Goal: Task Accomplishment & Management: Manage account settings

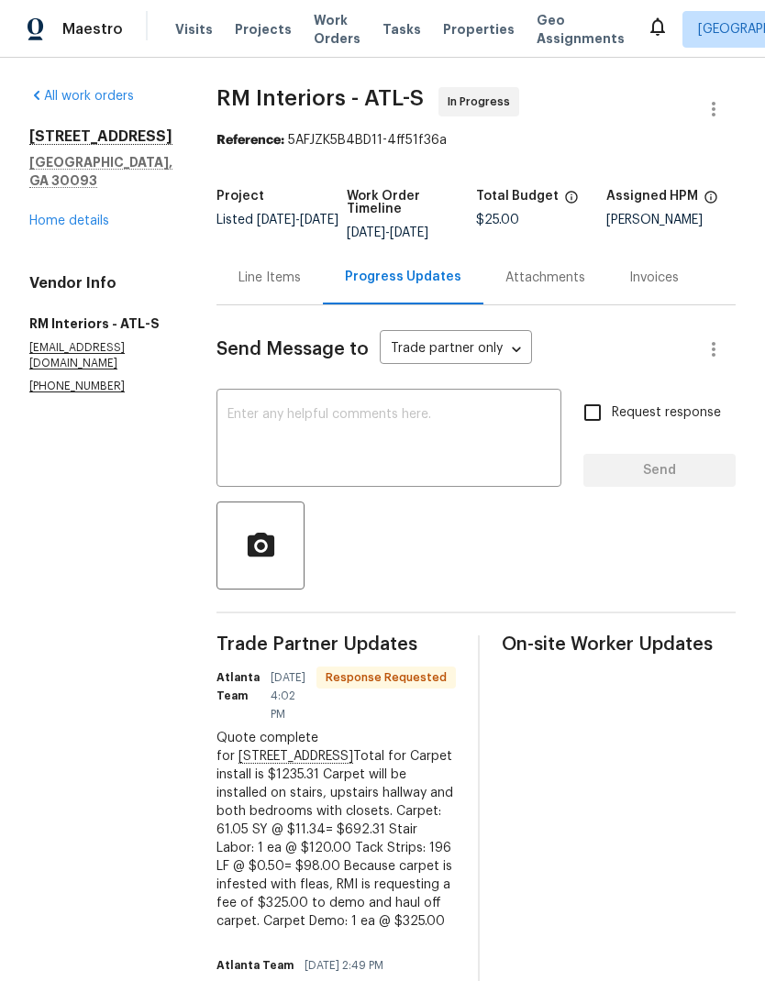
click at [254, 271] on div "Line Items" at bounding box center [269, 278] width 62 height 18
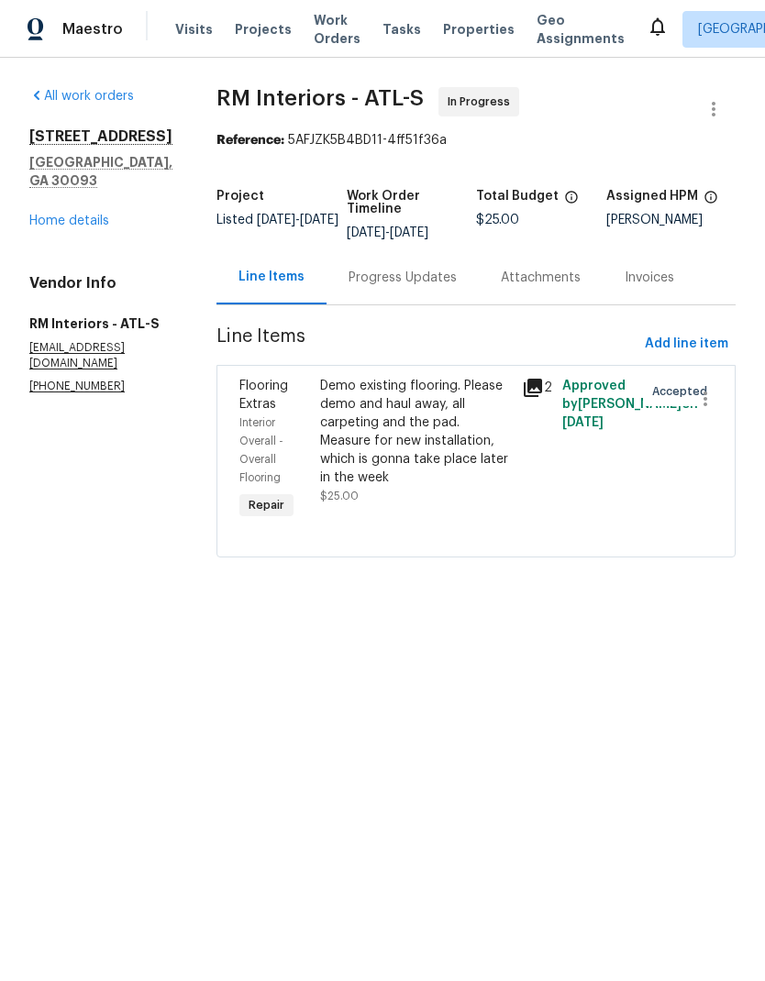
click at [433, 450] on div "Demo existing flooring. Please demo and haul away, all carpeting and the pad. M…" at bounding box center [415, 432] width 191 height 110
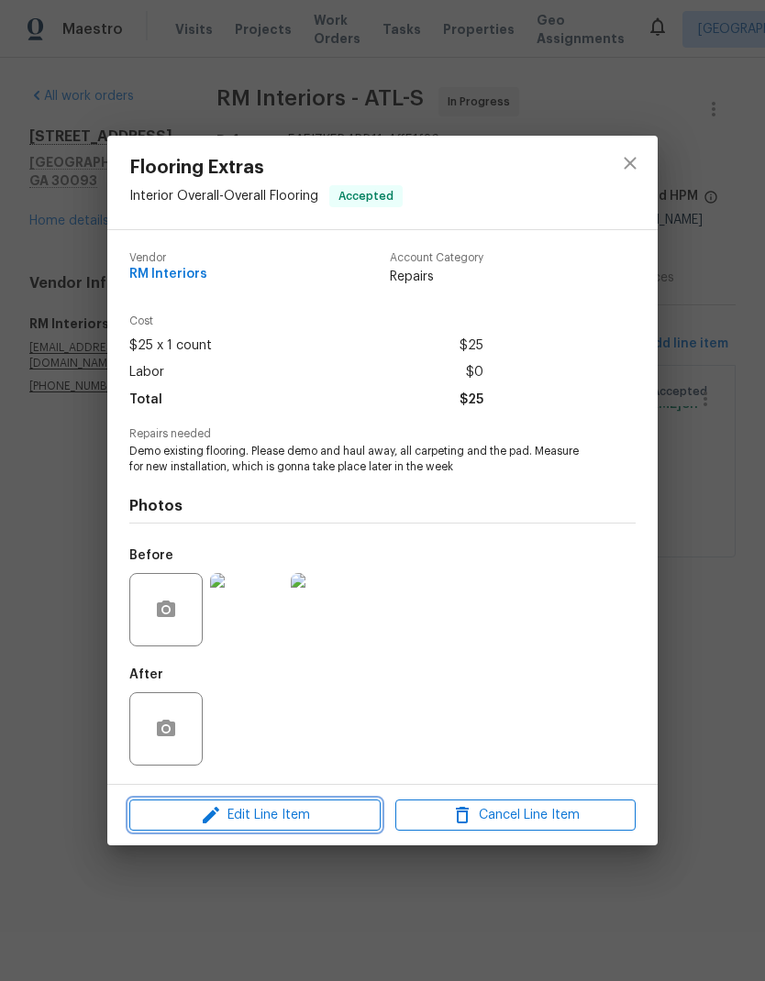
click at [296, 814] on span "Edit Line Item" at bounding box center [255, 815] width 240 height 23
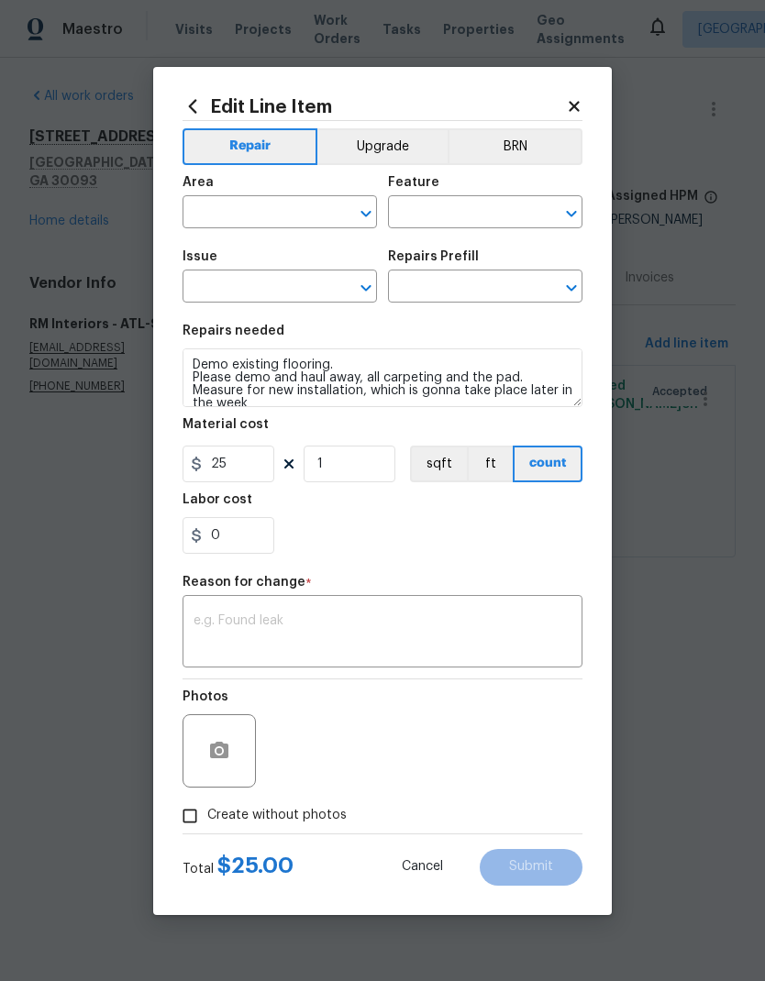
type input "Interior Overall"
type input "Overall Flooring"
type input "Flooring Extras"
type input "Flooring Demo $1.00"
click at [421, 867] on span "Cancel" at bounding box center [422, 867] width 41 height 14
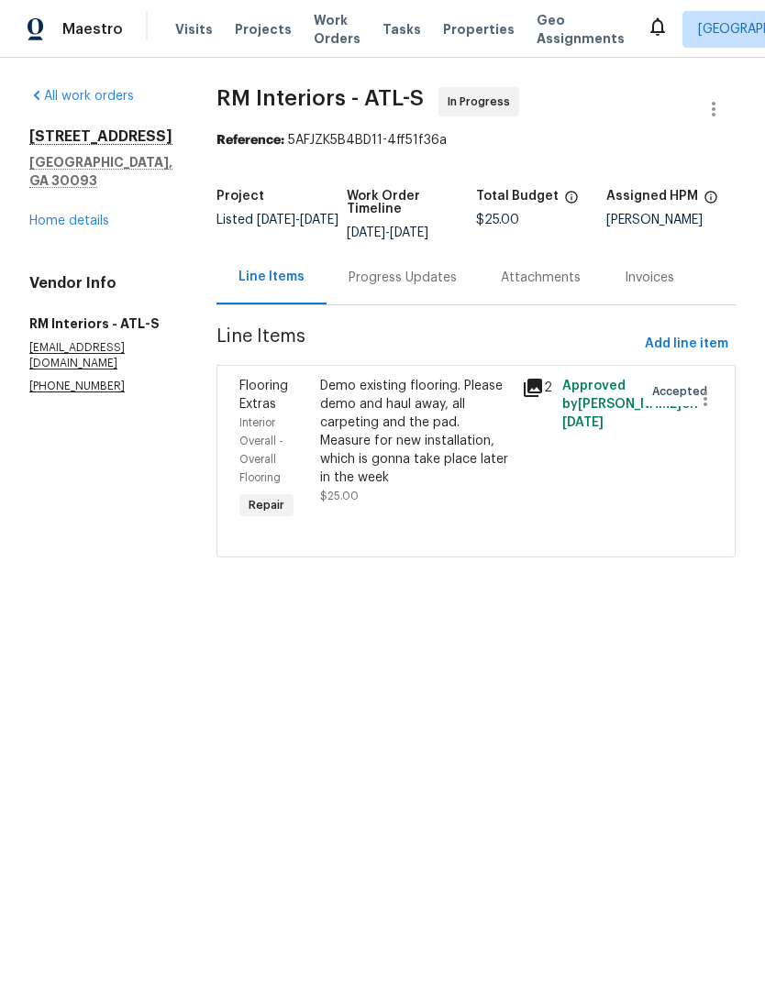
click at [382, 286] on div "Progress Updates" at bounding box center [402, 278] width 108 height 18
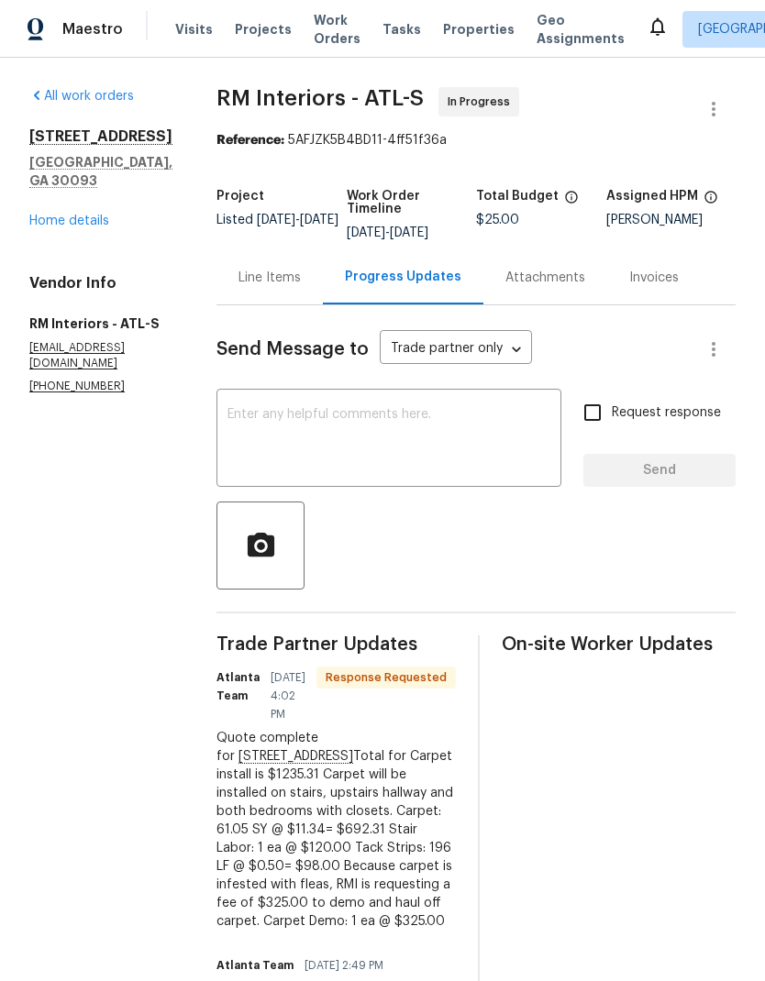
click at [248, 277] on div "Line Items" at bounding box center [269, 278] width 62 height 18
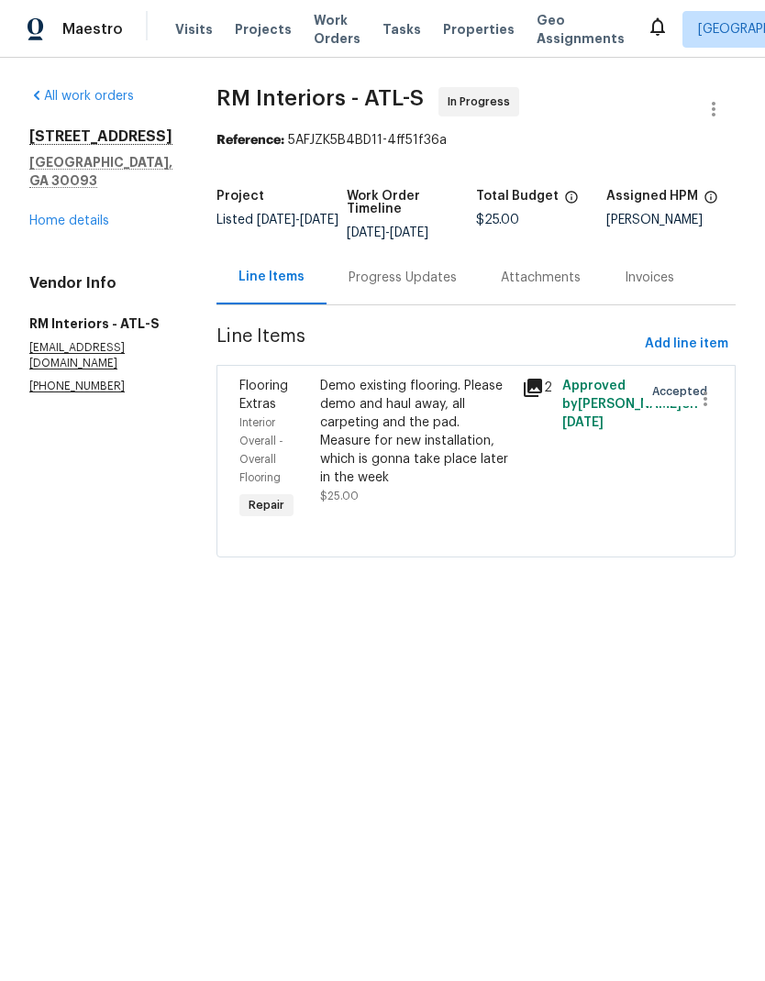
click at [384, 430] on div "Demo existing flooring. Please demo and haul away, all carpeting and the pad. M…" at bounding box center [415, 432] width 191 height 110
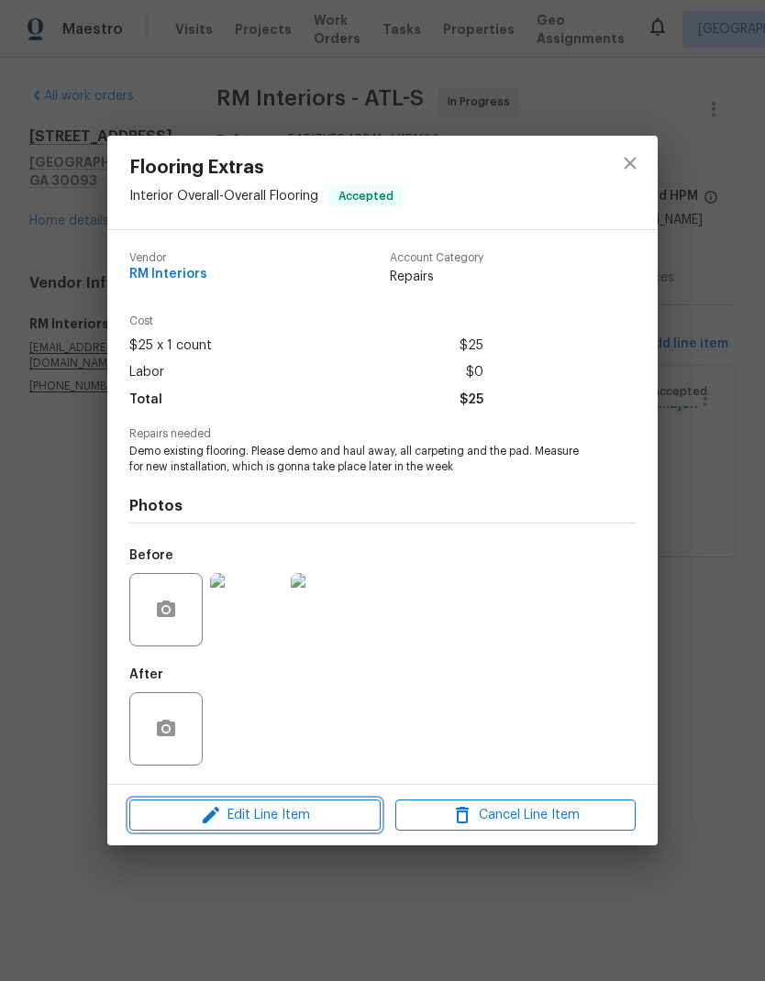
click at [282, 814] on span "Edit Line Item" at bounding box center [255, 815] width 240 height 23
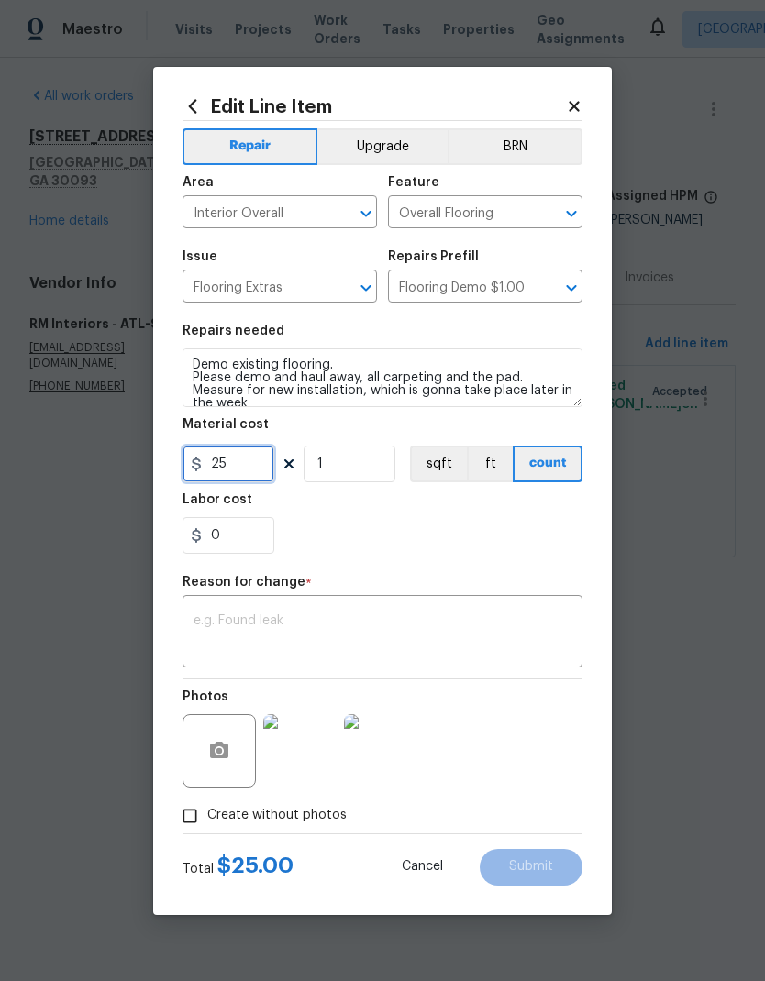
click at [209, 459] on input "25" at bounding box center [228, 464] width 92 height 37
type input "325"
click at [422, 615] on textarea at bounding box center [382, 633] width 378 height 39
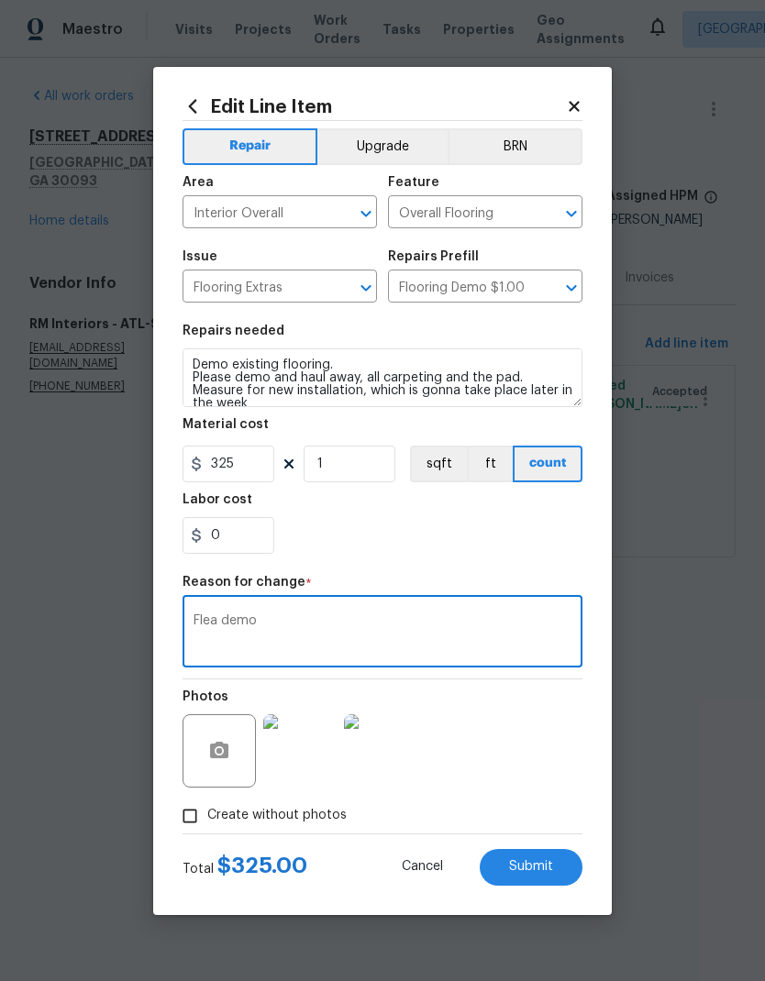
type textarea "Flea demo"
click at [546, 866] on span "Submit" at bounding box center [531, 867] width 44 height 14
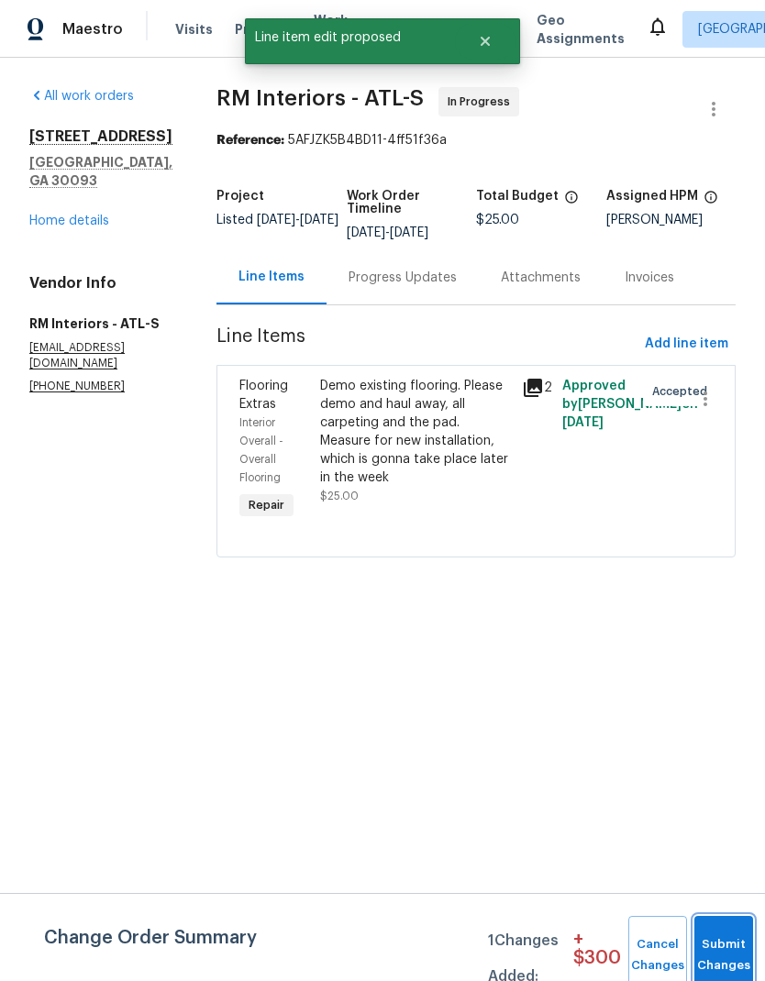
click at [718, 950] on button "Submit Changes" at bounding box center [723, 955] width 59 height 79
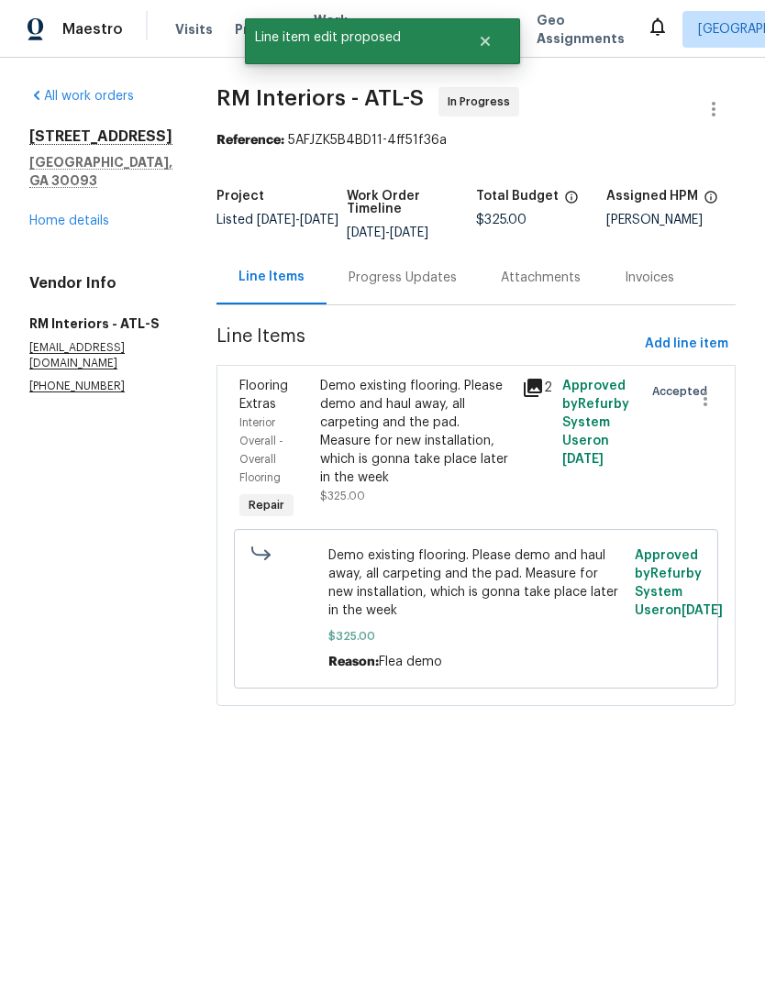
click at [388, 278] on div "Progress Updates" at bounding box center [402, 278] width 108 height 18
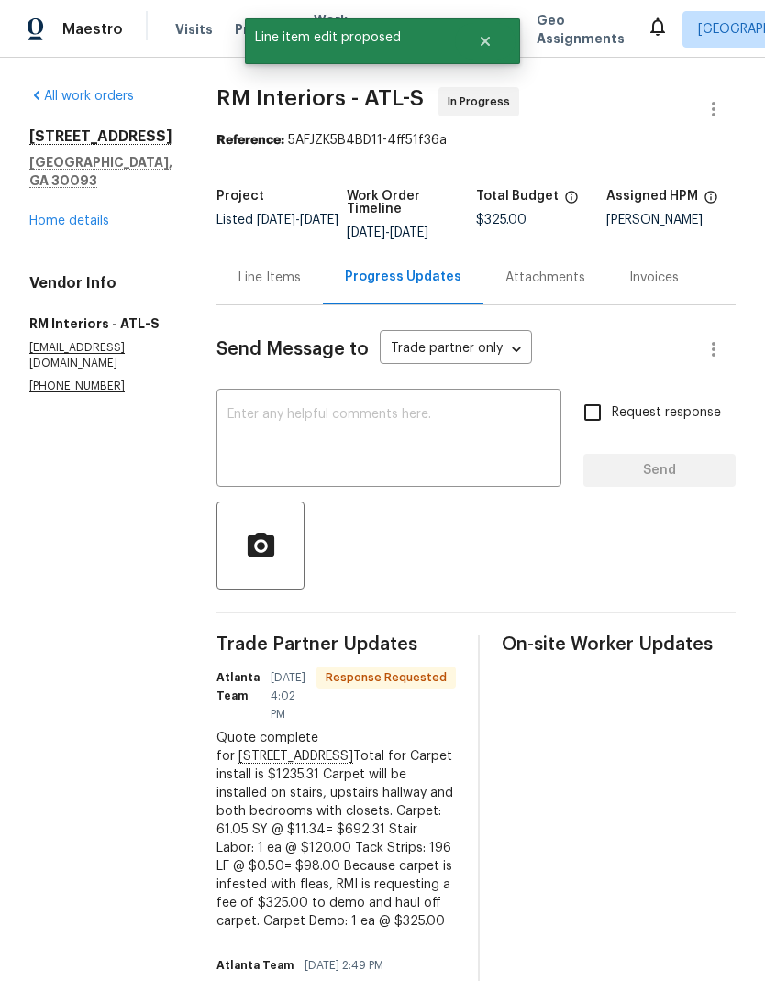
click at [249, 278] on div "Line Items" at bounding box center [269, 278] width 62 height 18
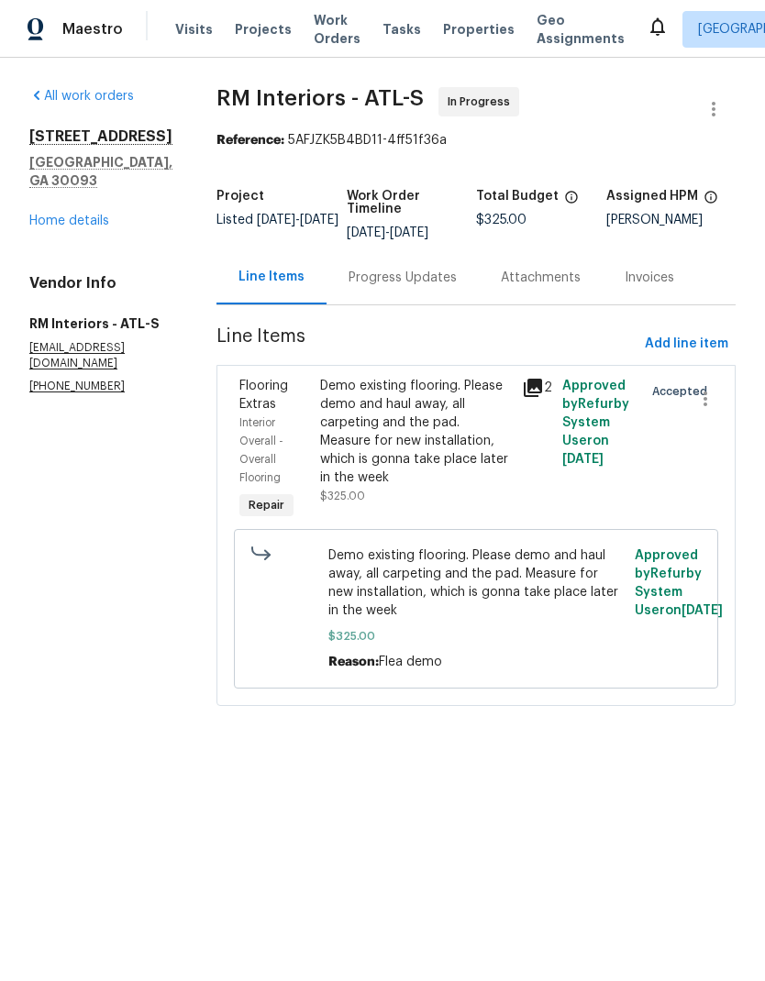
click at [363, 287] on div "Progress Updates" at bounding box center [402, 278] width 108 height 18
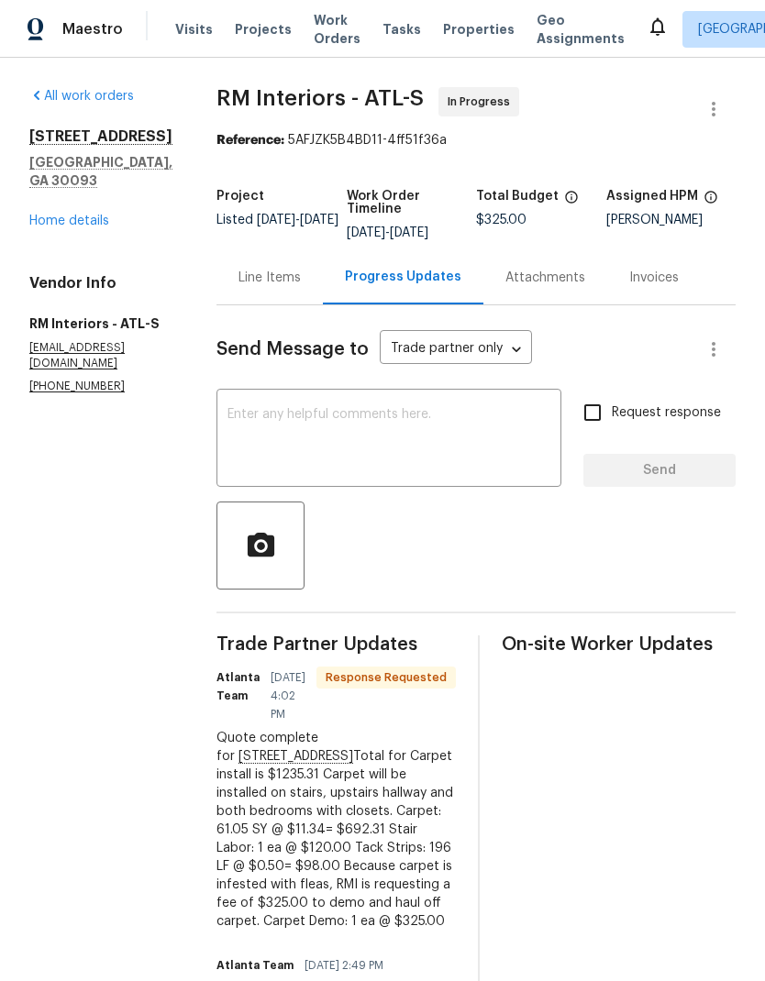
click at [257, 284] on div "Line Items" at bounding box center [269, 278] width 62 height 18
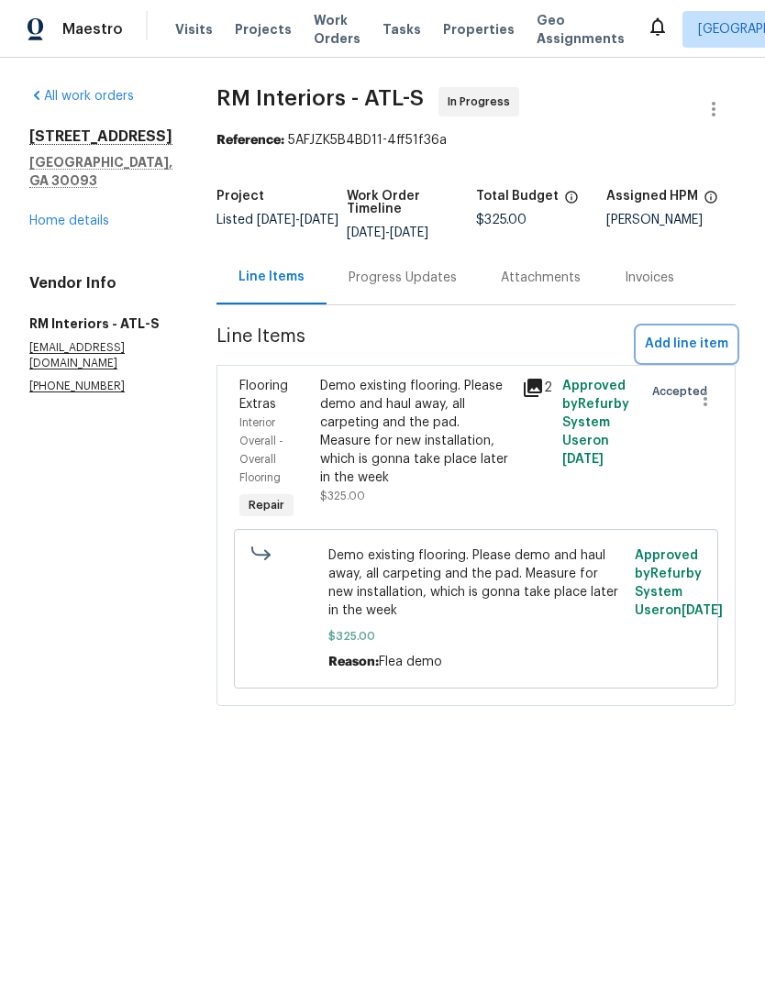
click at [695, 343] on span "Add line item" at bounding box center [686, 344] width 83 height 23
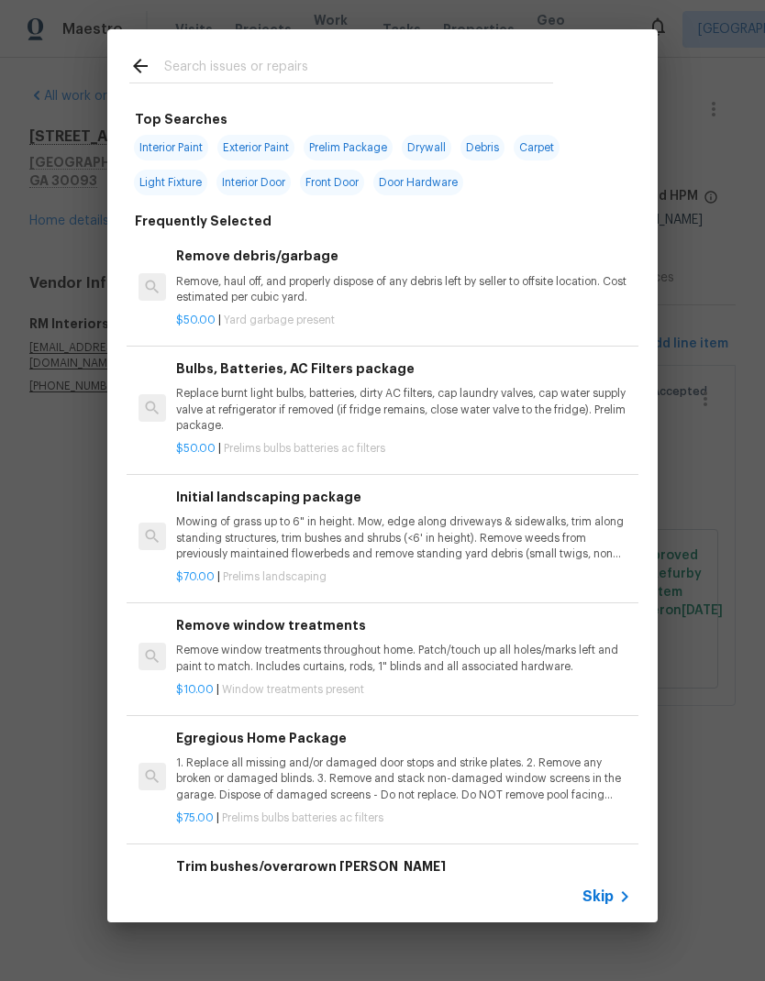
click at [336, 51] on div at bounding box center [341, 65] width 468 height 72
click at [546, 142] on span "Carpet" at bounding box center [536, 148] width 46 height 26
type input "Carpet"
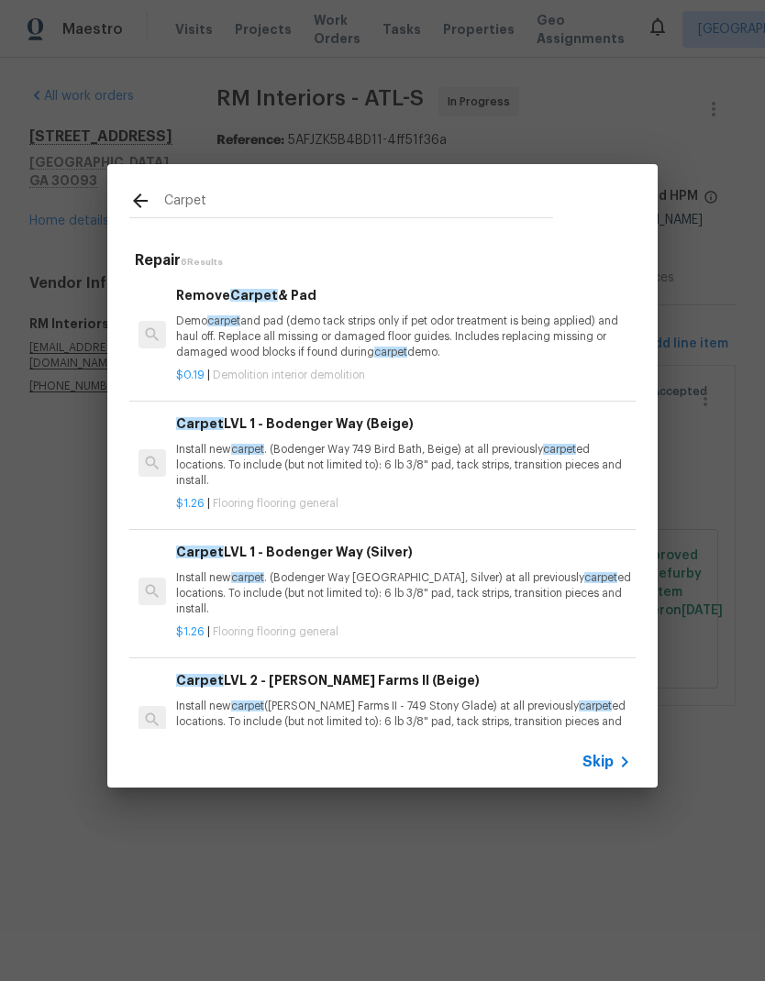
click at [354, 571] on p "Install new carpet . (Bodenger Way [GEOGRAPHIC_DATA], Silver) at all previously…" at bounding box center [403, 593] width 455 height 47
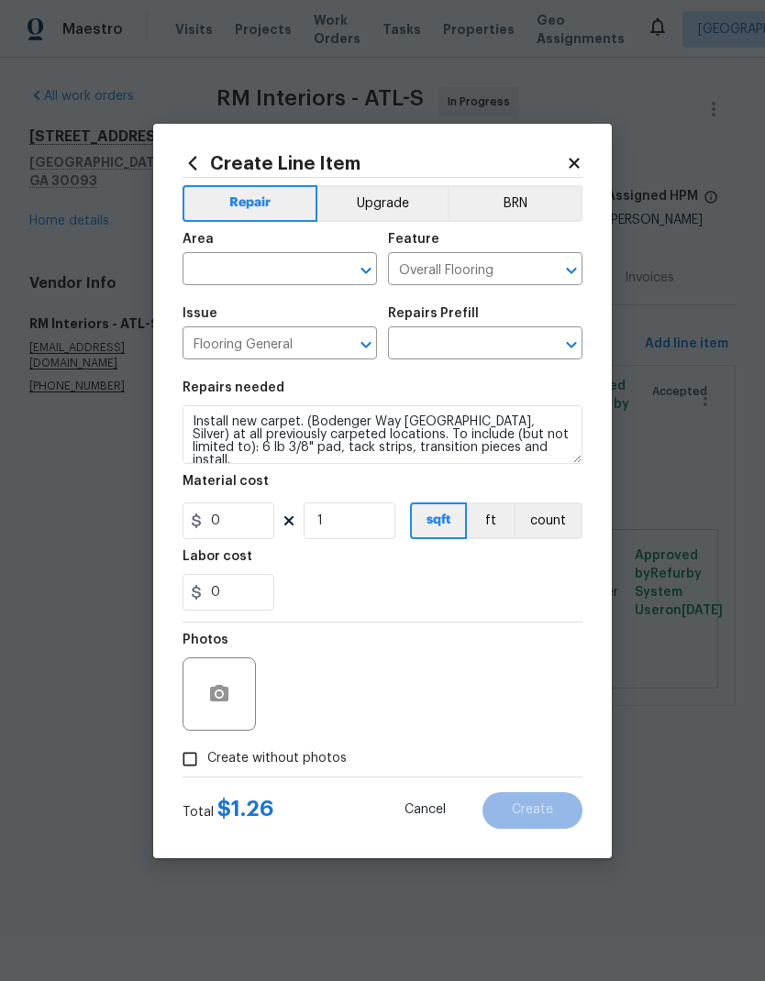
type input "Carpet LVL 1 - Bodenger Way (Silver) $1.26"
type input "1.26"
click at [285, 261] on input "text" at bounding box center [253, 271] width 143 height 28
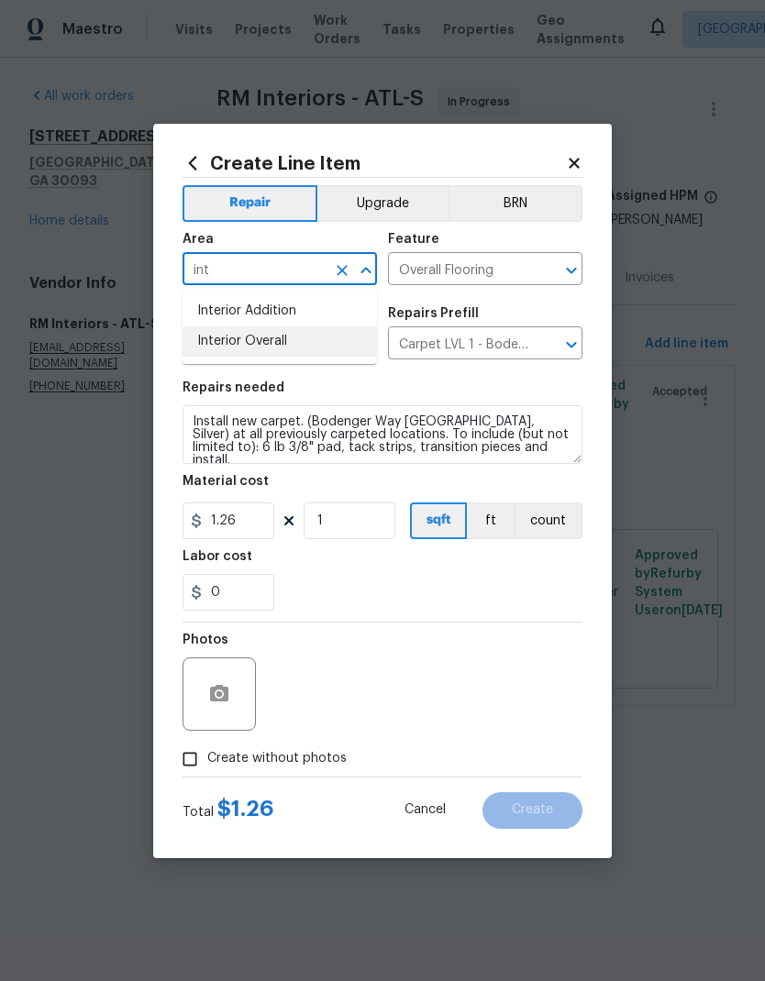
click at [285, 331] on li "Interior Overall" at bounding box center [279, 341] width 194 height 30
type input "Interior Overall"
click at [261, 762] on span "Create without photos" at bounding box center [276, 758] width 139 height 19
click at [207, 762] on input "Create without photos" at bounding box center [189, 759] width 35 height 35
checkbox input "true"
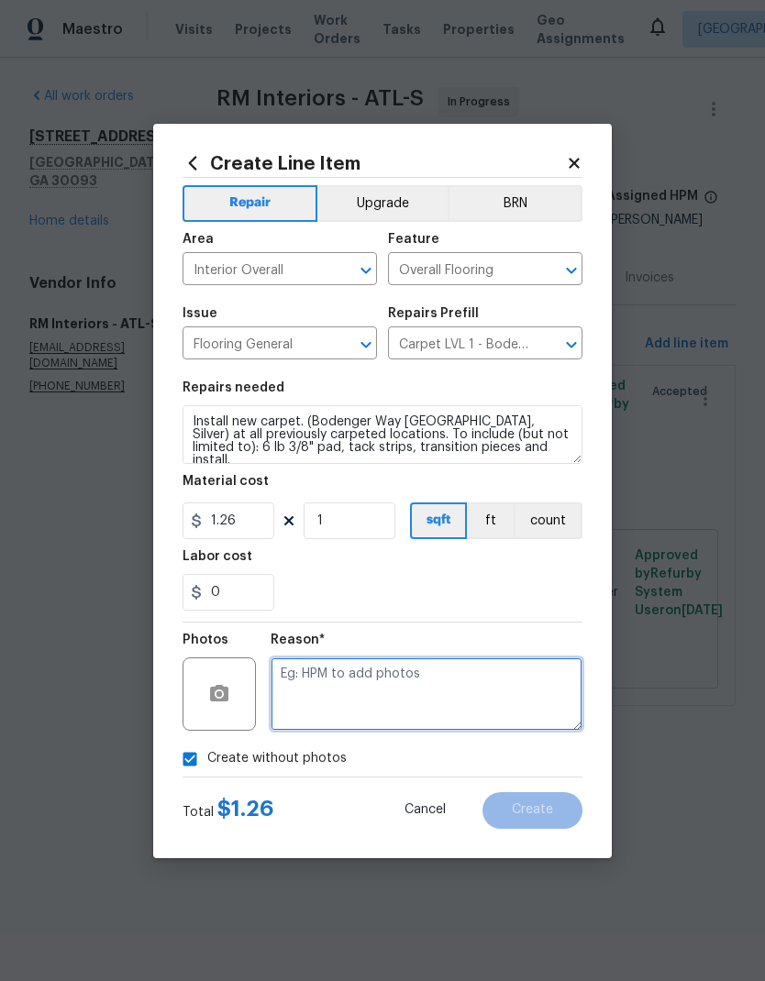
click at [489, 692] on textarea at bounding box center [426, 693] width 312 height 73
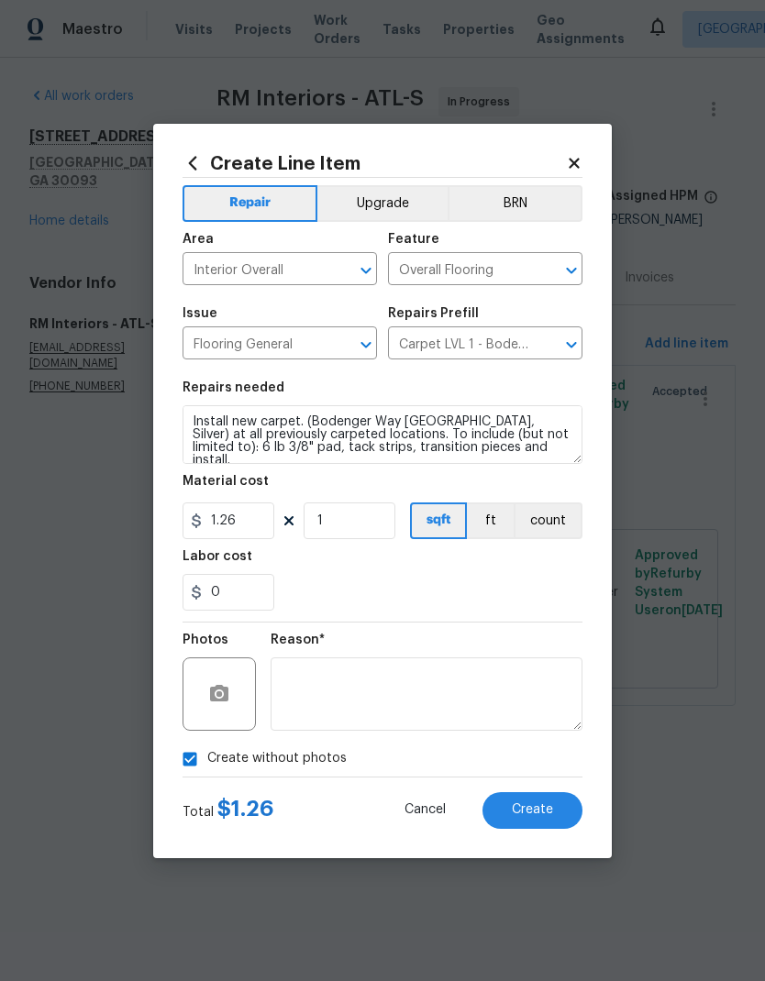
click at [545, 814] on span "Create" at bounding box center [532, 810] width 41 height 14
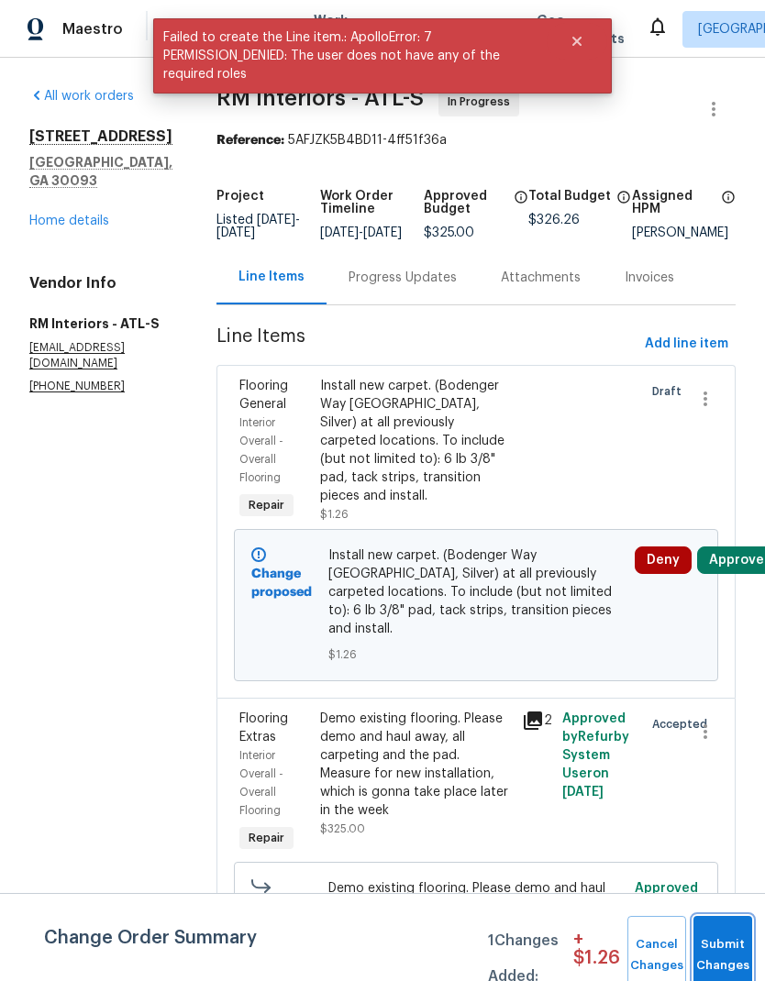
click at [731, 961] on span "Submit Changes" at bounding box center [722, 955] width 40 height 42
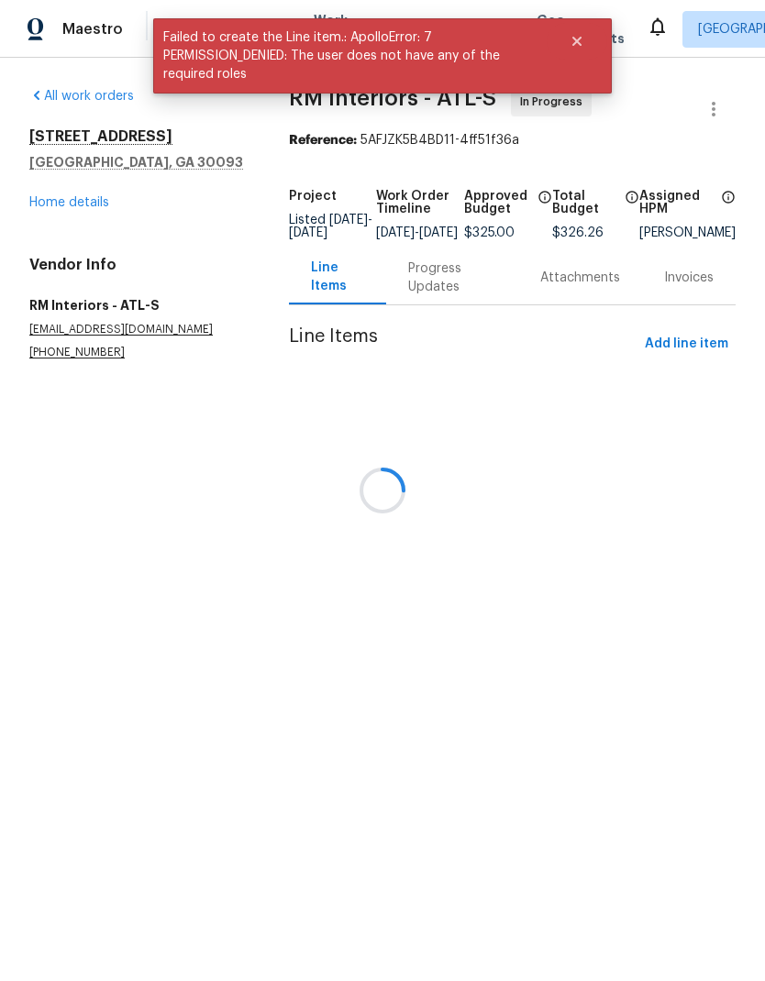
click at [408, 293] on div "Progress Updates" at bounding box center [452, 277] width 88 height 37
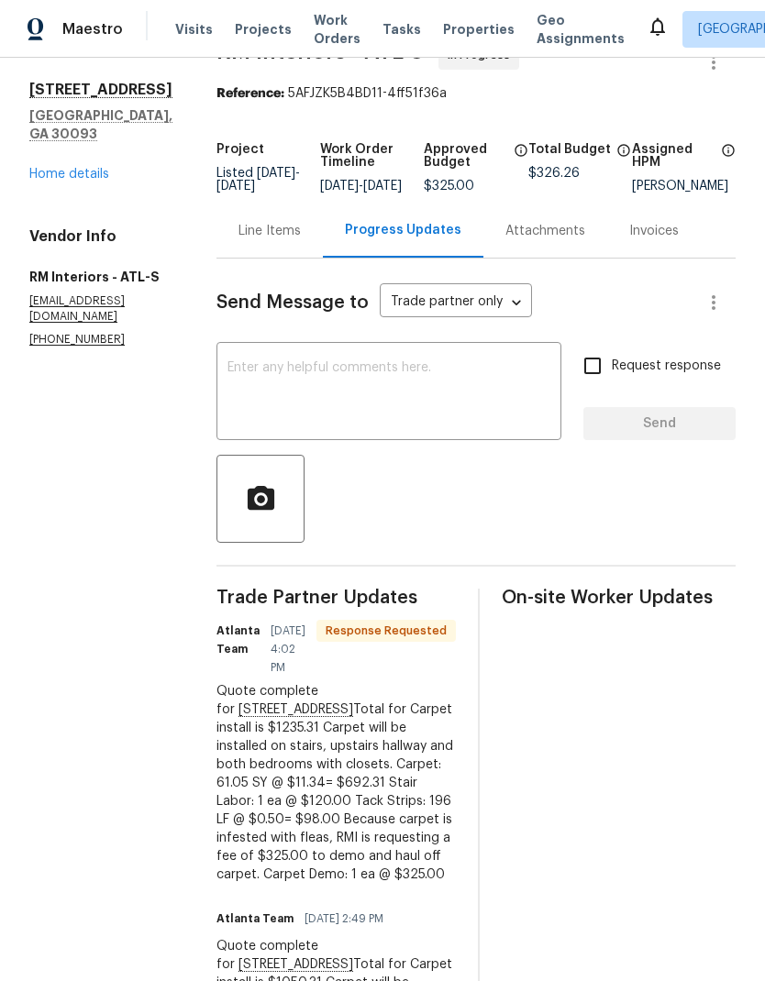
scroll to position [48, 0]
click at [232, 254] on div "Line Items" at bounding box center [269, 230] width 106 height 54
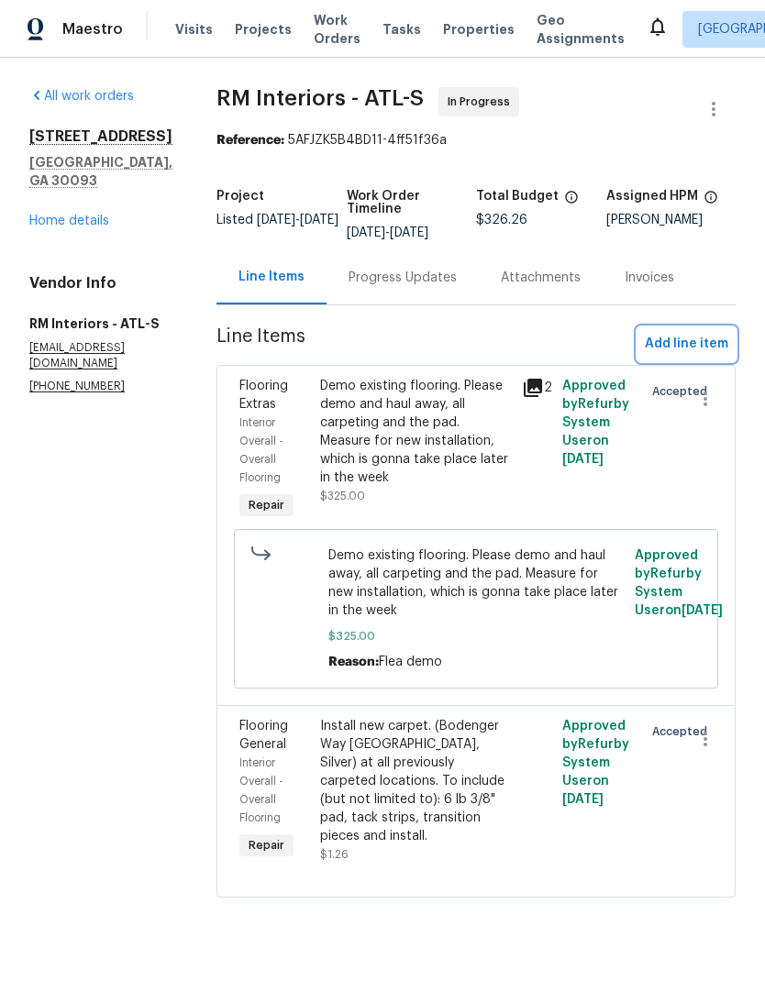
click at [695, 340] on span "Add line item" at bounding box center [686, 344] width 83 height 23
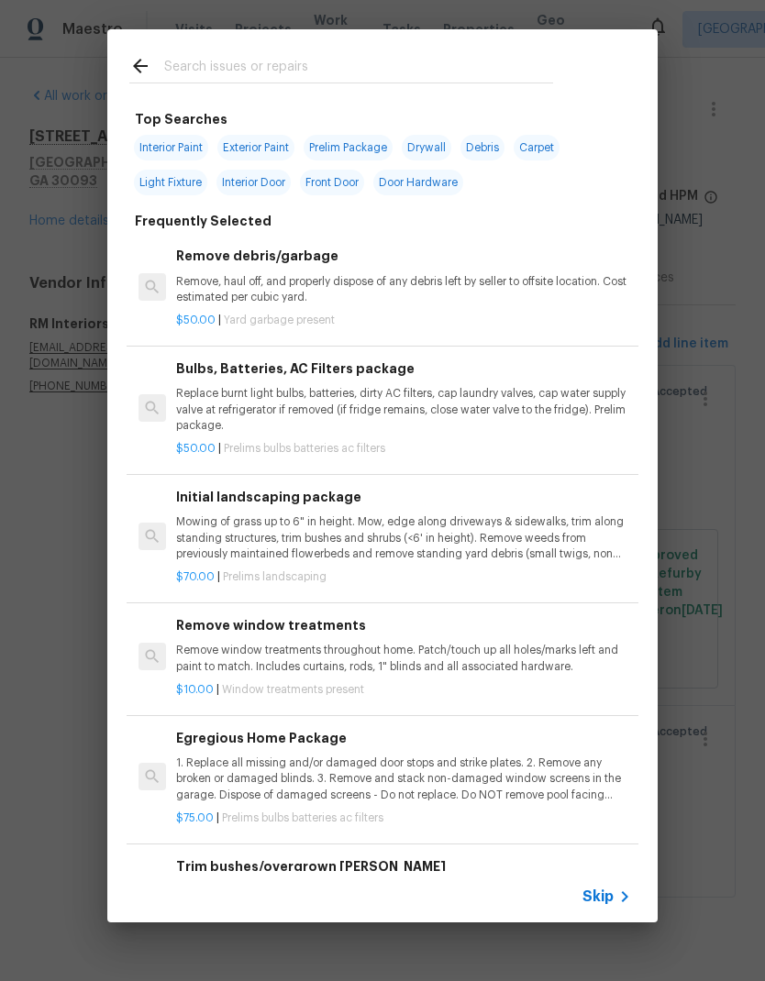
click at [360, 61] on input "text" at bounding box center [358, 69] width 389 height 28
click at [605, 890] on span "Skip" at bounding box center [597, 897] width 31 height 18
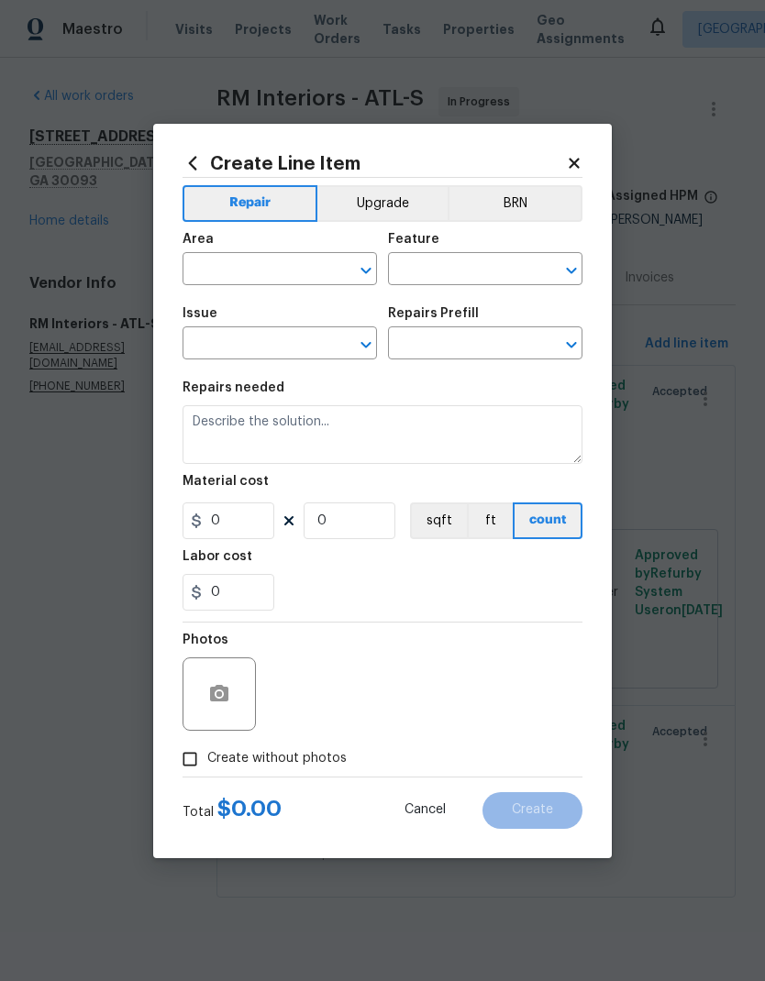
click at [279, 272] on input "text" at bounding box center [253, 271] width 143 height 28
click at [290, 342] on li "Interior Overall" at bounding box center [279, 341] width 194 height 30
type input "Interior Overall"
click at [425, 268] on input "text" at bounding box center [459, 271] width 143 height 28
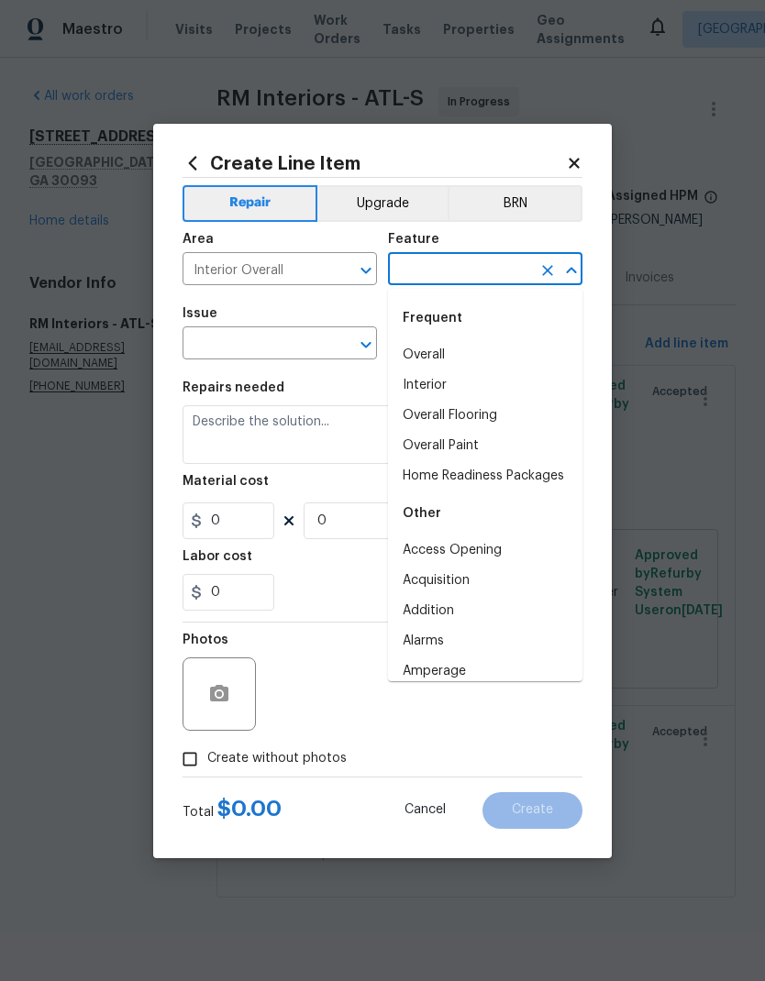
type input "for"
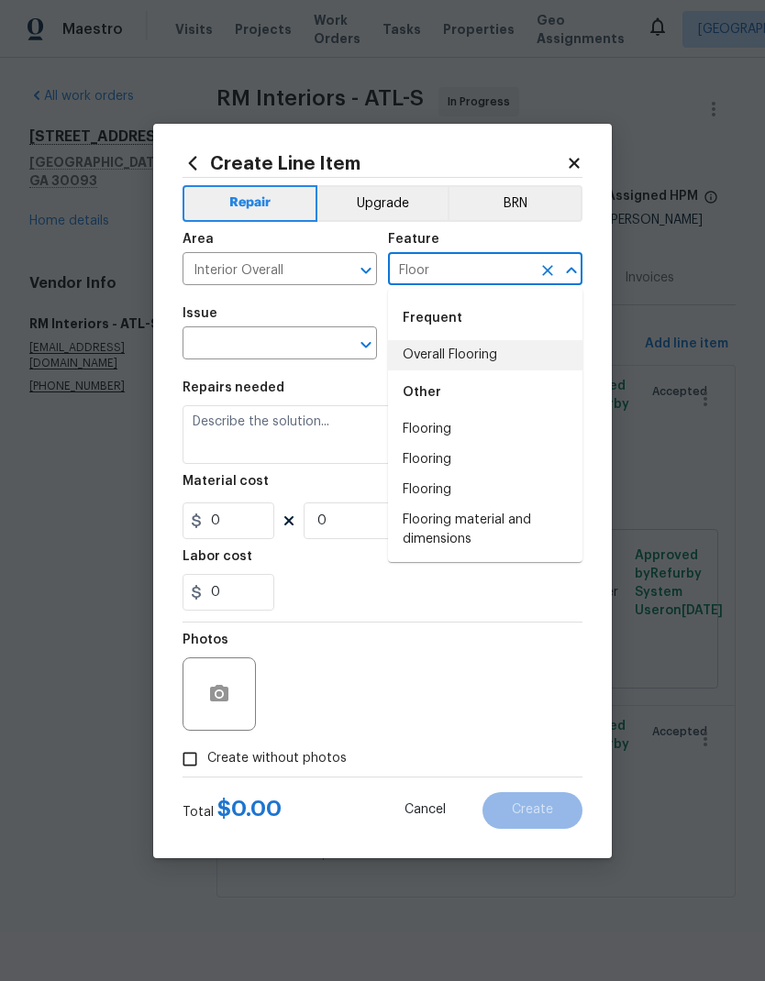
click at [436, 353] on li "Overall Flooring" at bounding box center [485, 355] width 194 height 30
type input "Overall Flooring"
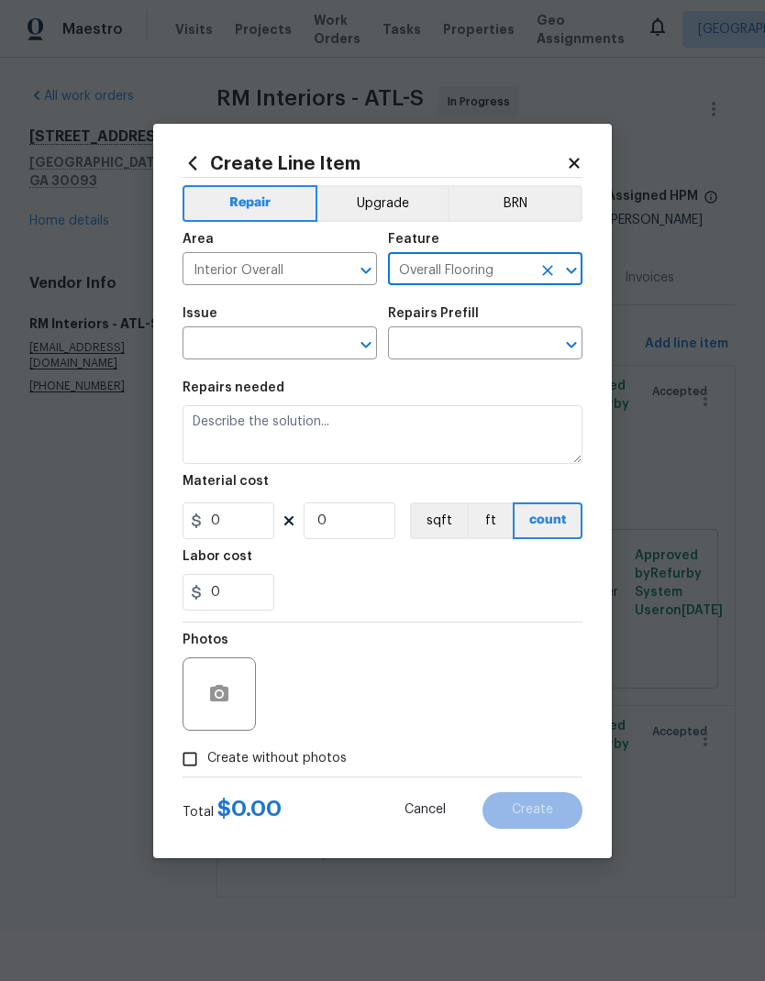
click at [310, 338] on input "text" at bounding box center [253, 345] width 143 height 28
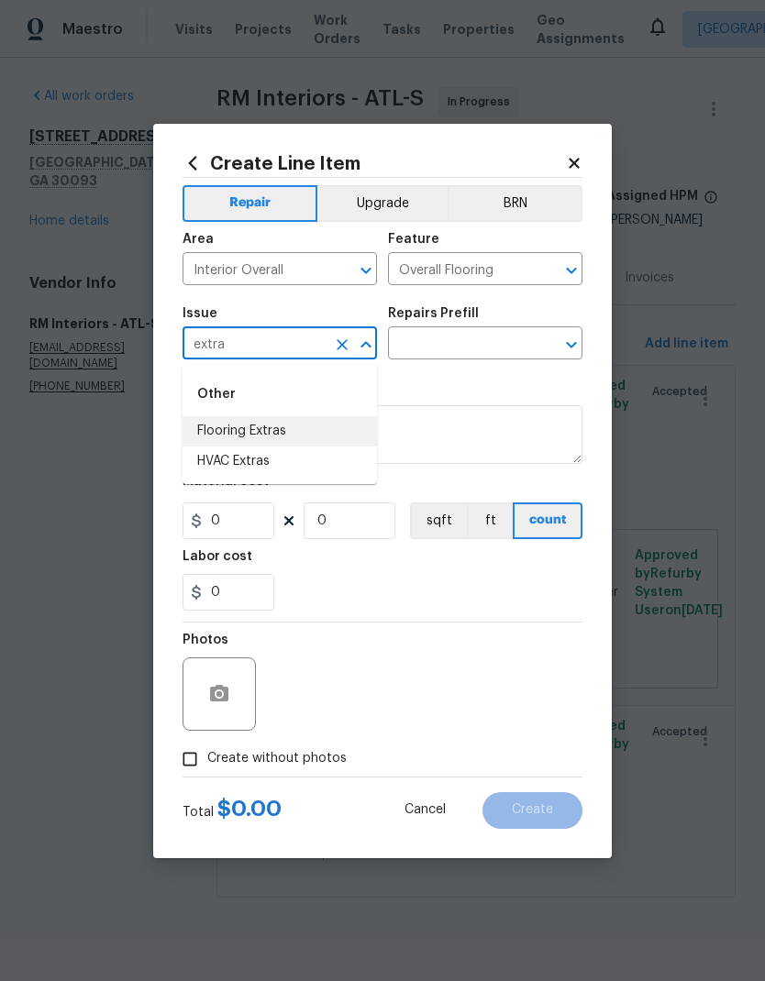
click at [291, 428] on li "Flooring Extras" at bounding box center [279, 431] width 194 height 30
type input "Flooring Extras"
click at [416, 333] on input "text" at bounding box center [459, 345] width 143 height 28
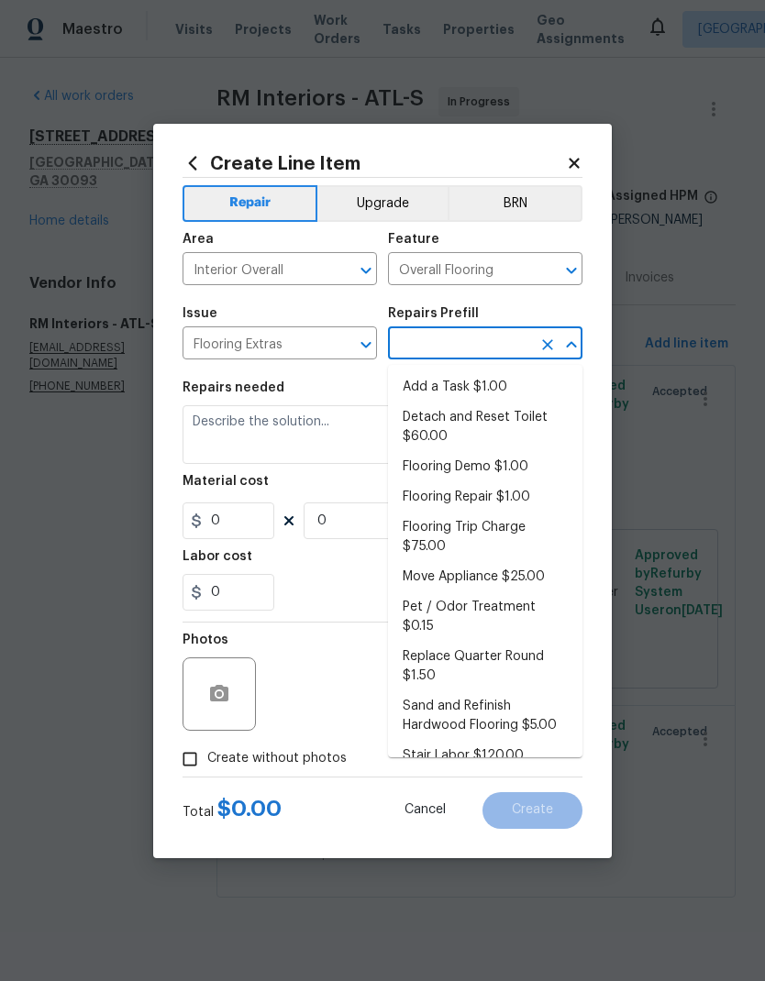
click at [503, 741] on li "Stair Labor $120.00" at bounding box center [485, 756] width 194 height 30
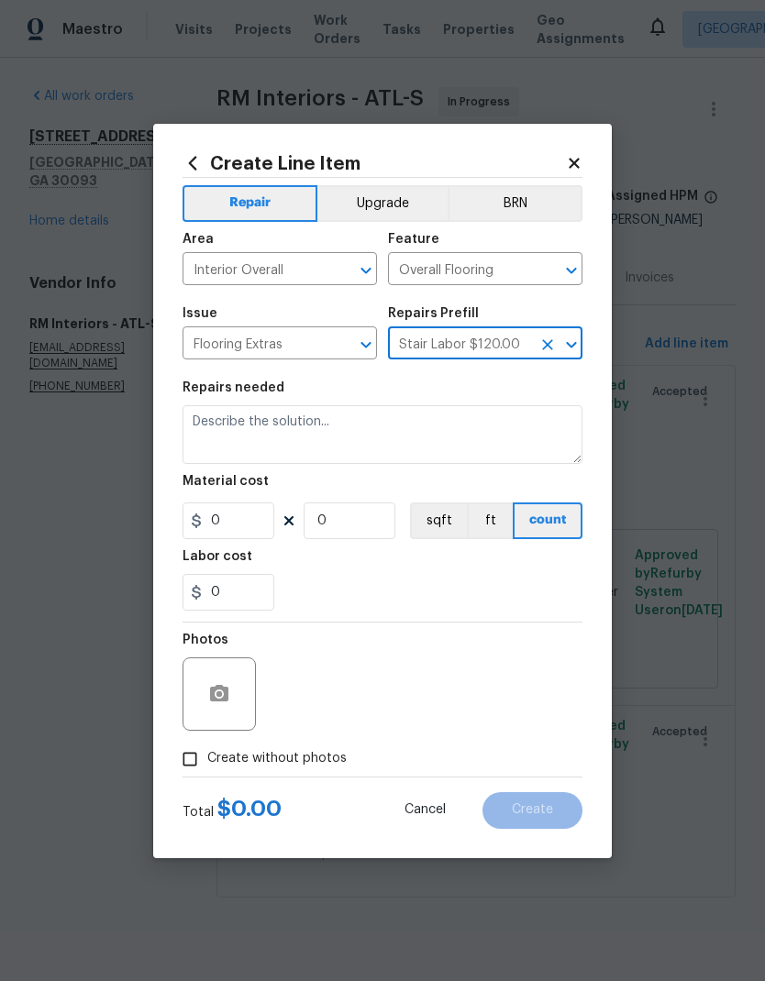
type input "Stair Labor $120.00"
type textarea "Stair Labor"
type input "1"
type input "Stair Labor $120.00"
type input "120"
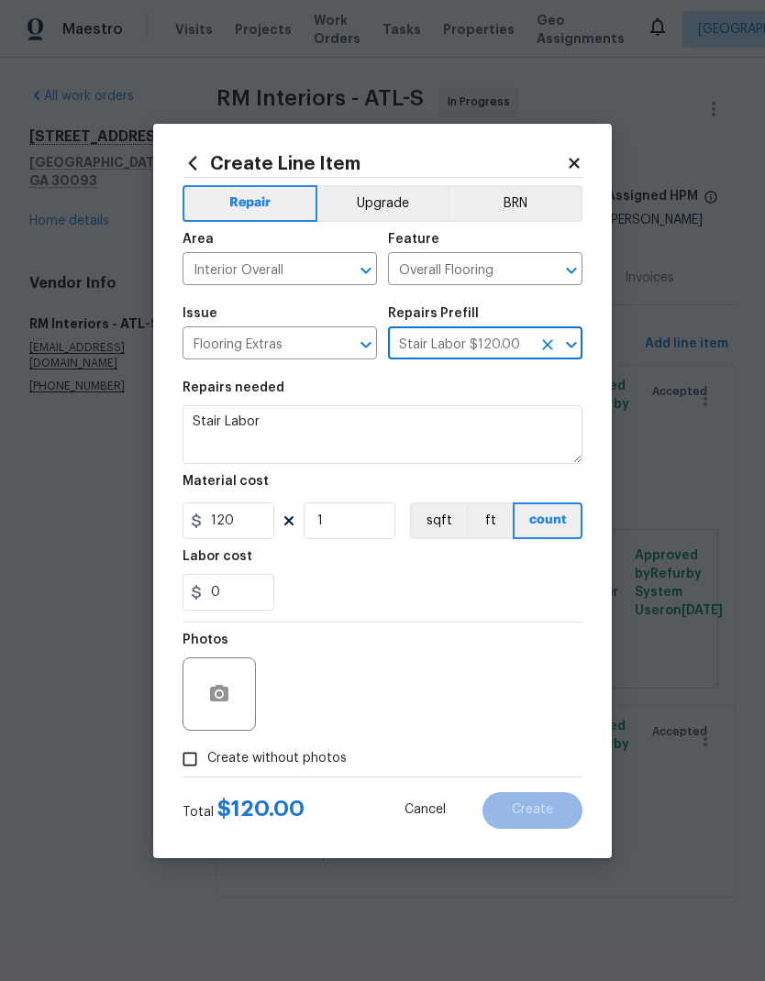
click at [278, 766] on span "Create without photos" at bounding box center [276, 758] width 139 height 19
click at [207, 766] on input "Create without photos" at bounding box center [189, 759] width 35 height 35
checkbox input "true"
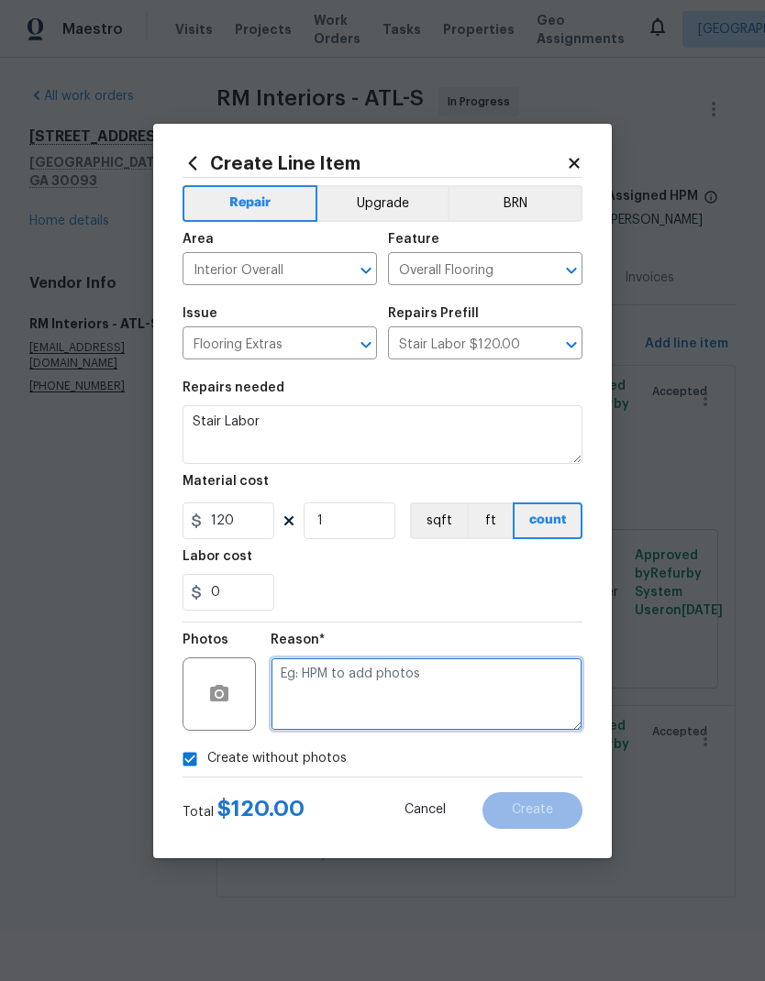
click at [436, 694] on textarea at bounding box center [426, 693] width 312 height 73
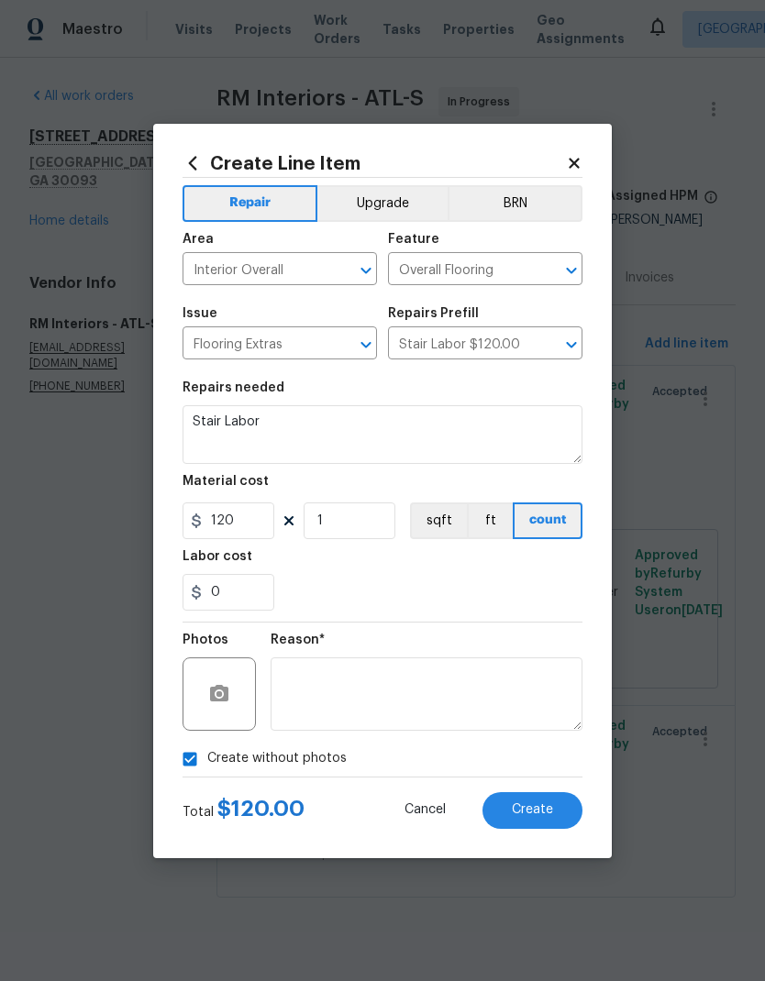
click at [545, 814] on span "Create" at bounding box center [532, 810] width 41 height 14
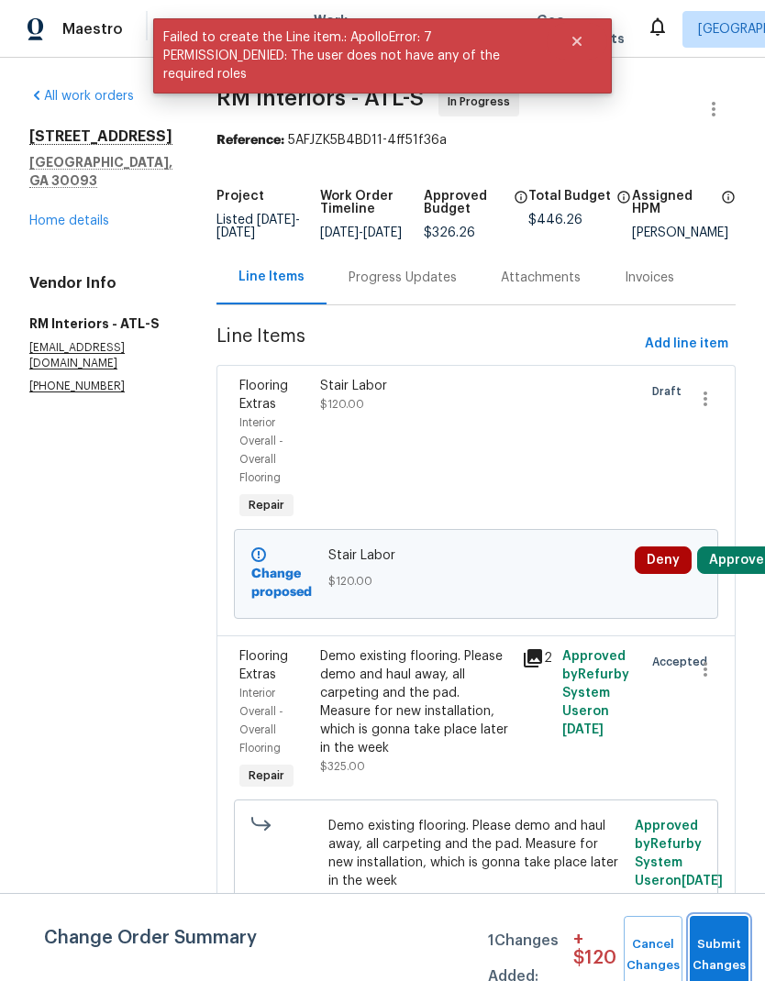
click at [724, 950] on button "Submit Changes" at bounding box center [718, 955] width 59 height 79
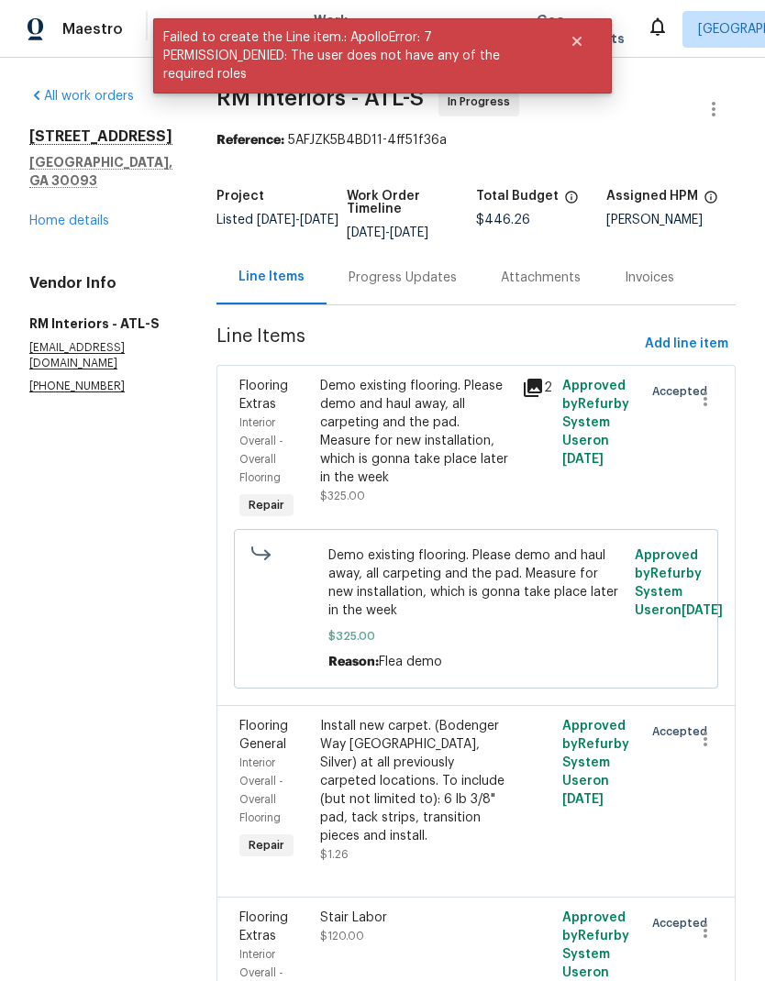
click at [389, 277] on div "Progress Updates" at bounding box center [402, 278] width 108 height 18
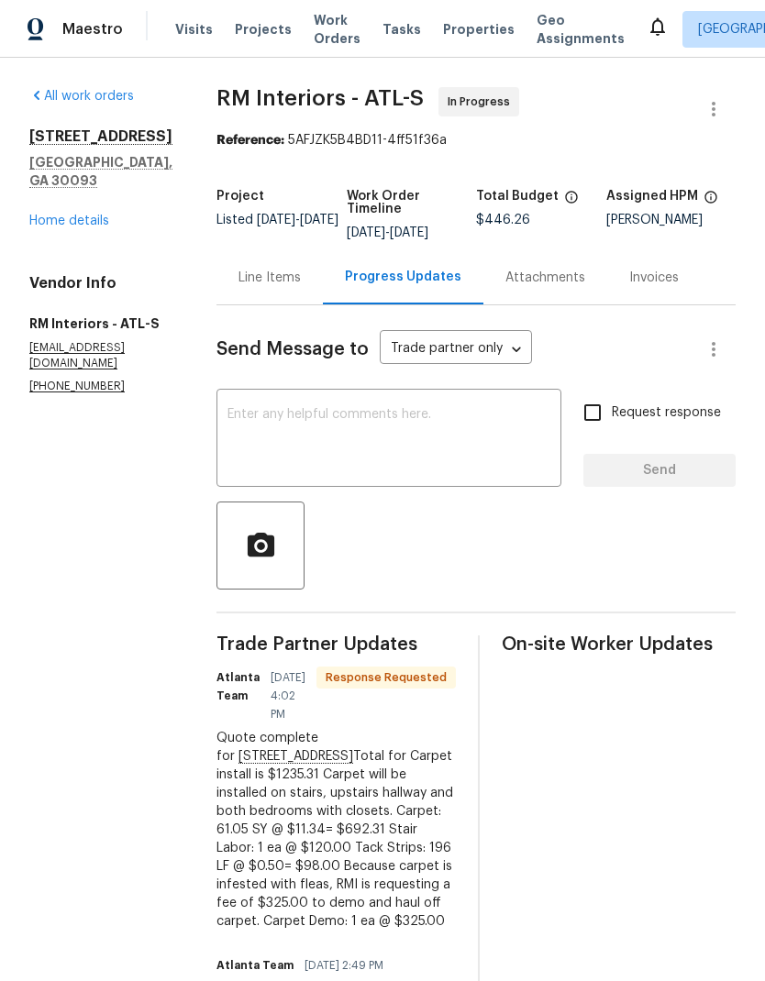
click at [269, 279] on div "Line Items" at bounding box center [269, 278] width 62 height 18
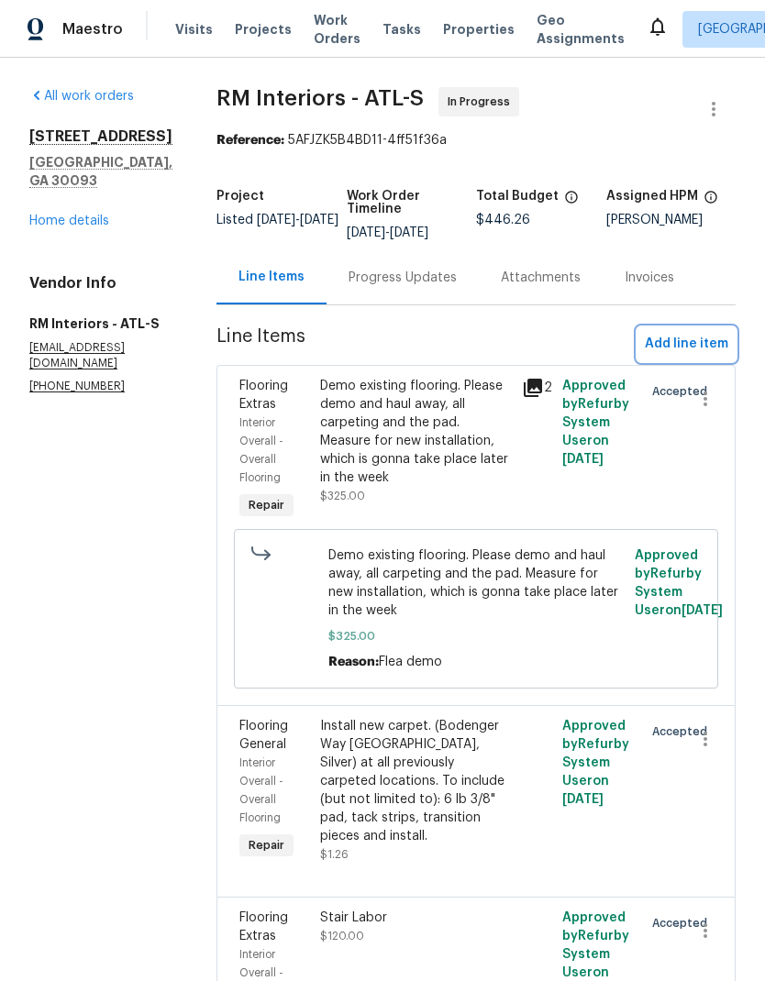
click at [675, 344] on span "Add line item" at bounding box center [686, 344] width 83 height 23
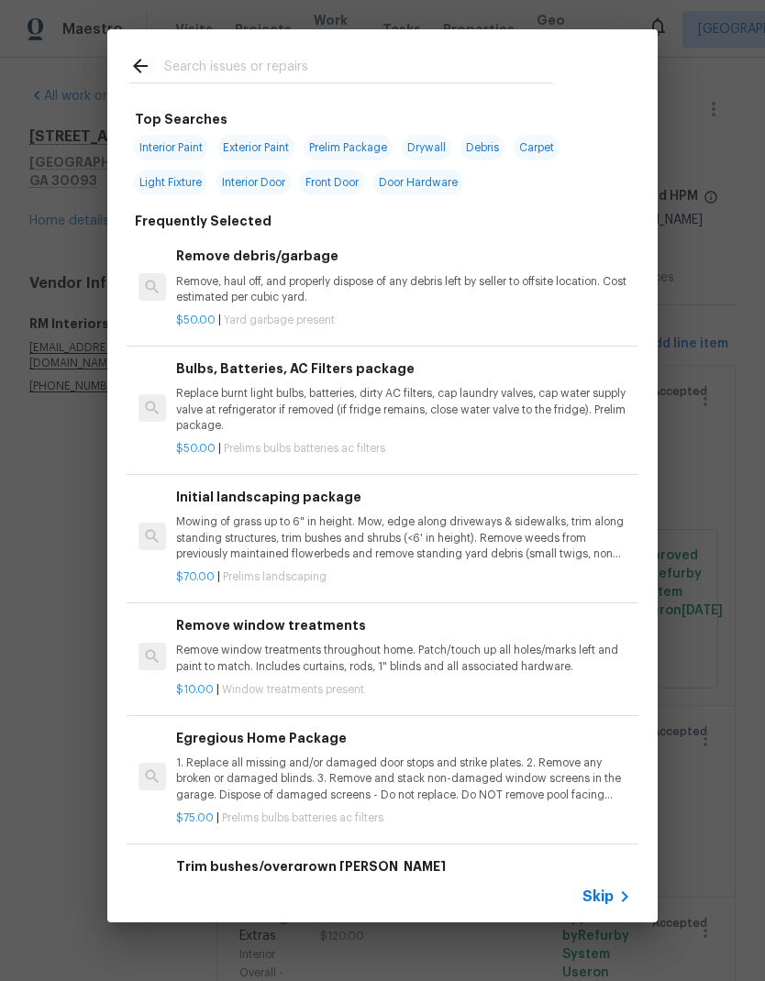
click at [612, 900] on span "Skip" at bounding box center [597, 897] width 31 height 18
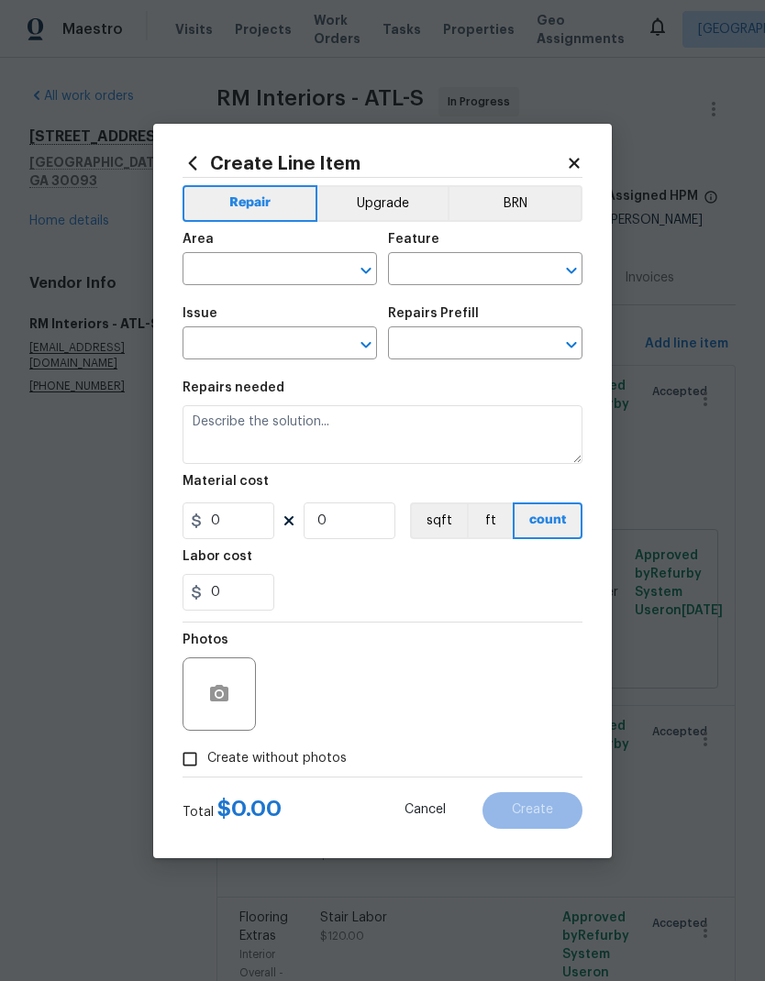
click at [291, 278] on input "text" at bounding box center [253, 271] width 143 height 28
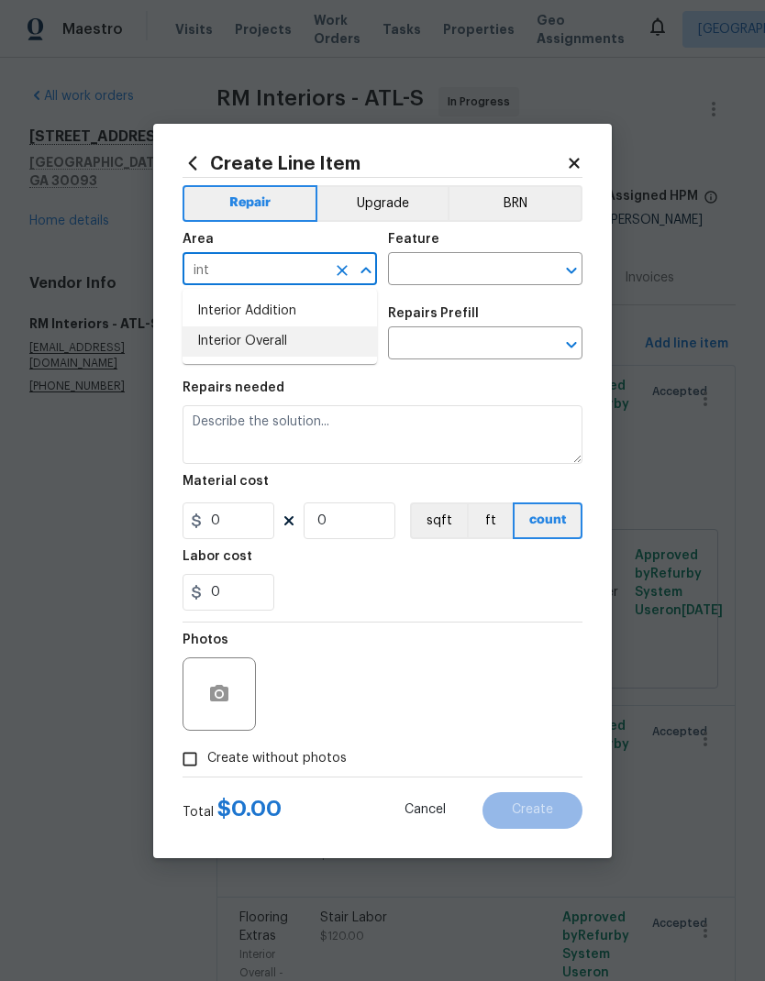
click at [293, 336] on li "Interior Overall" at bounding box center [279, 341] width 194 height 30
type input "Interior Overall"
click at [414, 262] on input "text" at bounding box center [459, 271] width 143 height 28
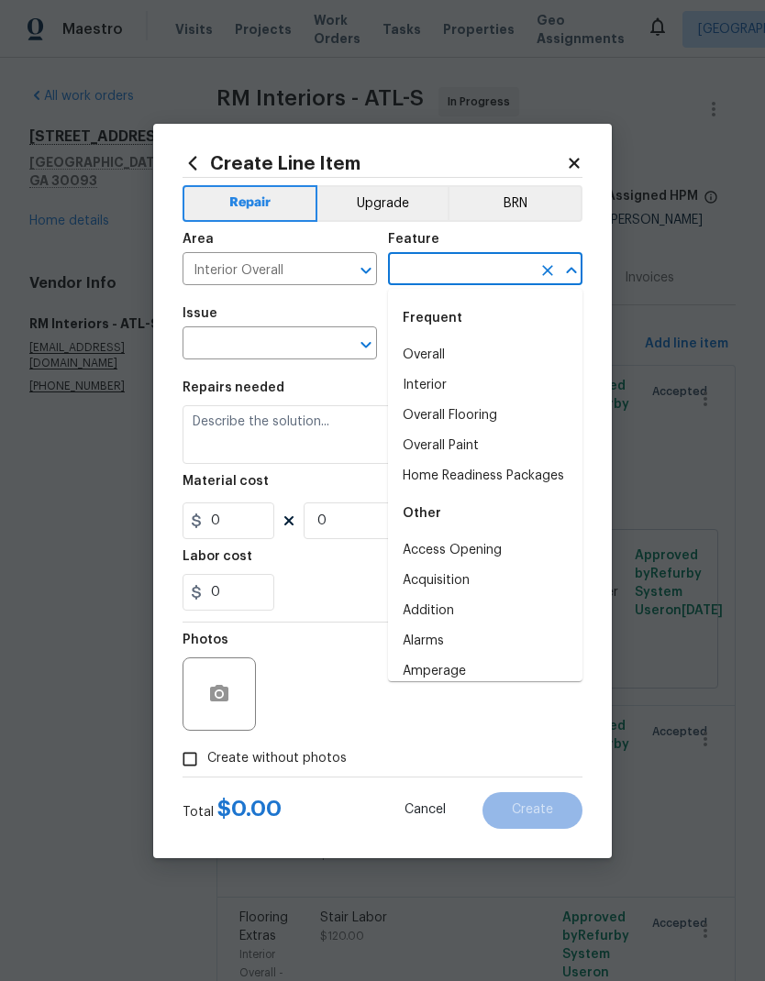
type input "for"
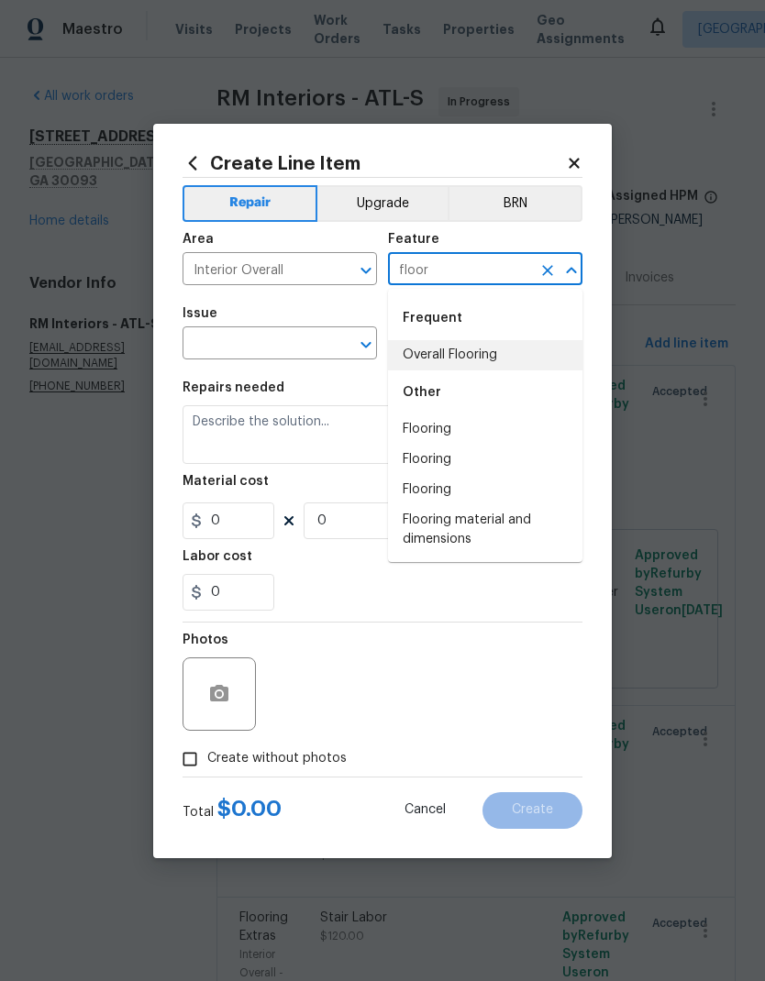
click at [441, 357] on li "Overall Flooring" at bounding box center [485, 355] width 194 height 30
type input "Overall Flooring"
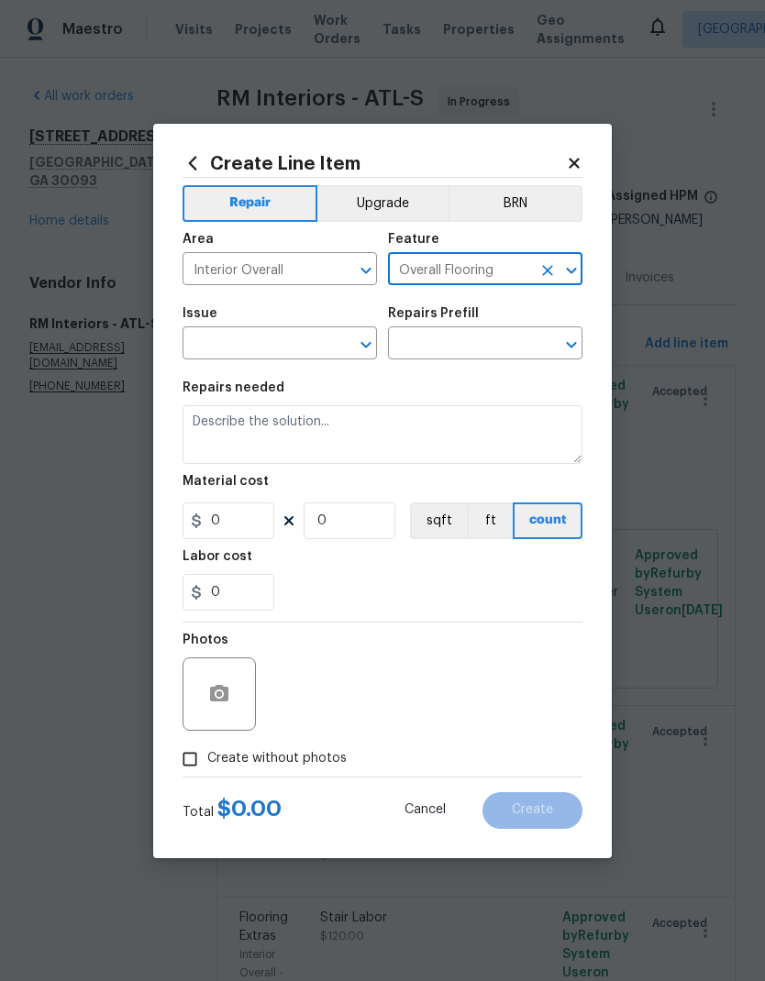
click at [299, 337] on input "text" at bounding box center [253, 345] width 143 height 28
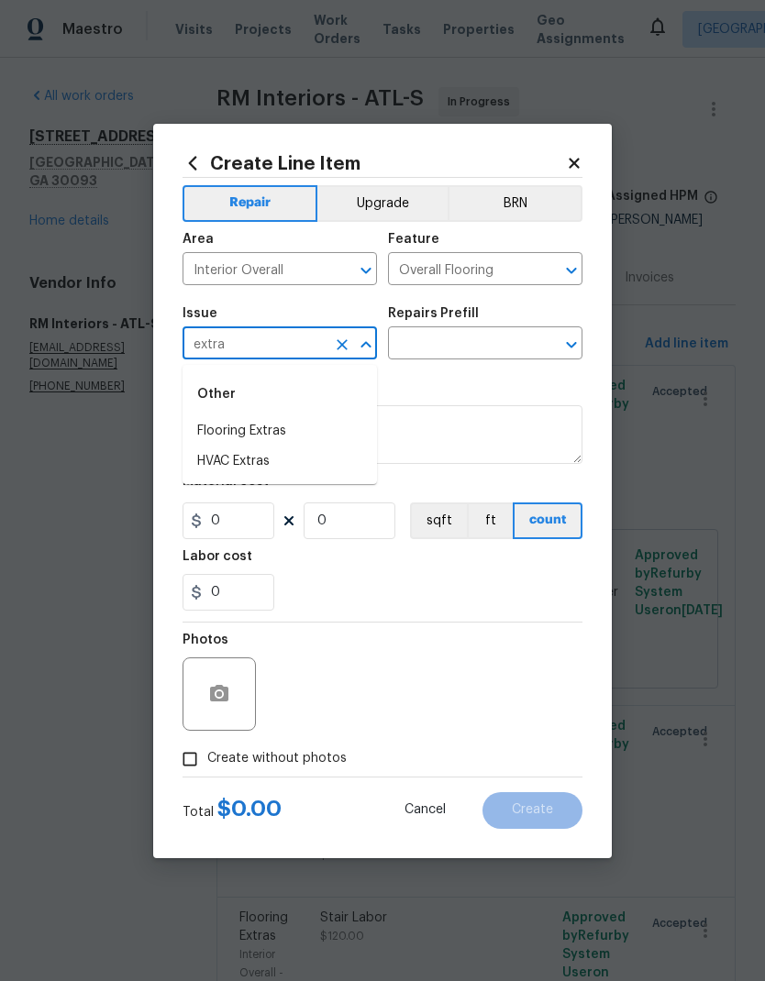
click at [283, 432] on li "Flooring Extras" at bounding box center [279, 431] width 194 height 30
type input "Flooring Extras"
click at [436, 346] on input "text" at bounding box center [459, 345] width 143 height 28
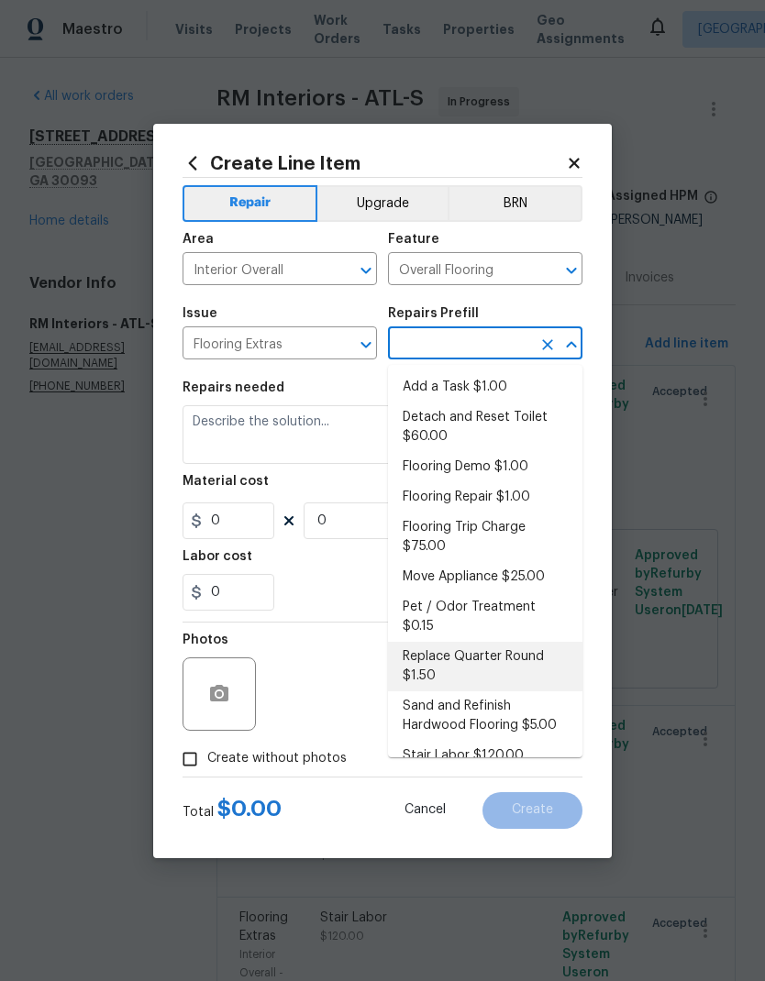
click at [503, 646] on li "Replace Quarter Round $1.50" at bounding box center [485, 667] width 194 height 50
type input "Replace Quarter Round $1.50"
type textarea "Replace Quarter Round"
type input "1"
type input "Replace Quarter Round $1.50"
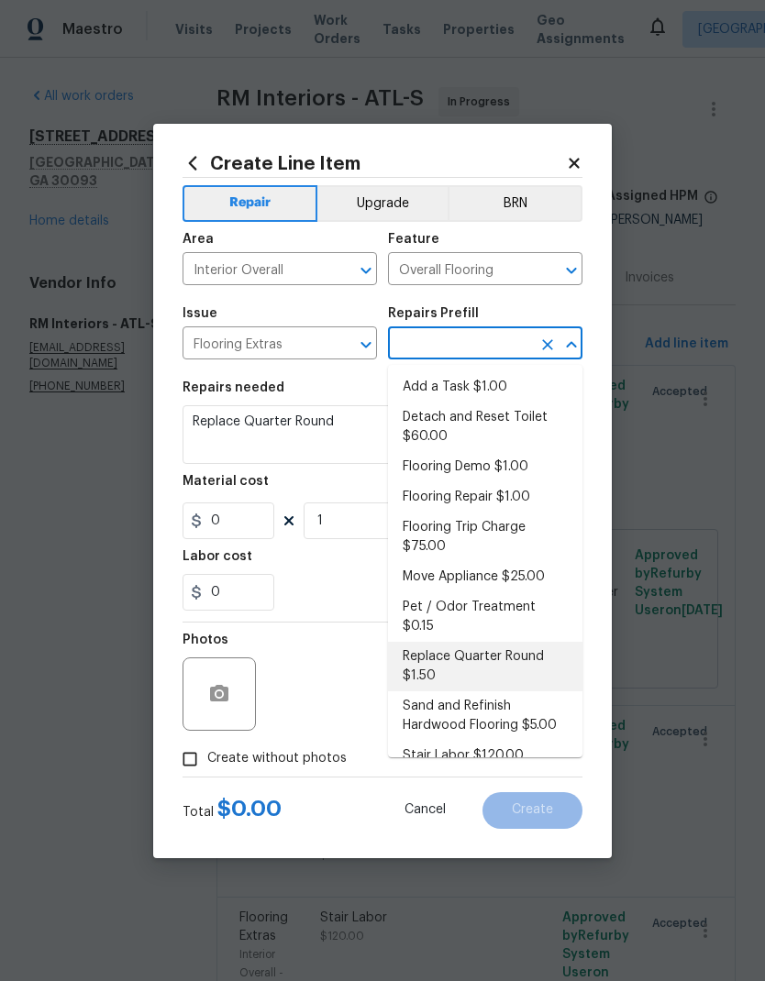
type input "1.5"
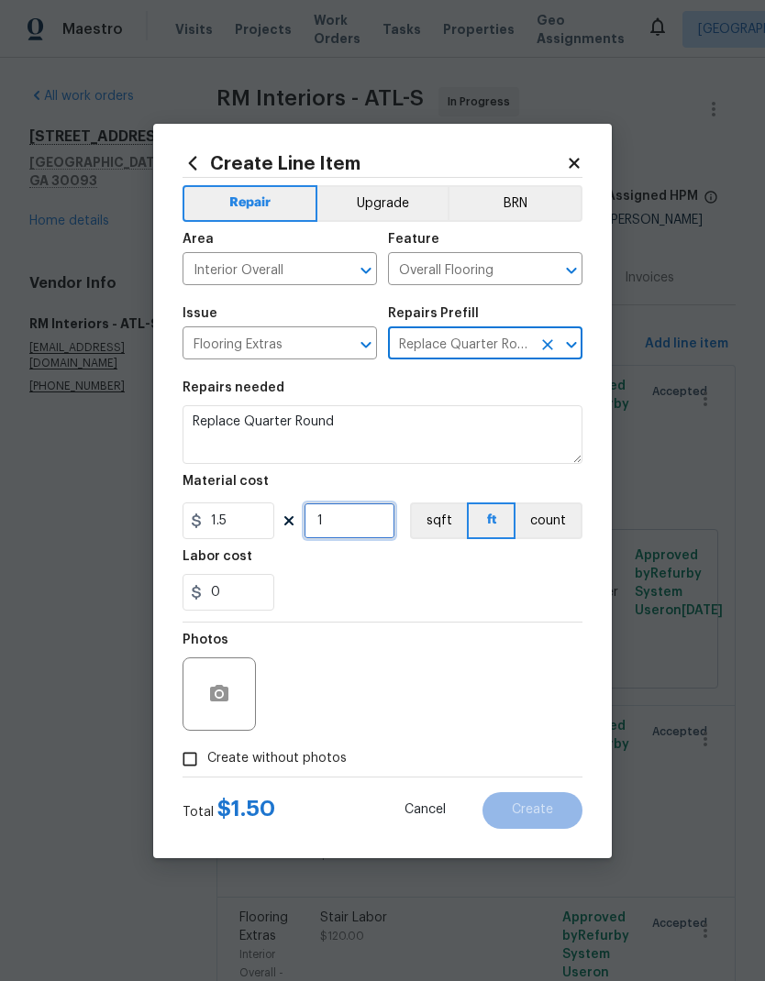
click at [360, 520] on input "1" at bounding box center [349, 520] width 92 height 37
type input "64"
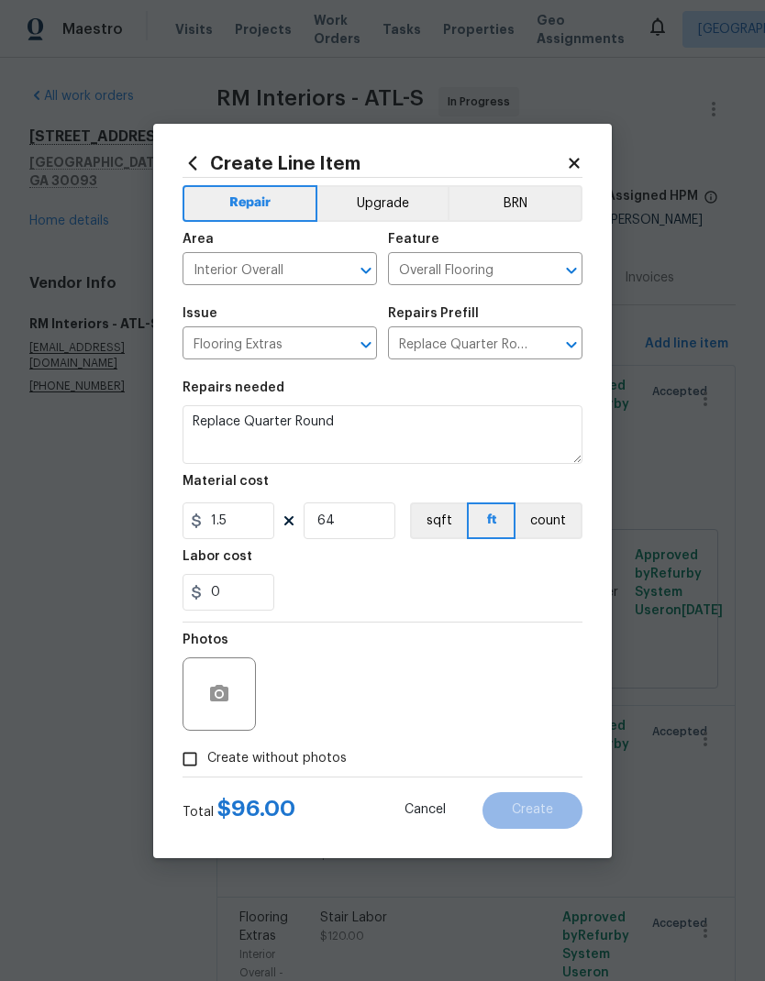
click at [294, 758] on span "Create without photos" at bounding box center [276, 758] width 139 height 19
click at [207, 758] on input "Create without photos" at bounding box center [189, 759] width 35 height 35
checkbox input "true"
click at [444, 687] on textarea at bounding box center [426, 693] width 312 height 73
click at [537, 799] on button "Create" at bounding box center [532, 810] width 100 height 37
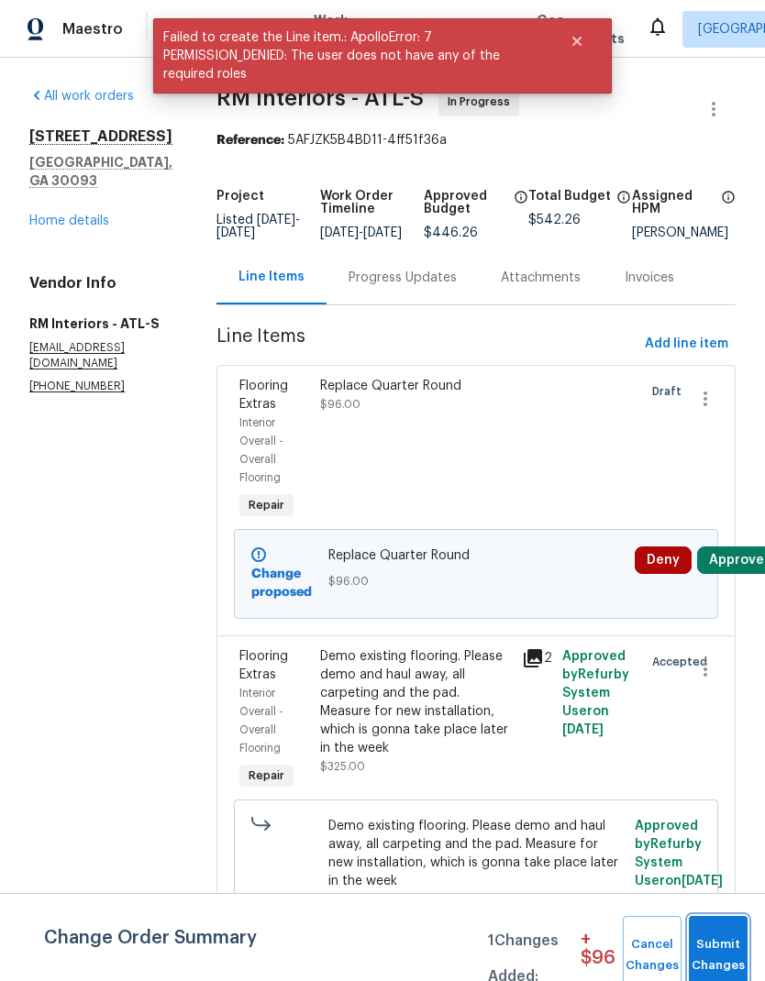
click at [722, 954] on span "Submit Changes" at bounding box center [718, 955] width 40 height 42
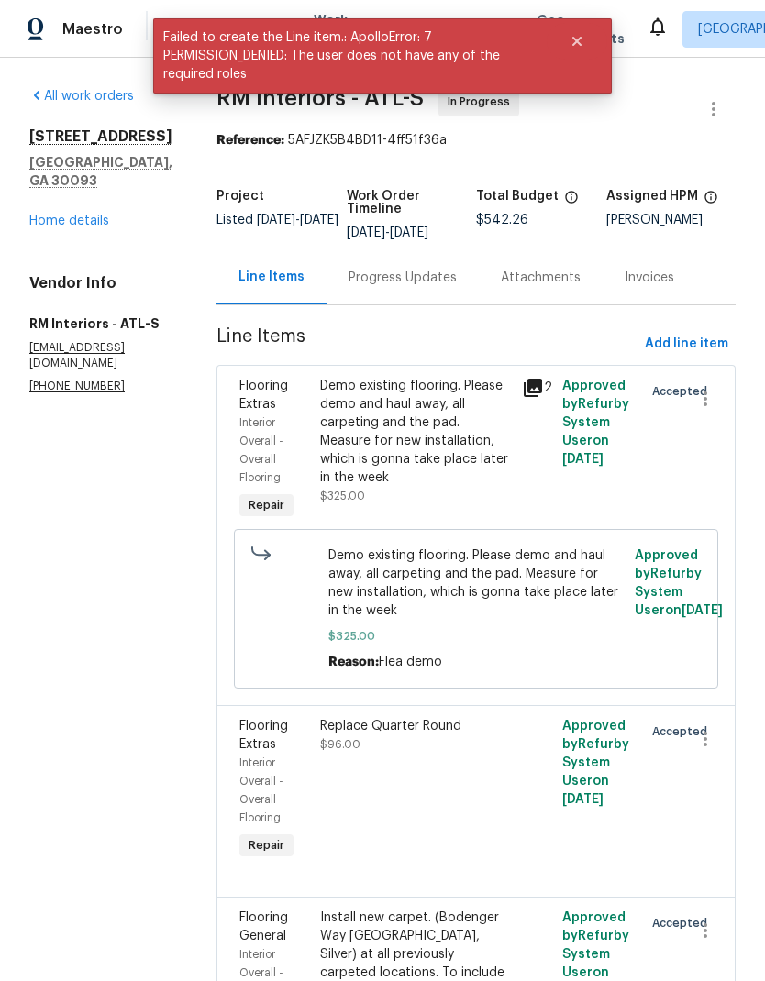
click at [390, 279] on div "Progress Updates" at bounding box center [402, 278] width 108 height 18
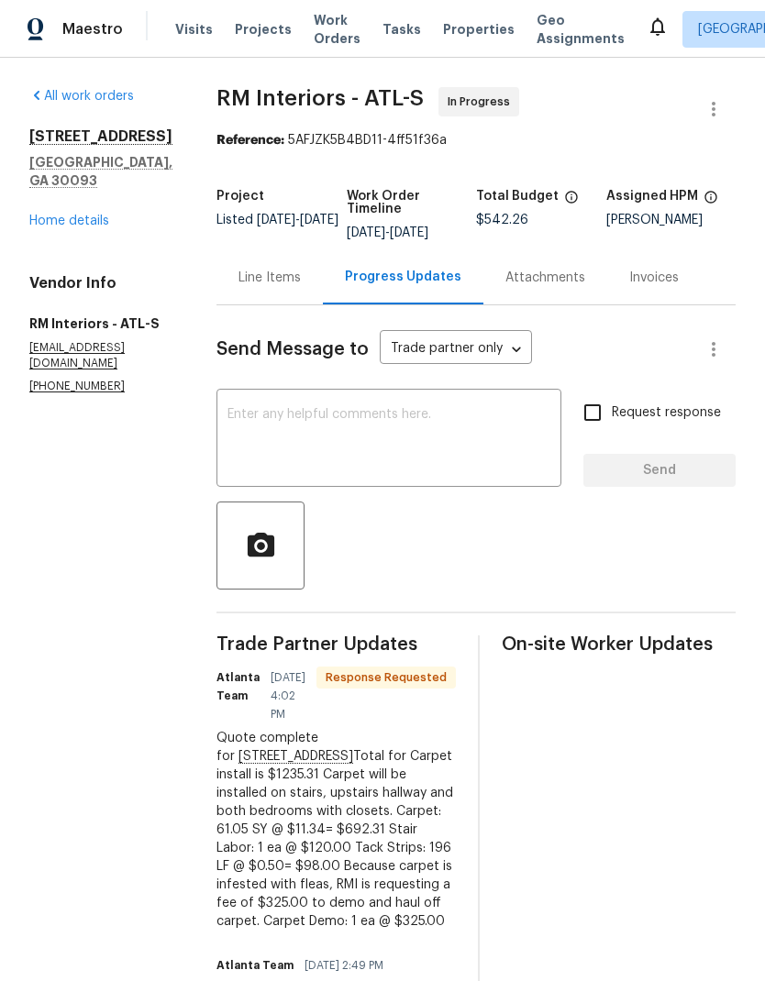
click at [252, 271] on div "Line Items" at bounding box center [269, 278] width 62 height 18
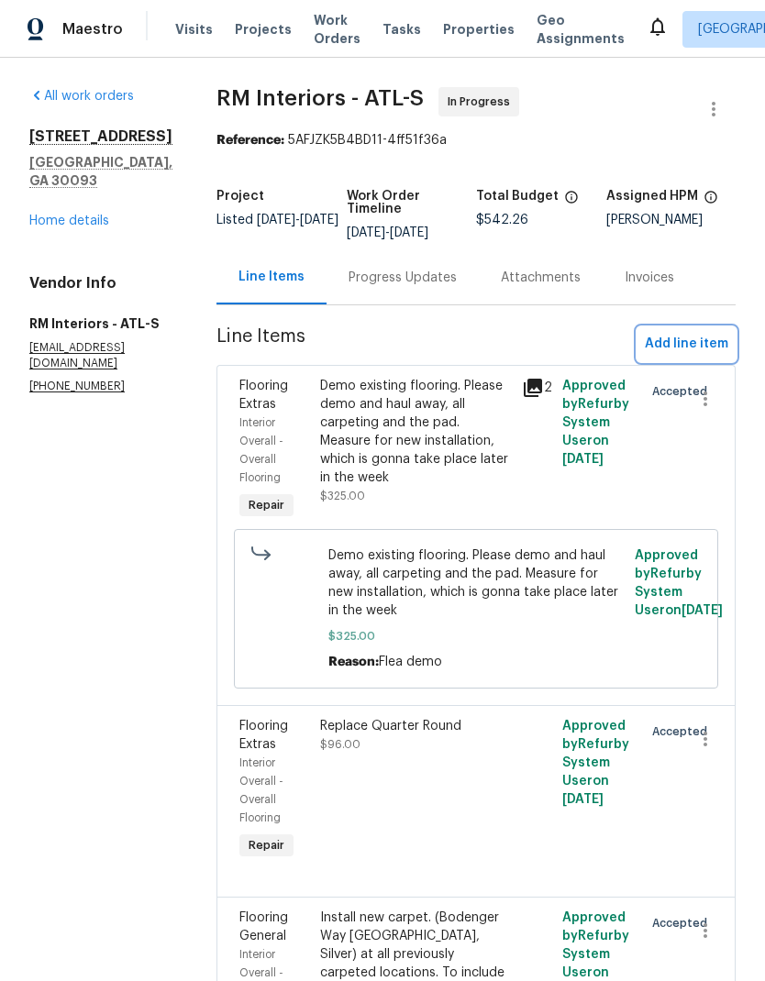
click at [688, 347] on span "Add line item" at bounding box center [686, 344] width 83 height 23
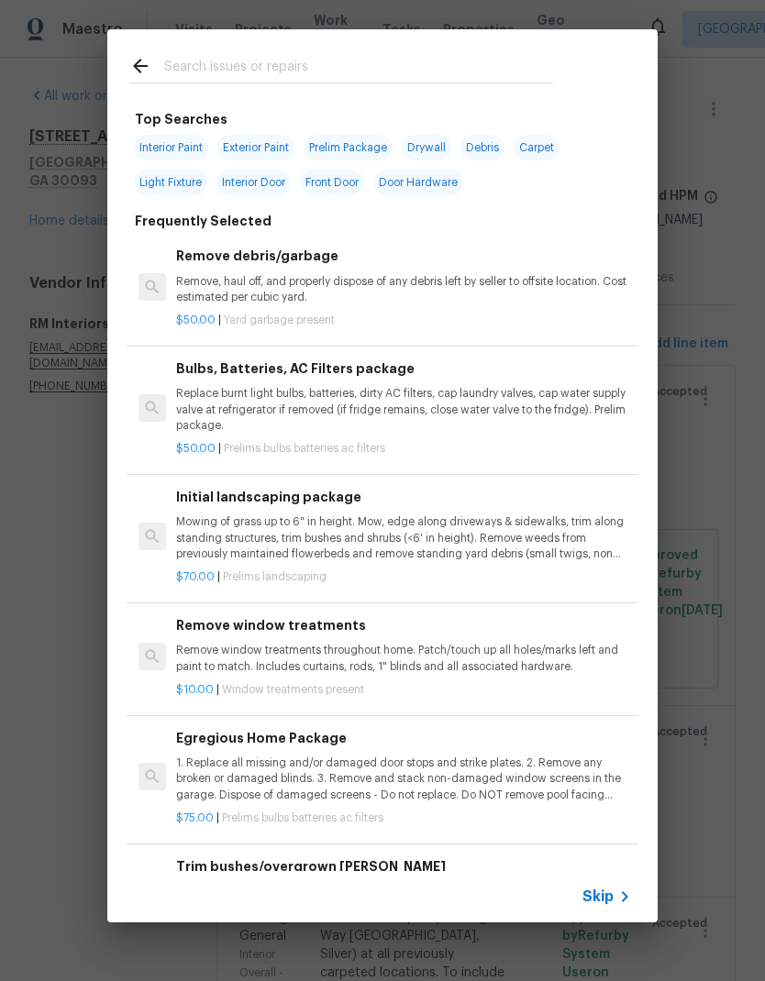
click at [315, 65] on input "text" at bounding box center [358, 69] width 389 height 28
click at [314, 64] on input "text" at bounding box center [358, 69] width 389 height 28
click at [613, 901] on icon at bounding box center [624, 897] width 22 height 22
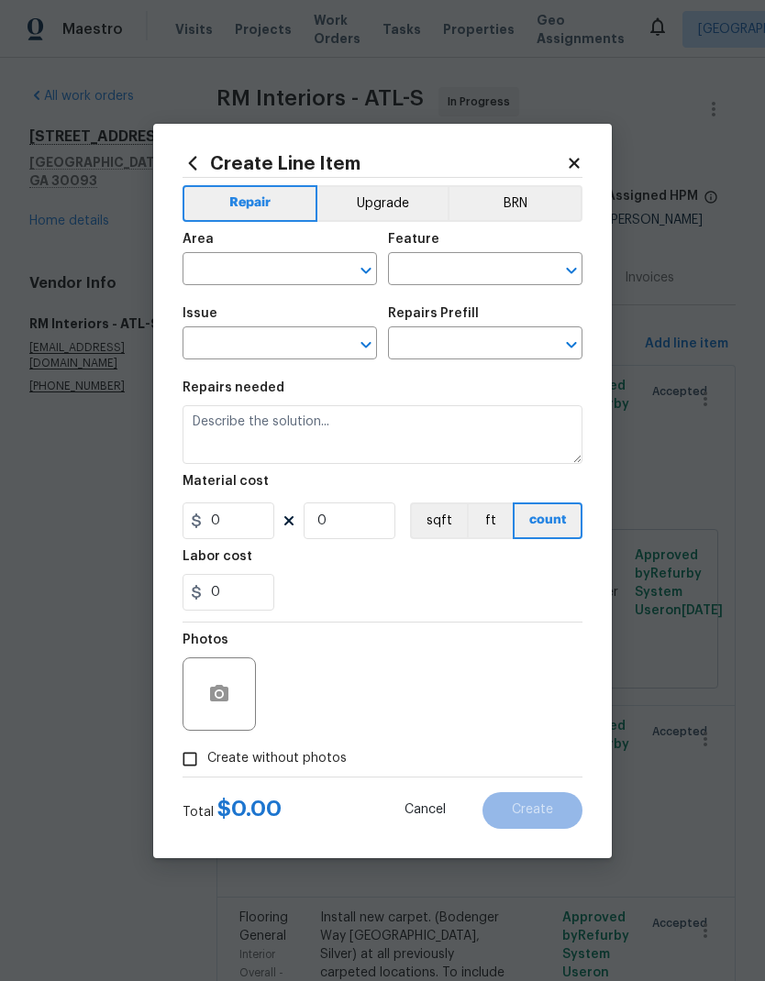
click at [307, 267] on input "text" at bounding box center [253, 271] width 143 height 28
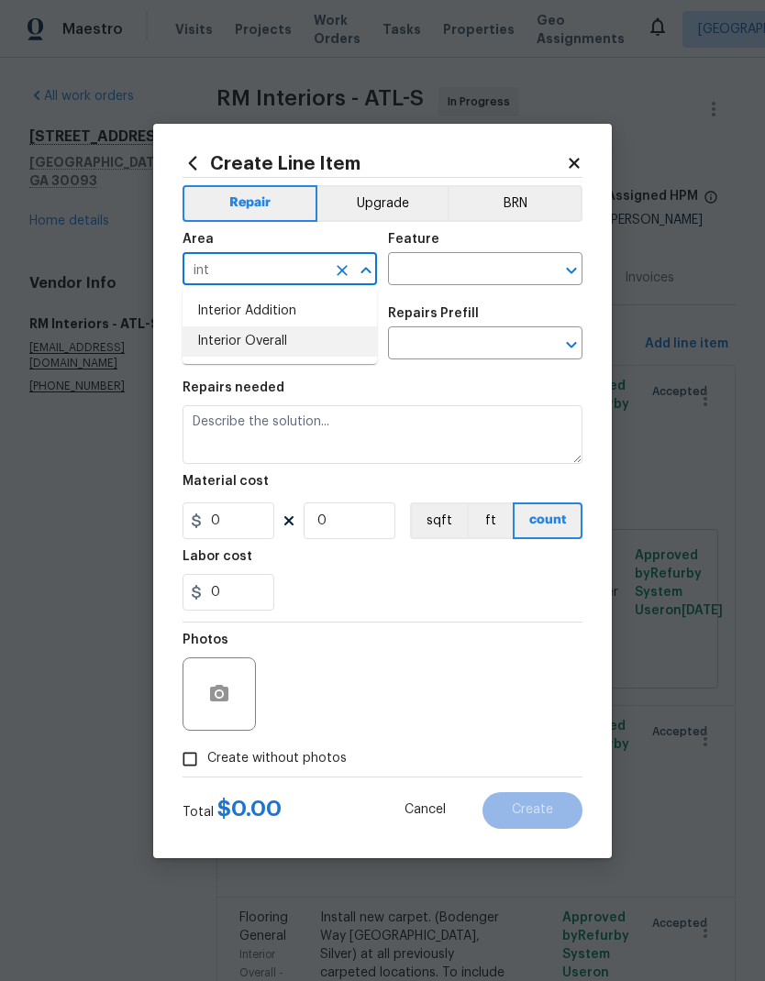
click at [285, 345] on li "Interior Overall" at bounding box center [279, 341] width 194 height 30
type input "Interior Overall"
click at [441, 262] on input "text" at bounding box center [459, 271] width 143 height 28
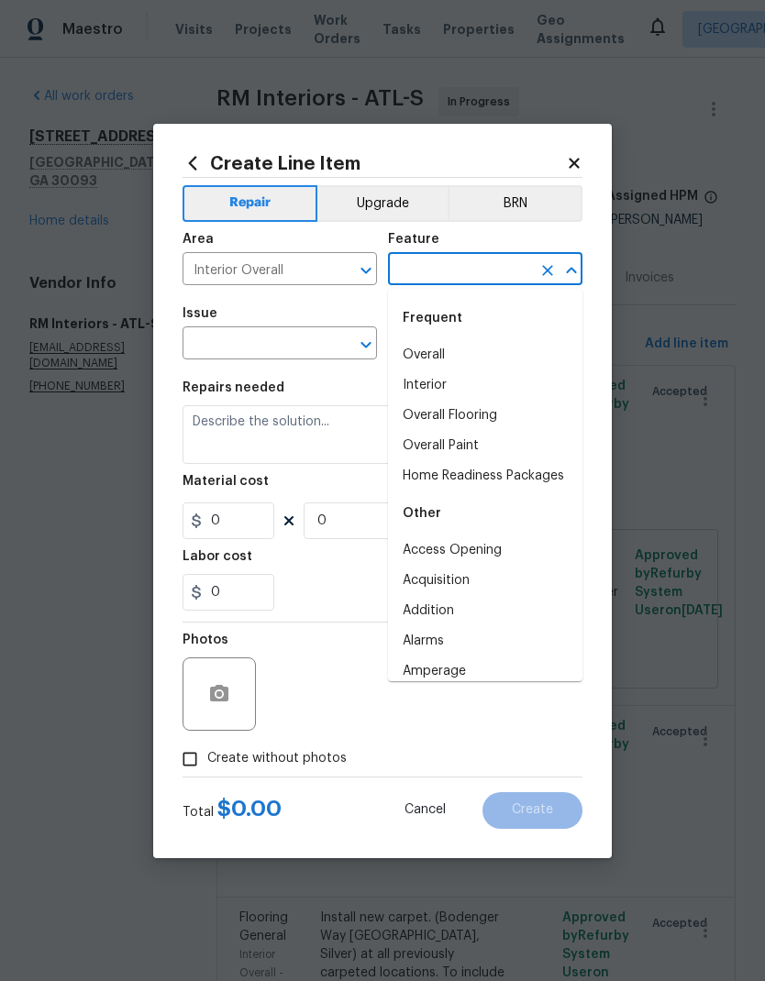
type input "for"
type input "four"
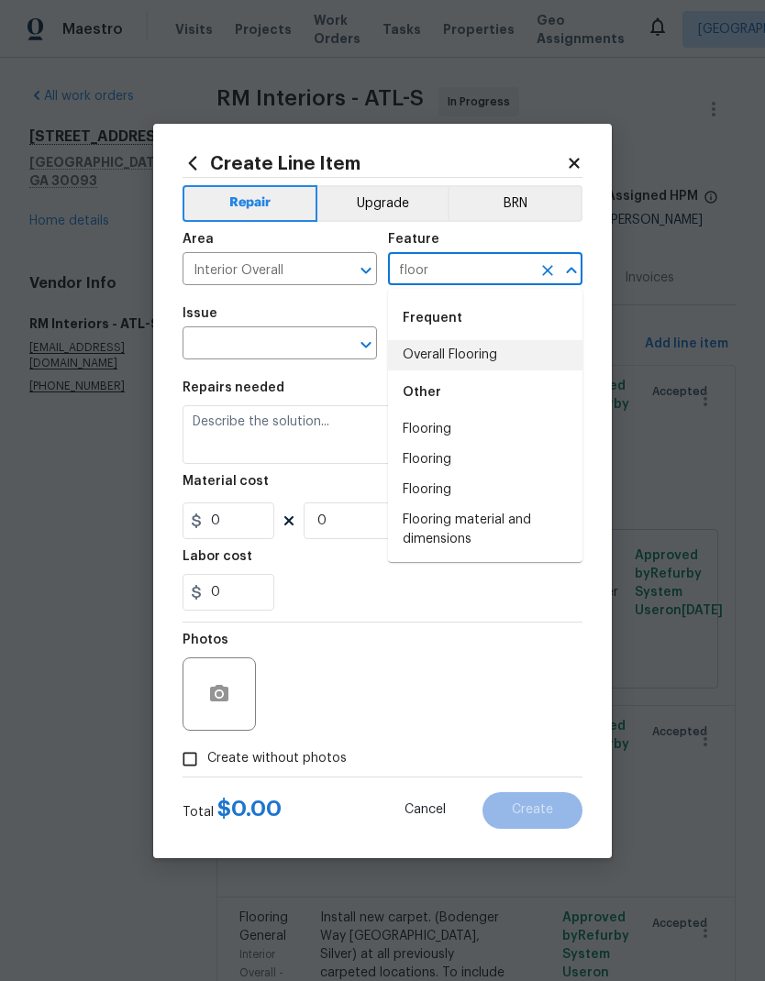
click at [443, 352] on li "Overall Flooring" at bounding box center [485, 355] width 194 height 30
type input "Overall Flooring"
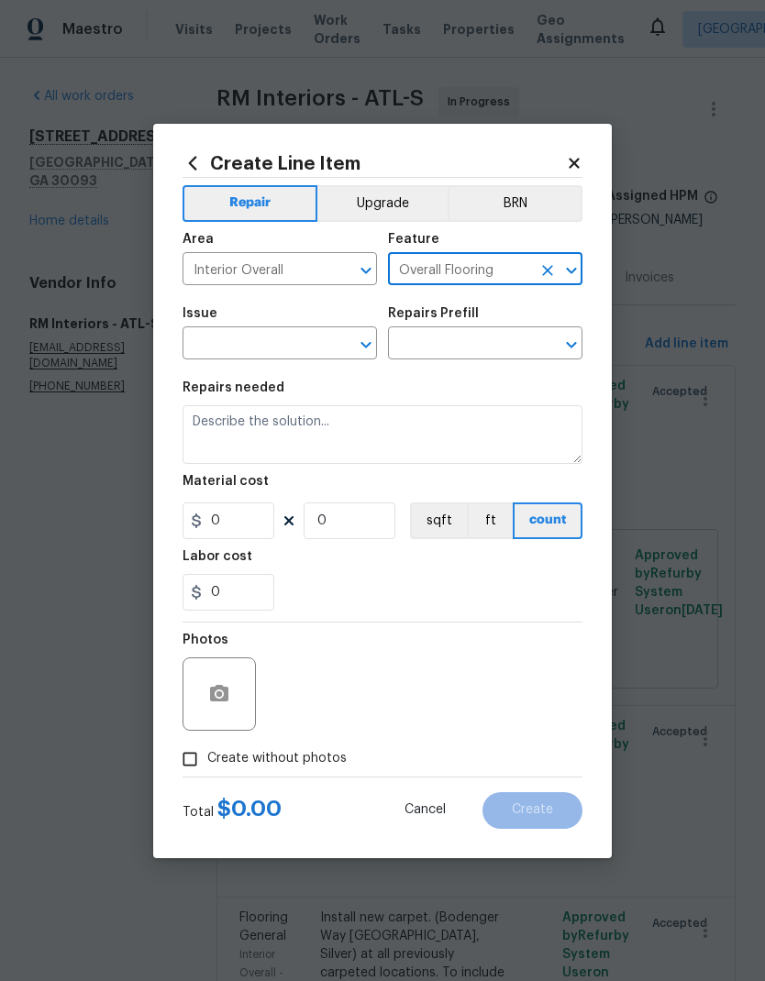
click at [297, 339] on input "text" at bounding box center [253, 345] width 143 height 28
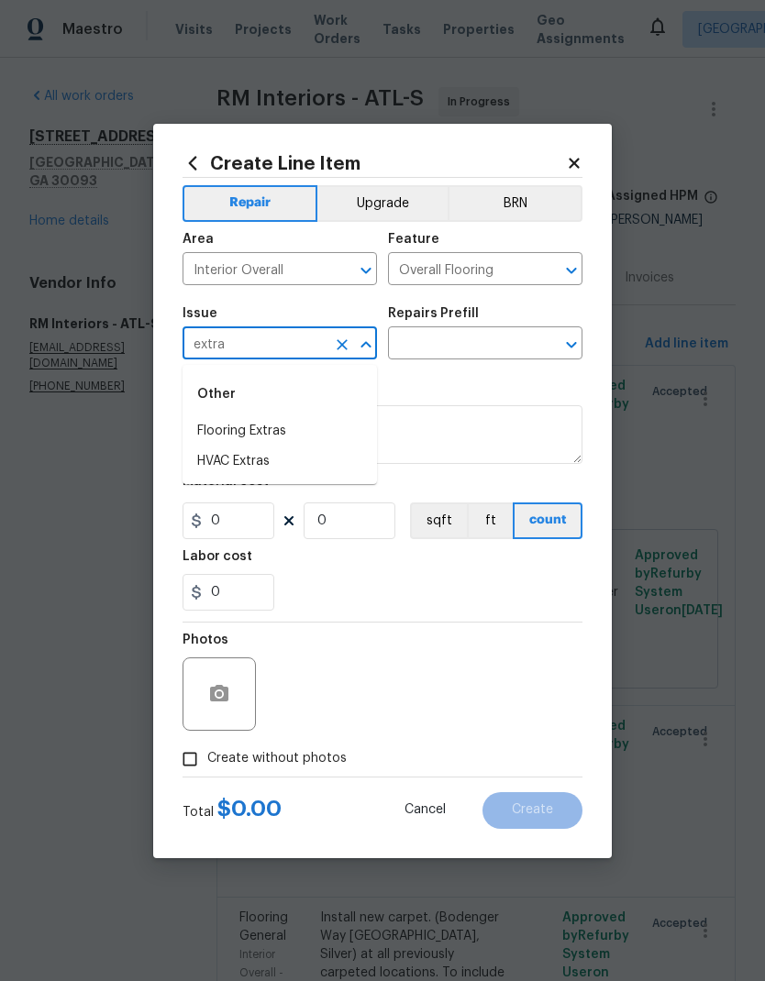
click at [297, 428] on li "Flooring Extras" at bounding box center [279, 431] width 194 height 30
type input "Flooring Extras"
click at [441, 340] on input "text" at bounding box center [459, 345] width 143 height 28
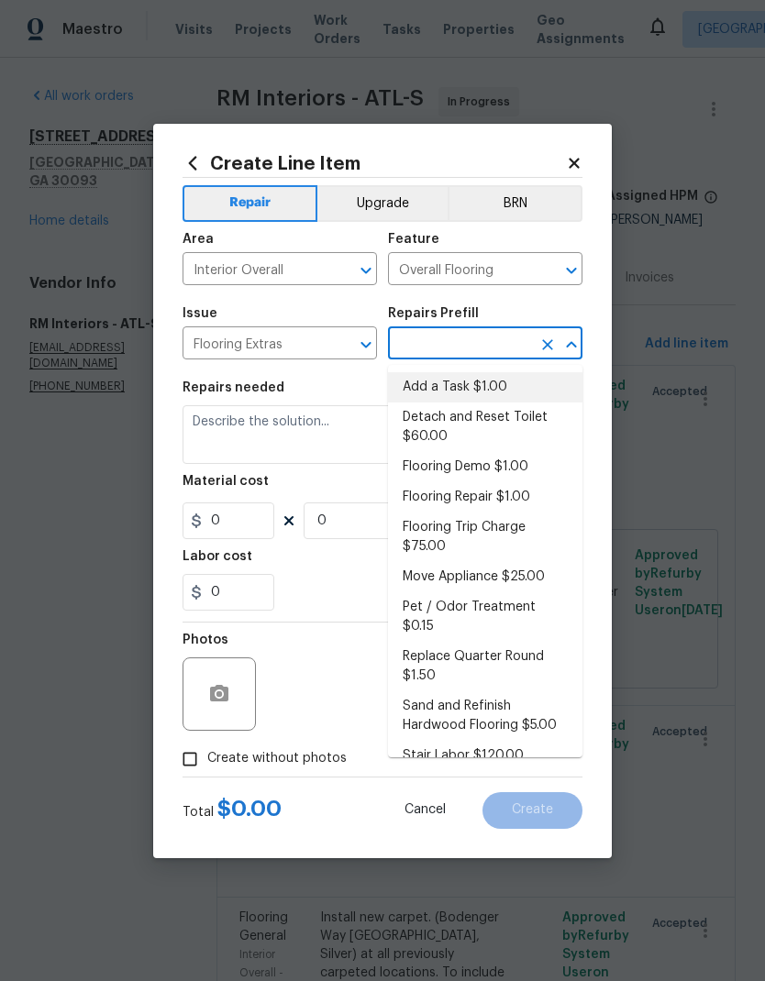
click at [471, 389] on li "Add a Task $1.00" at bounding box center [485, 387] width 194 height 30
type input "Add a Task $1.00"
type textarea "HPM to detail"
type input "1"
type input "Add a Task $1.00"
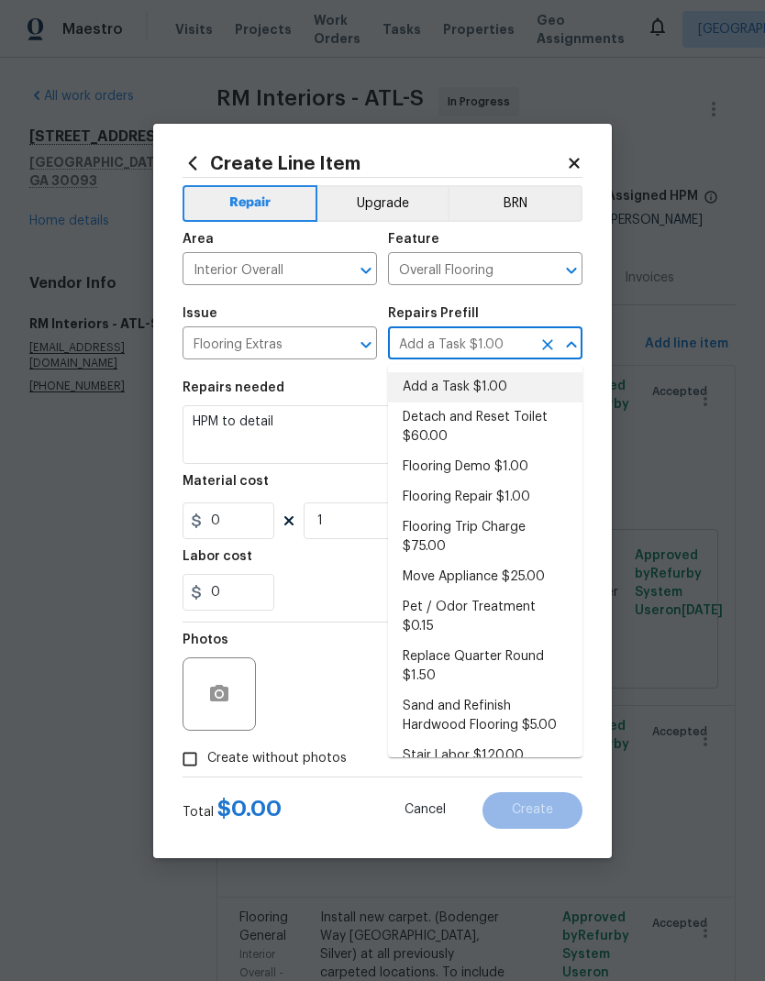
type input "1"
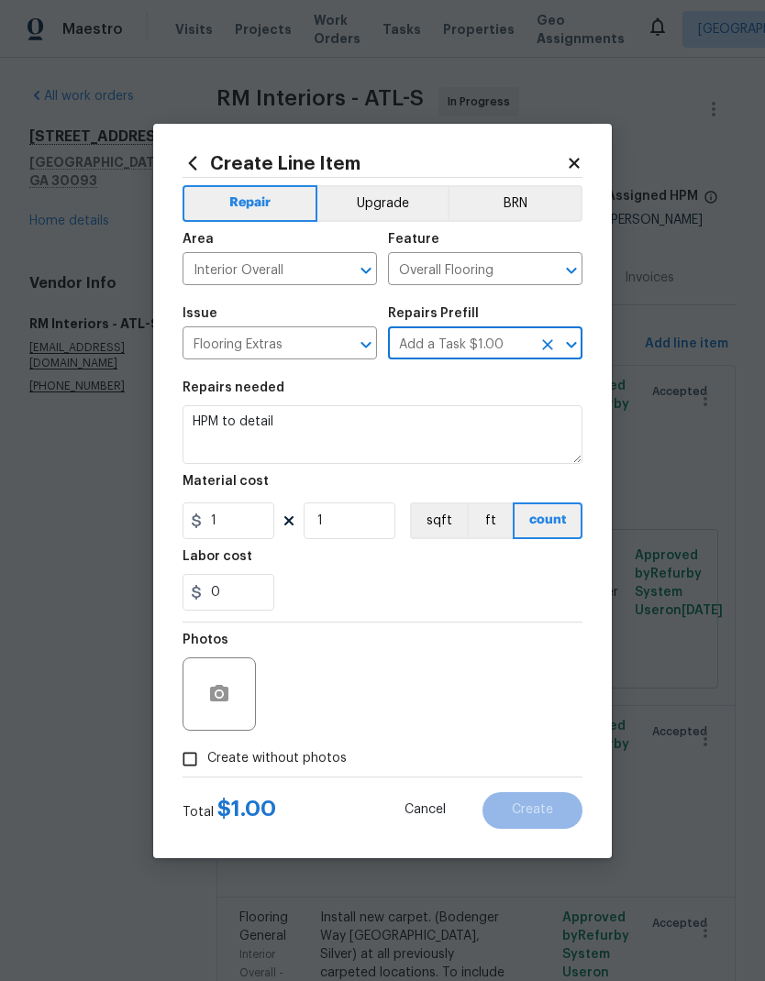
click at [334, 425] on textarea "HPM to detail" at bounding box center [382, 434] width 400 height 59
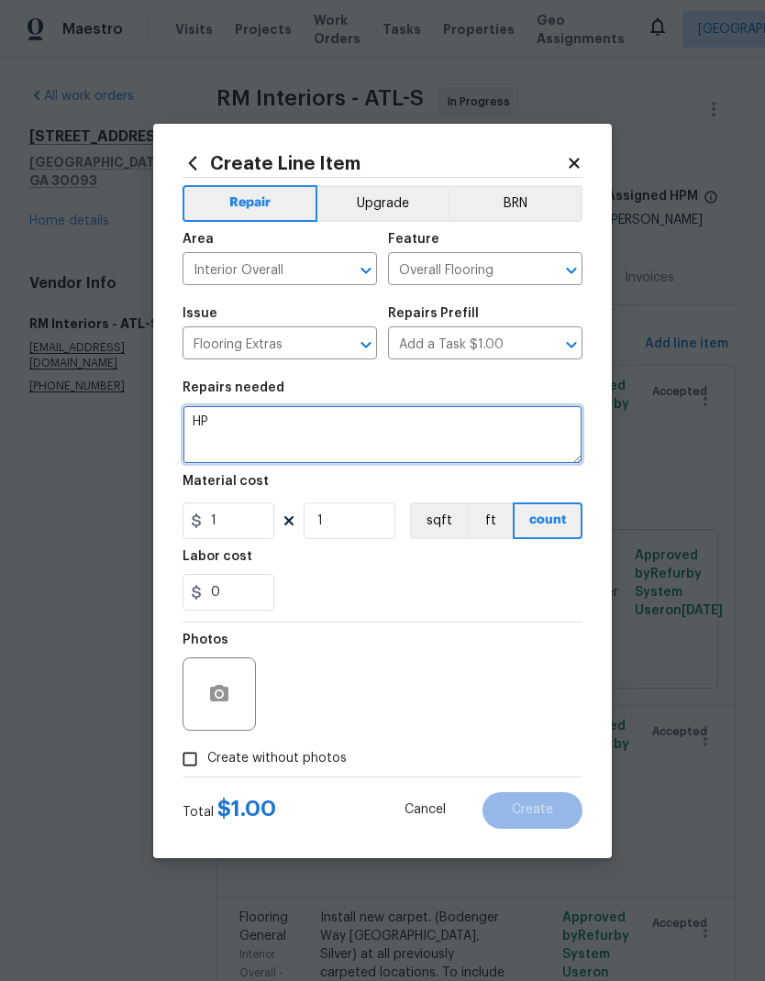
type textarea "H"
type textarea "Tack strips"
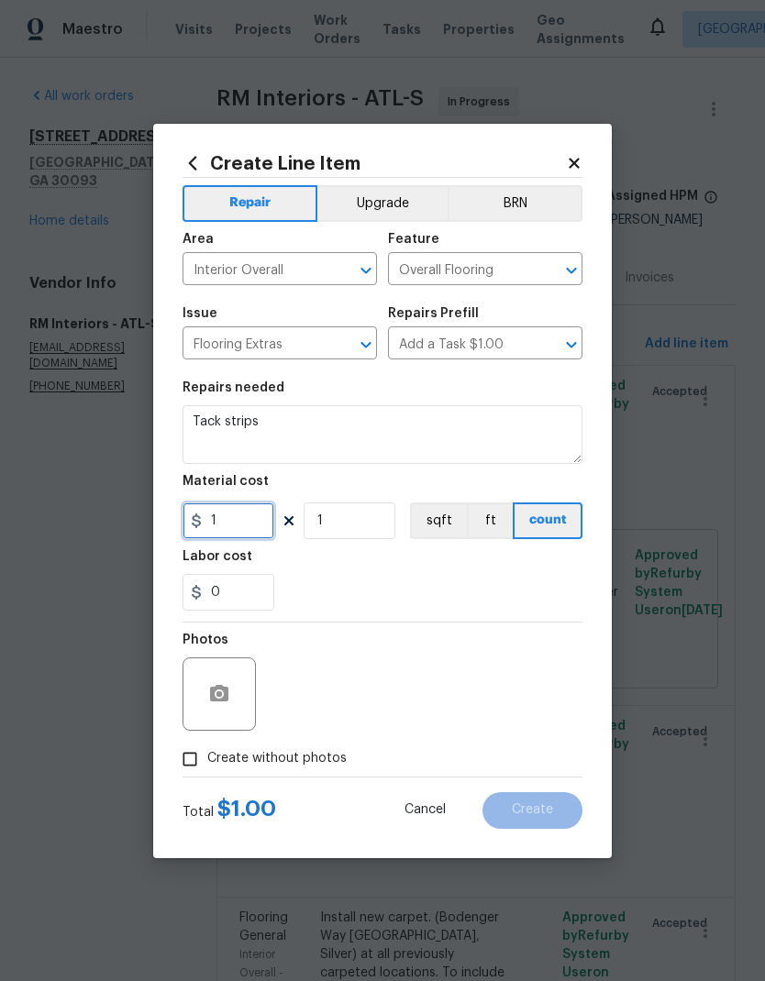
click at [239, 512] on input "1" at bounding box center [228, 520] width 92 height 37
click at [252, 523] on input "1" at bounding box center [228, 520] width 92 height 37
type input "0.5"
click at [370, 514] on input "1" at bounding box center [349, 520] width 92 height 37
type input "196"
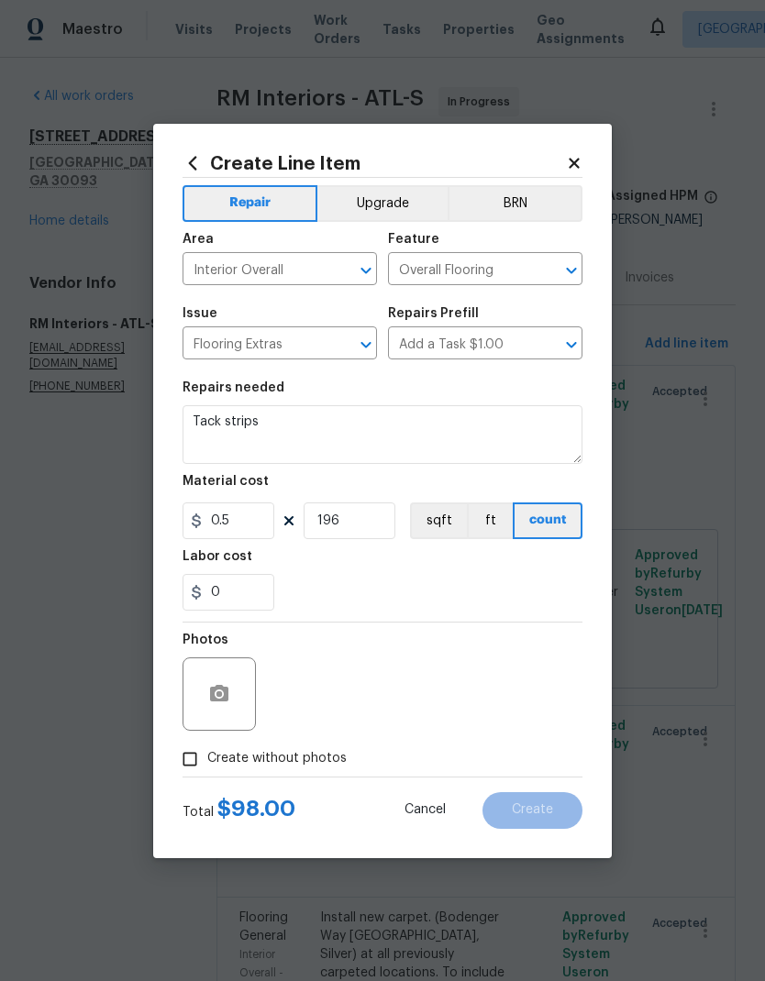
click at [298, 764] on span "Create without photos" at bounding box center [276, 758] width 139 height 19
click at [207, 764] on input "Create without photos" at bounding box center [189, 759] width 35 height 35
checkbox input "true"
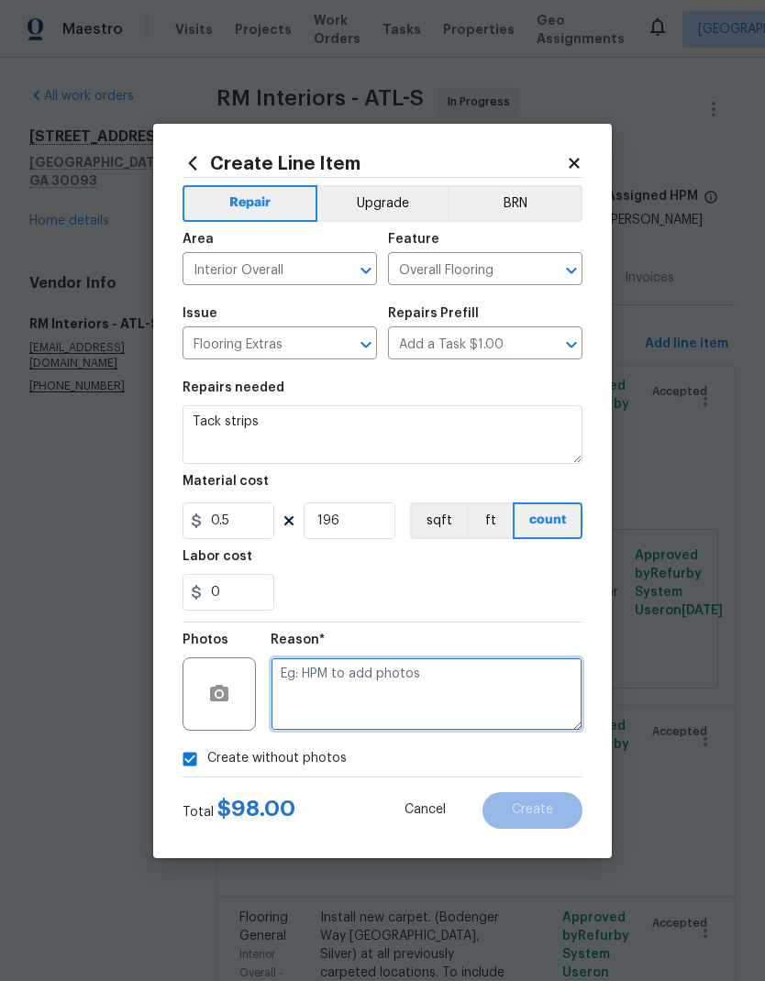
click at [445, 682] on textarea at bounding box center [426, 693] width 312 height 73
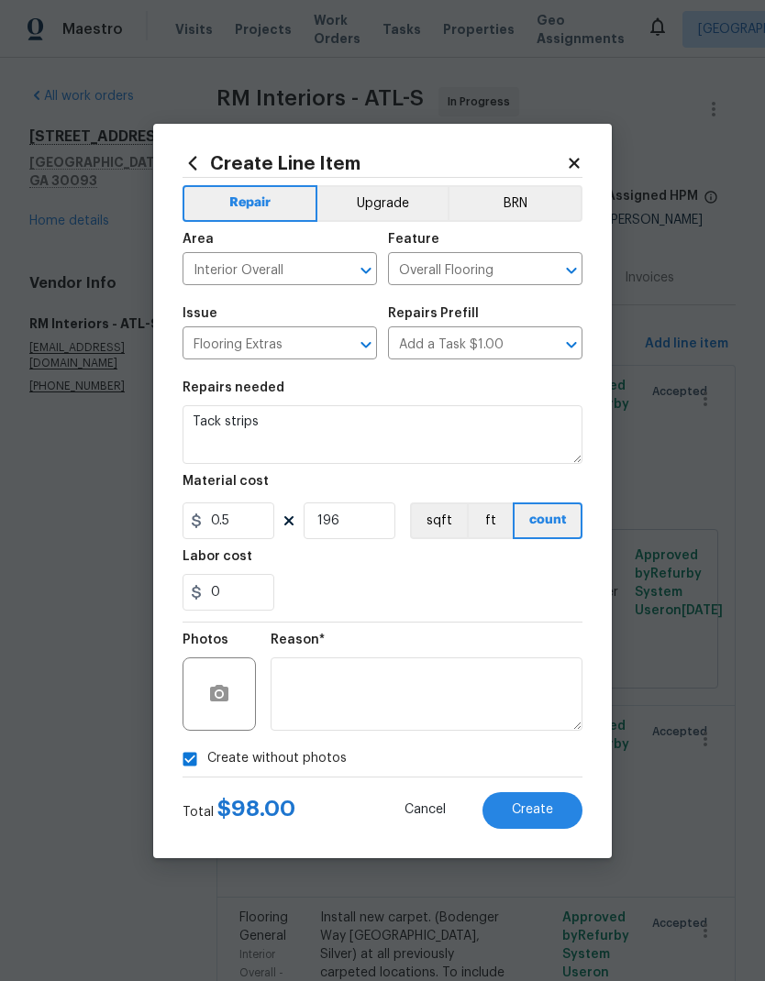
click at [538, 823] on button "Create" at bounding box center [532, 810] width 100 height 37
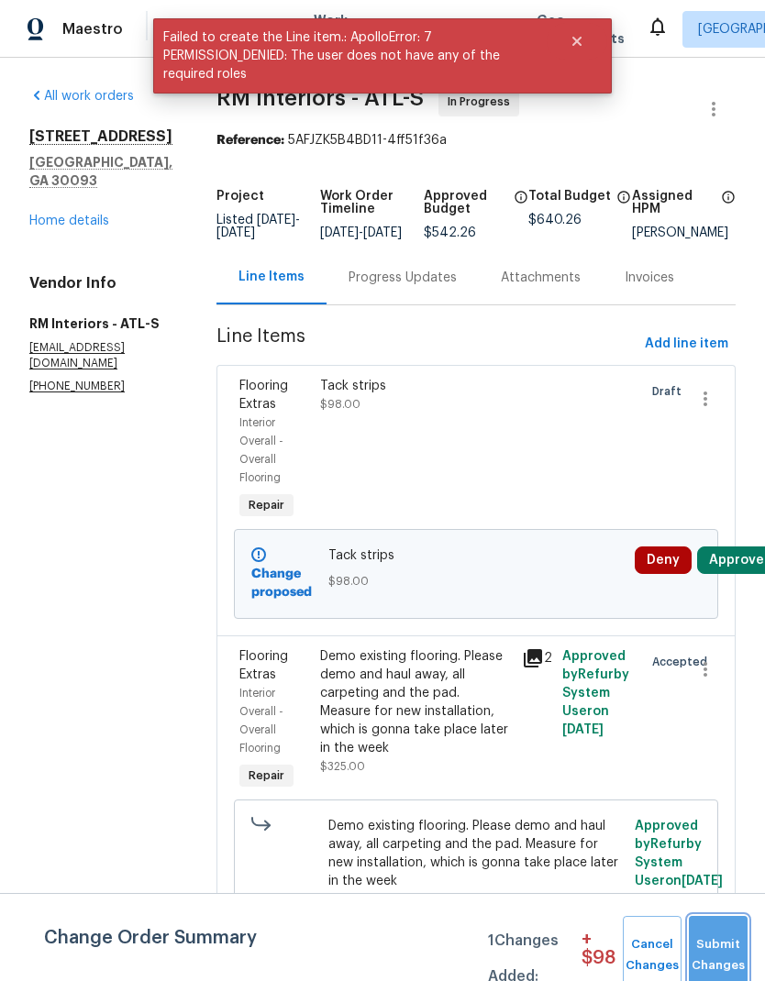
click at [717, 945] on span "Submit Changes" at bounding box center [718, 955] width 40 height 42
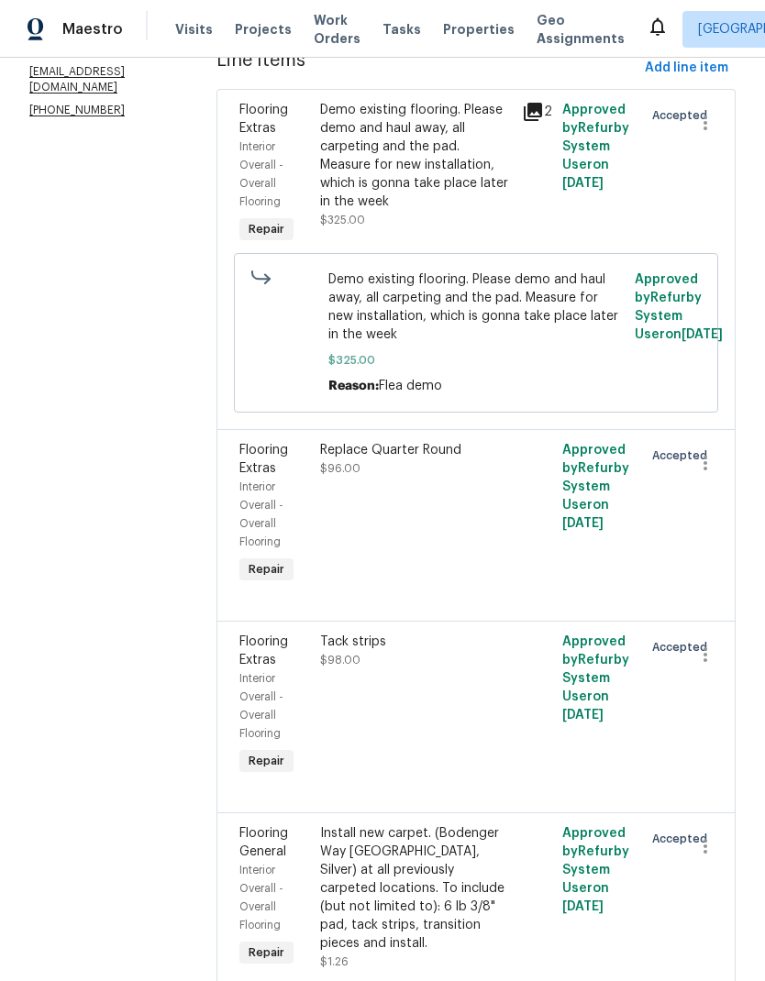
scroll to position [297, 0]
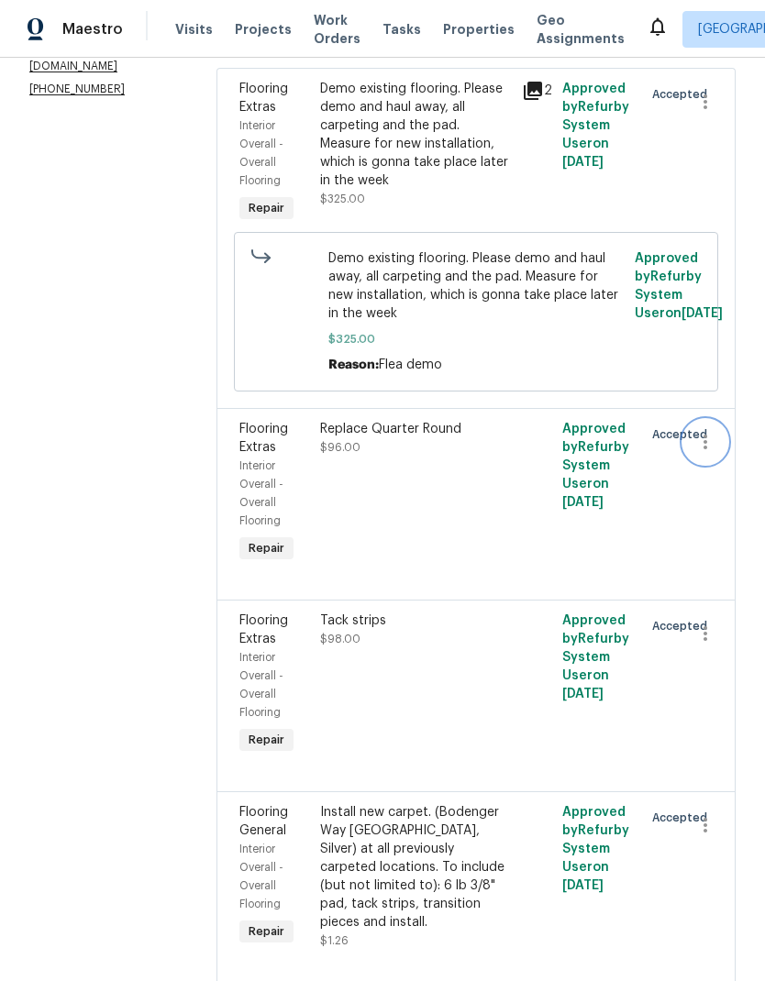
click at [703, 445] on icon "button" at bounding box center [705, 442] width 22 height 22
click at [718, 447] on li "Cancel" at bounding box center [713, 447] width 71 height 30
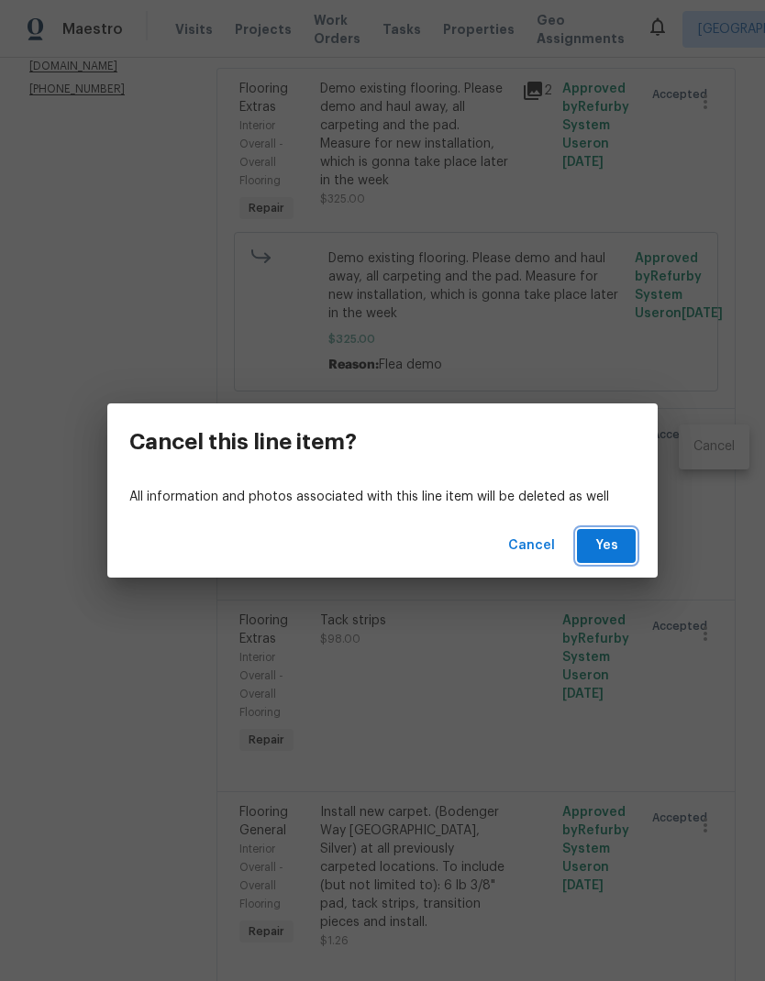
click at [615, 543] on span "Yes" at bounding box center [605, 546] width 29 height 23
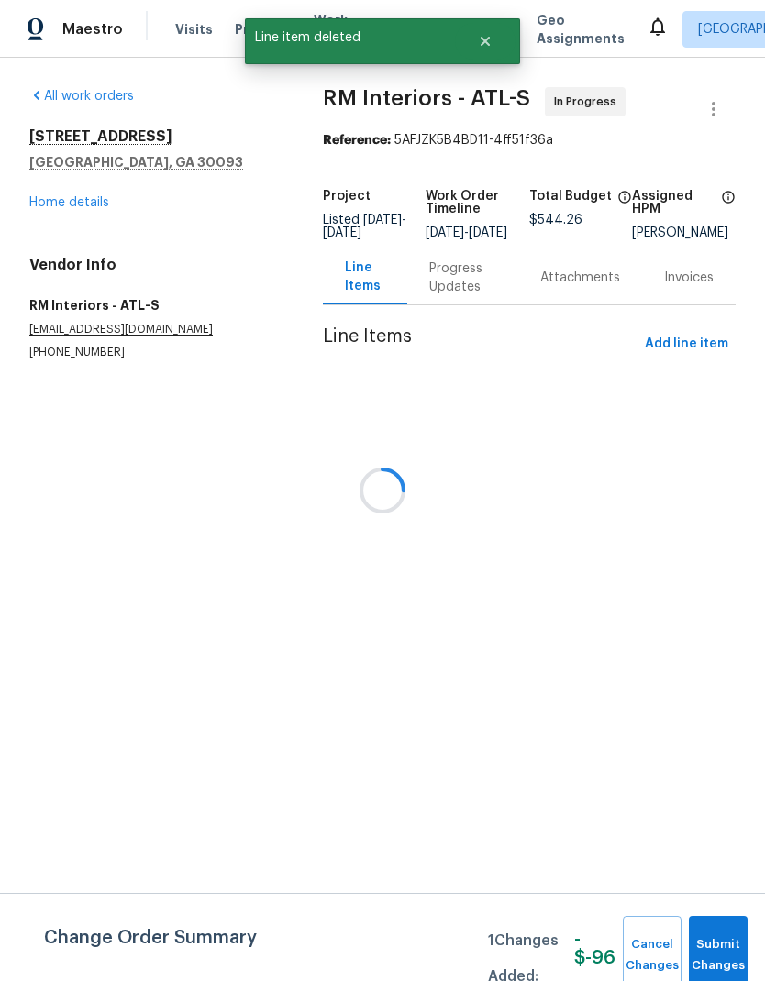
scroll to position [0, 0]
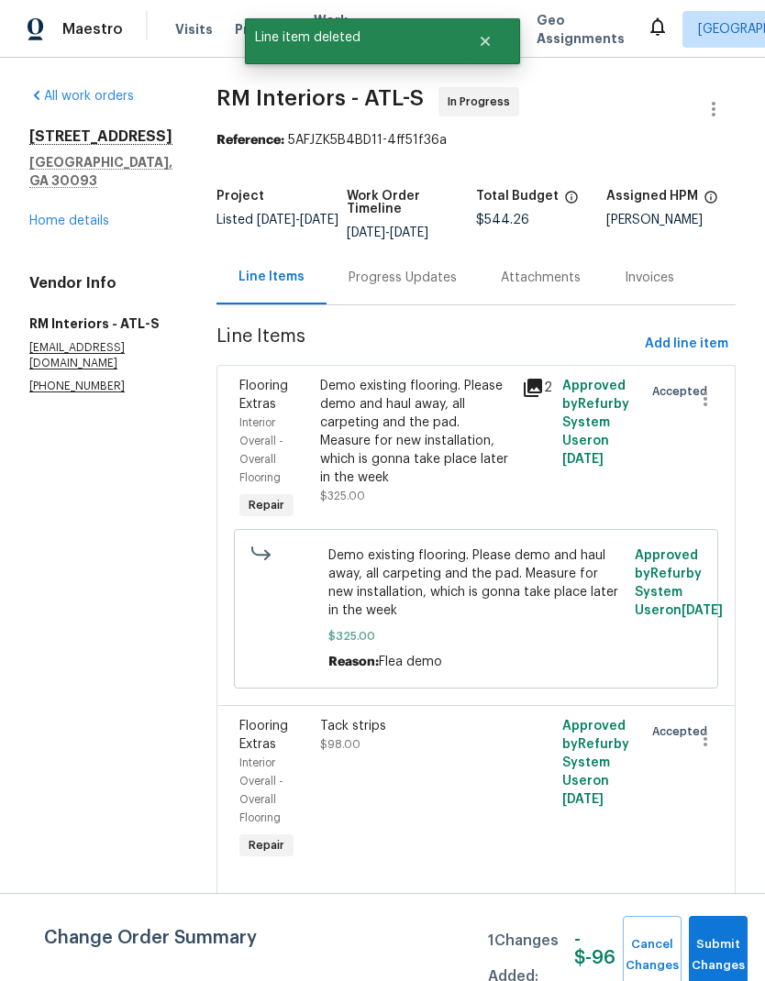
click at [389, 285] on div "Progress Updates" at bounding box center [402, 278] width 108 height 18
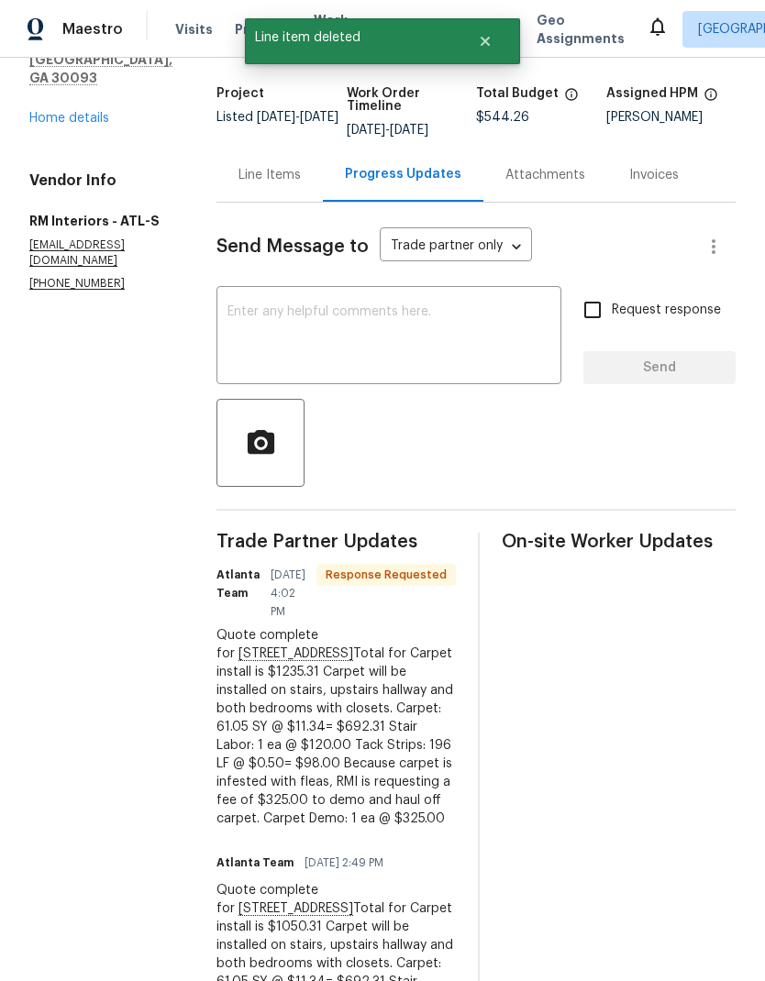
scroll to position [115, 0]
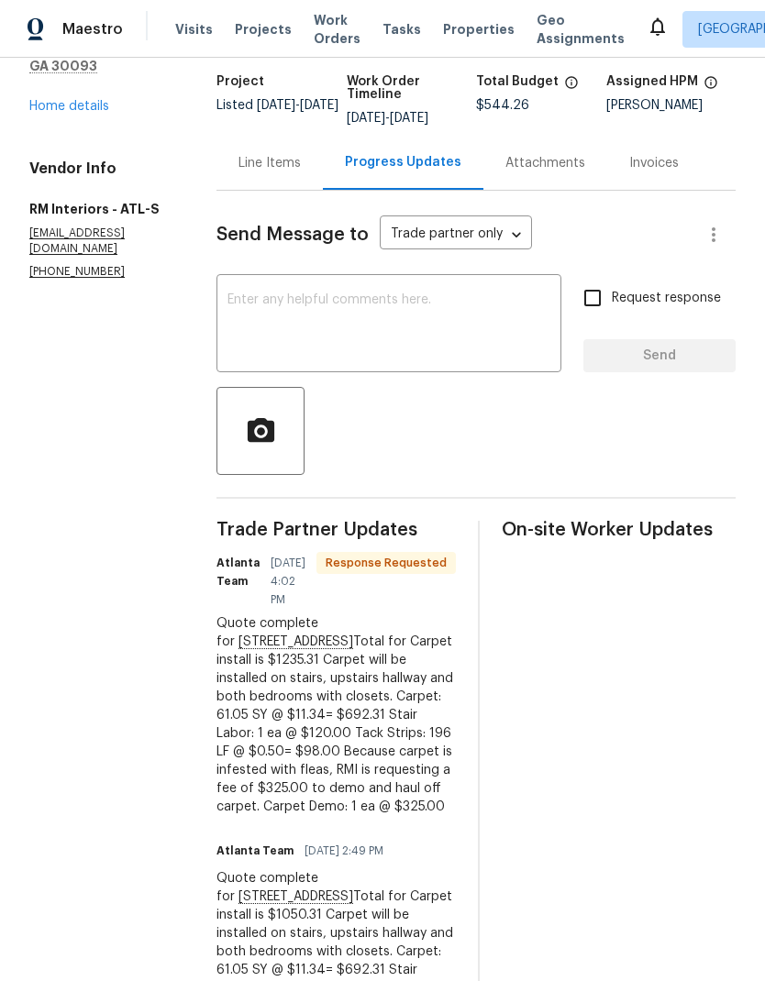
click at [260, 175] on div "Line Items" at bounding box center [269, 163] width 106 height 54
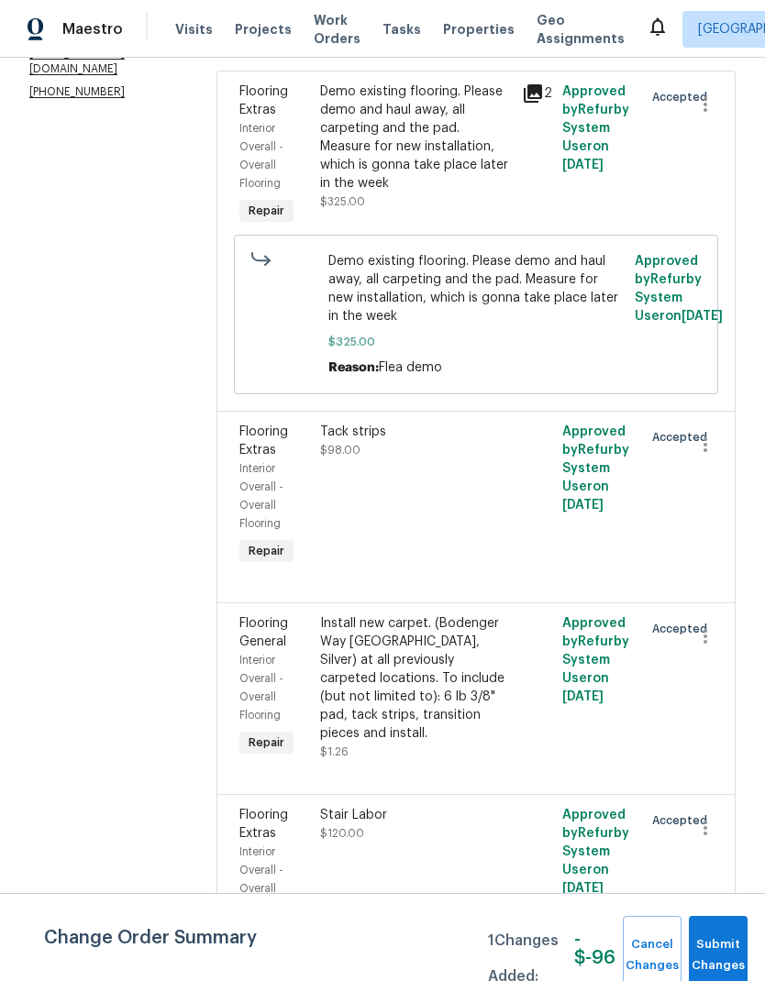
scroll to position [293, 0]
click at [425, 701] on div "Install new carpet. (Bodenger Way [GEOGRAPHIC_DATA], Silver) at all previously …" at bounding box center [415, 679] width 191 height 128
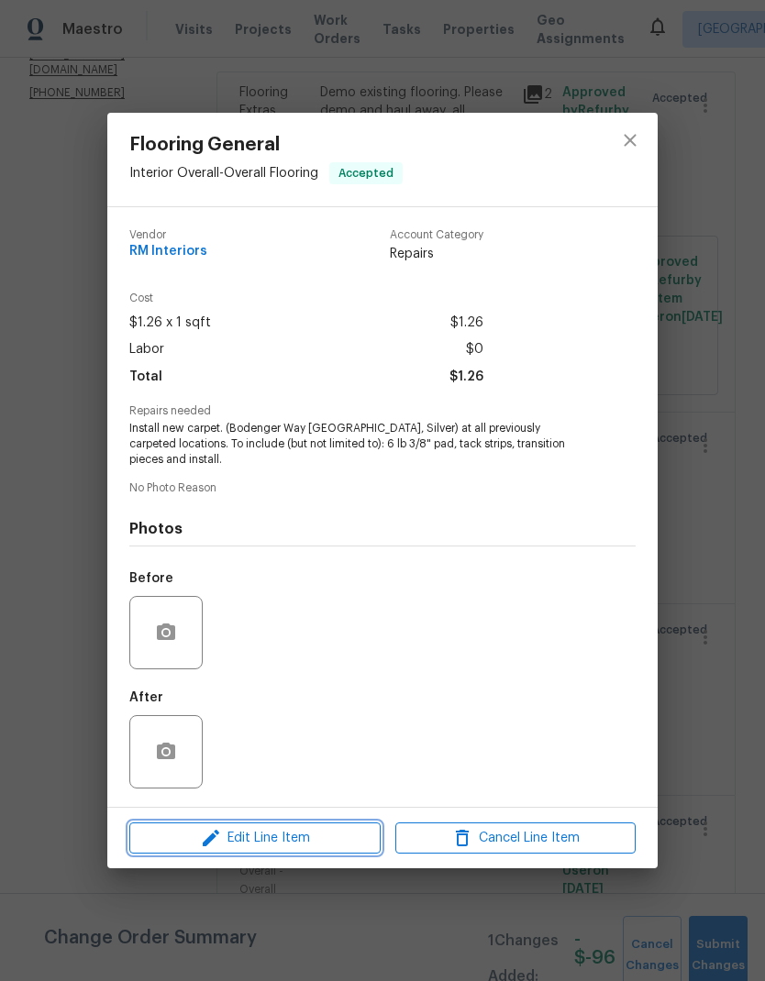
click at [309, 832] on span "Edit Line Item" at bounding box center [255, 838] width 240 height 23
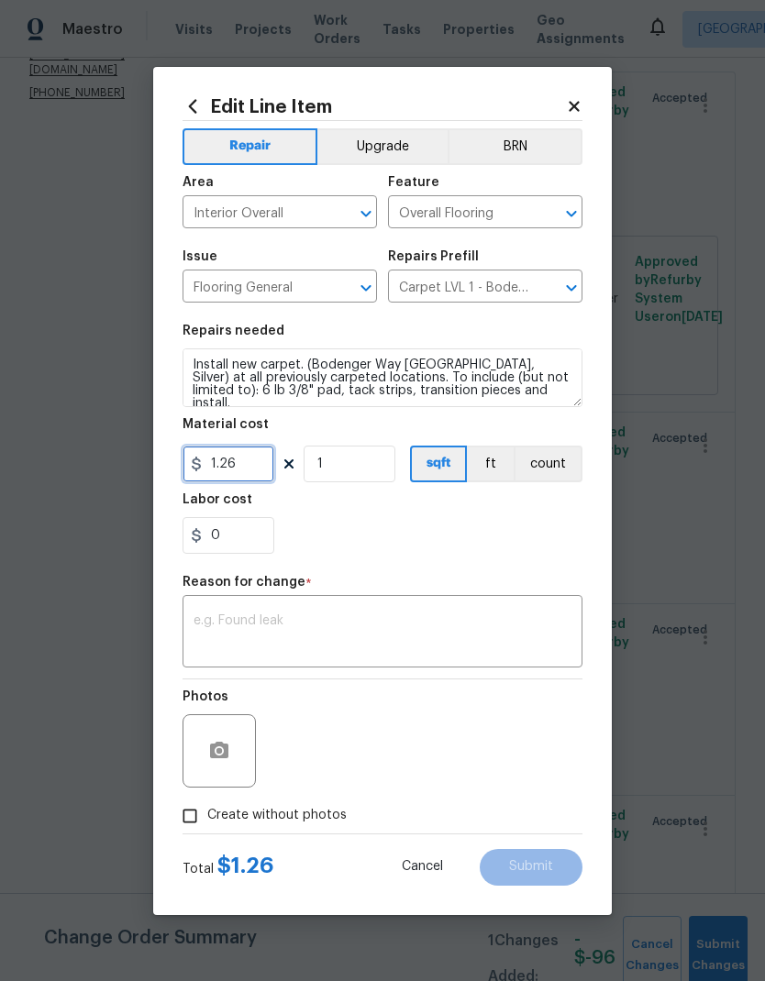
click at [261, 465] on input "1.26" at bounding box center [228, 464] width 92 height 37
type input "692.31"
click at [391, 622] on textarea at bounding box center [382, 633] width 378 height 39
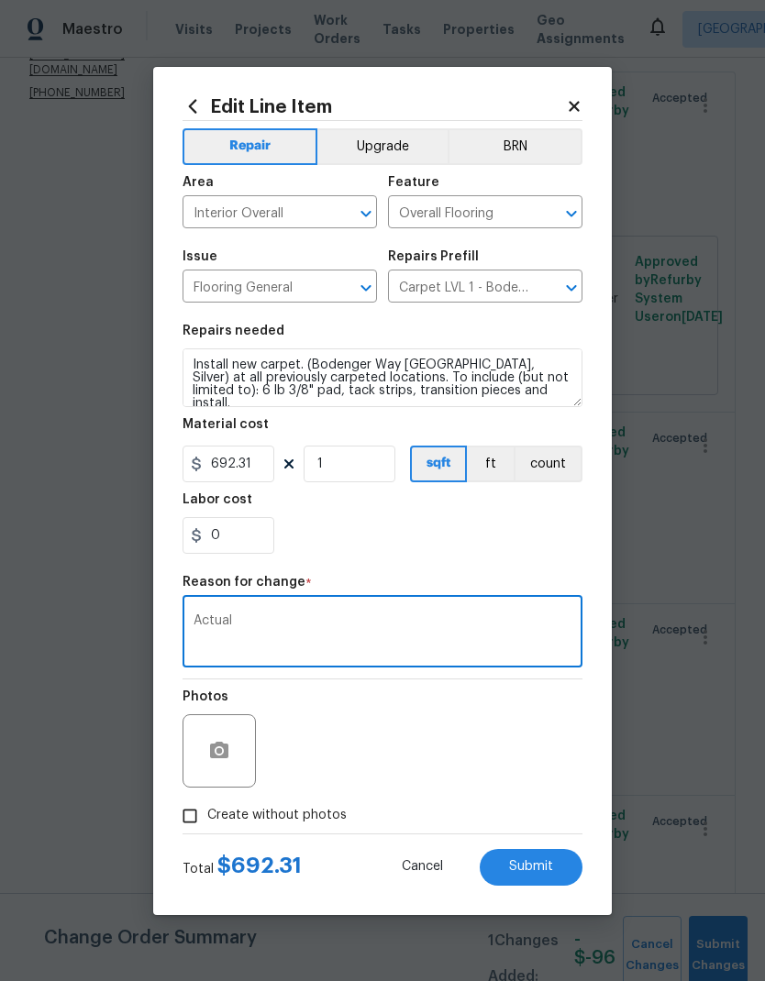
type textarea "Actual"
click at [537, 864] on span "Submit" at bounding box center [531, 867] width 44 height 14
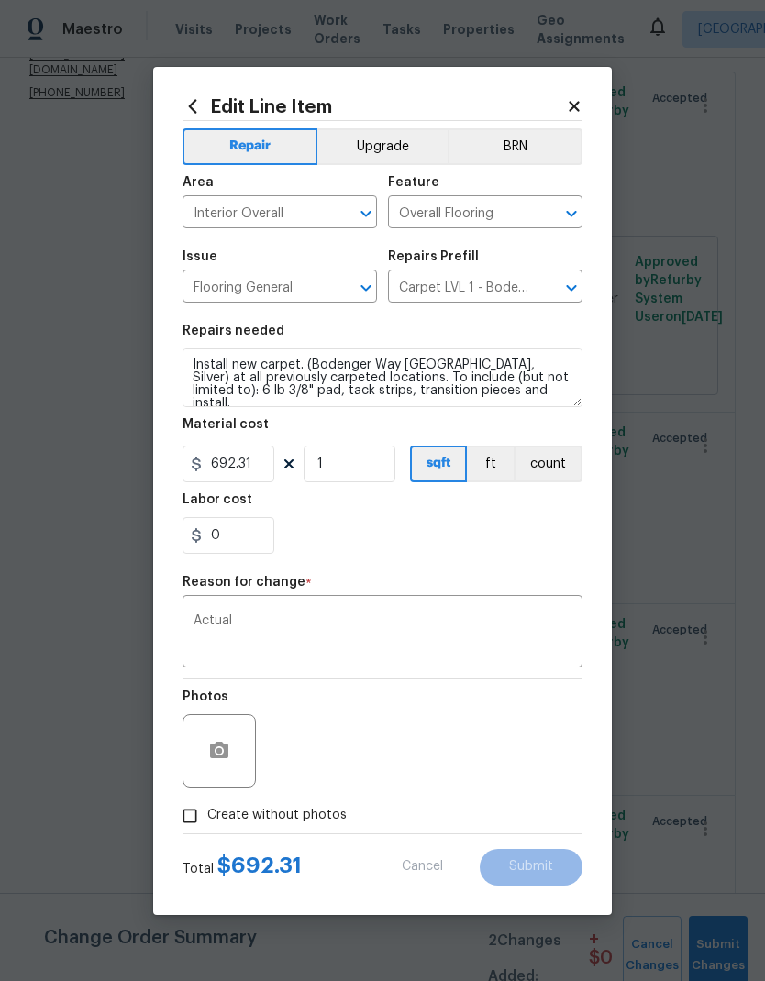
type input "1.26"
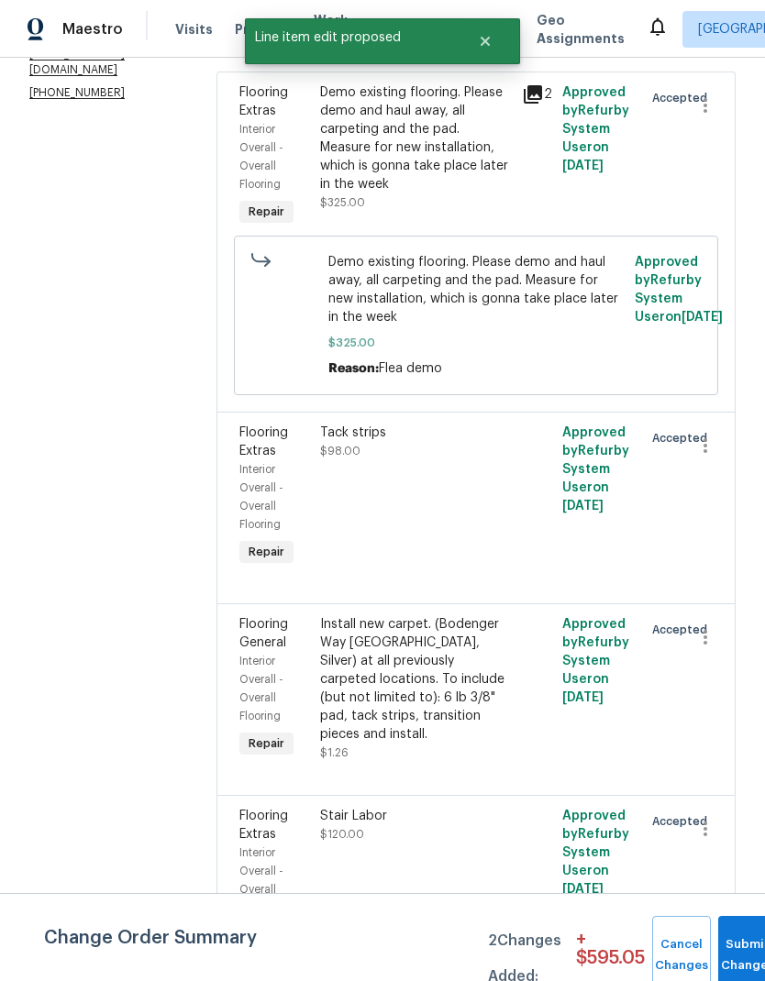
scroll to position [0, 0]
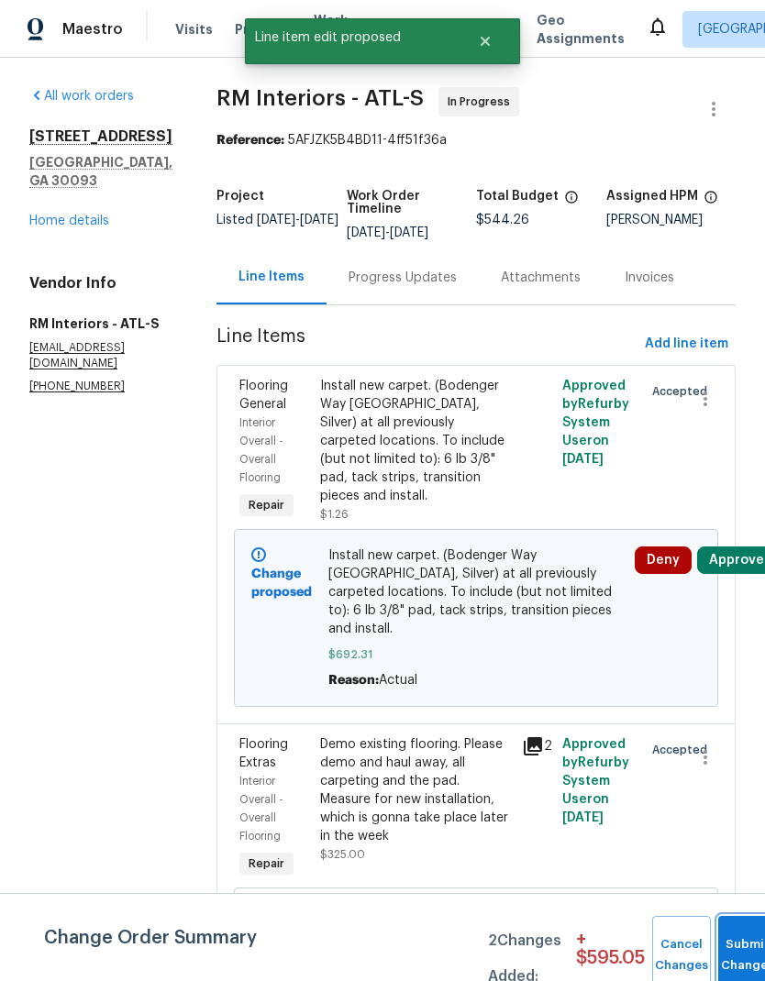
click at [743, 945] on button "Submit Changes" at bounding box center [747, 955] width 59 height 79
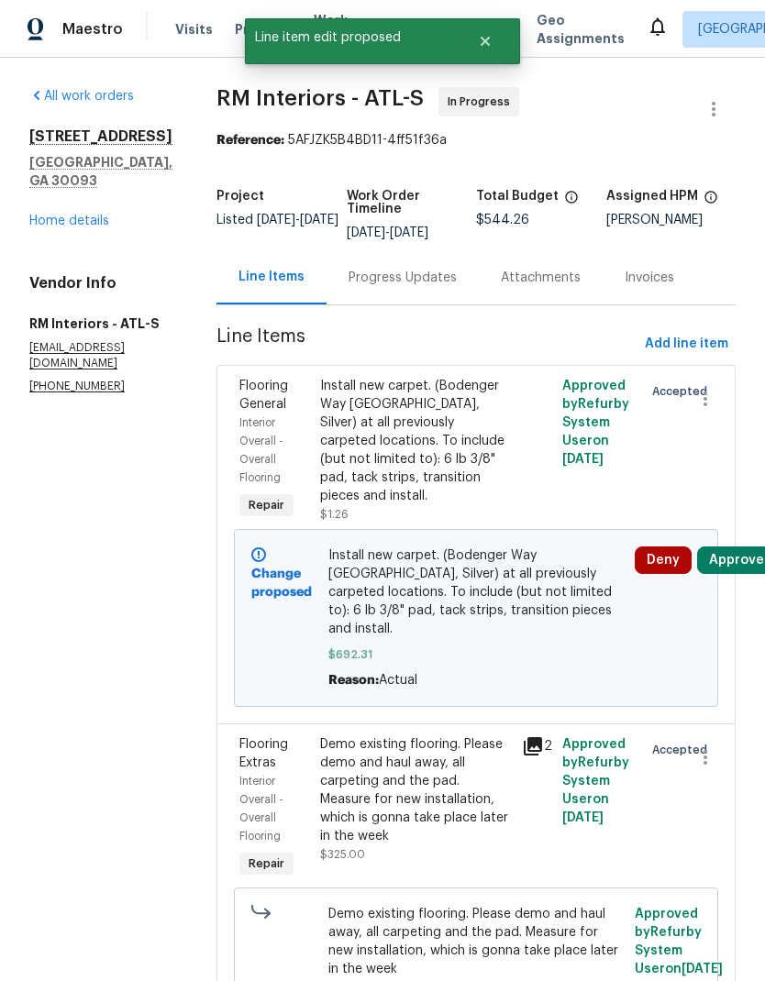
click at [362, 281] on div "Progress Updates" at bounding box center [402, 278] width 108 height 18
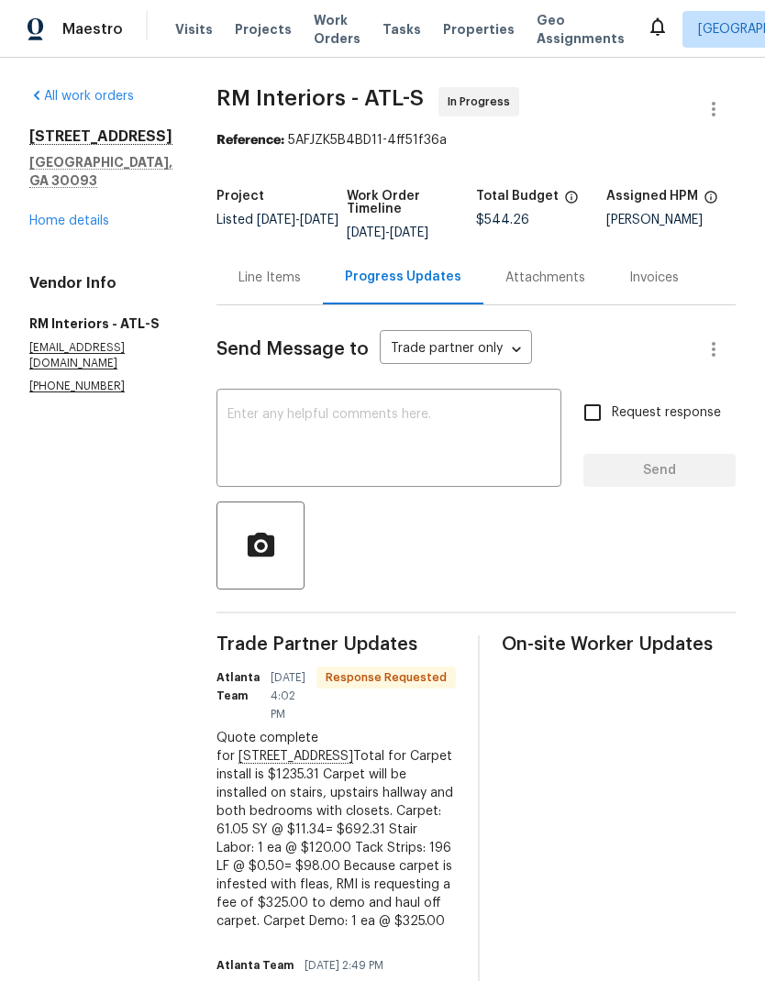
click at [259, 286] on div "Line Items" at bounding box center [269, 278] width 62 height 18
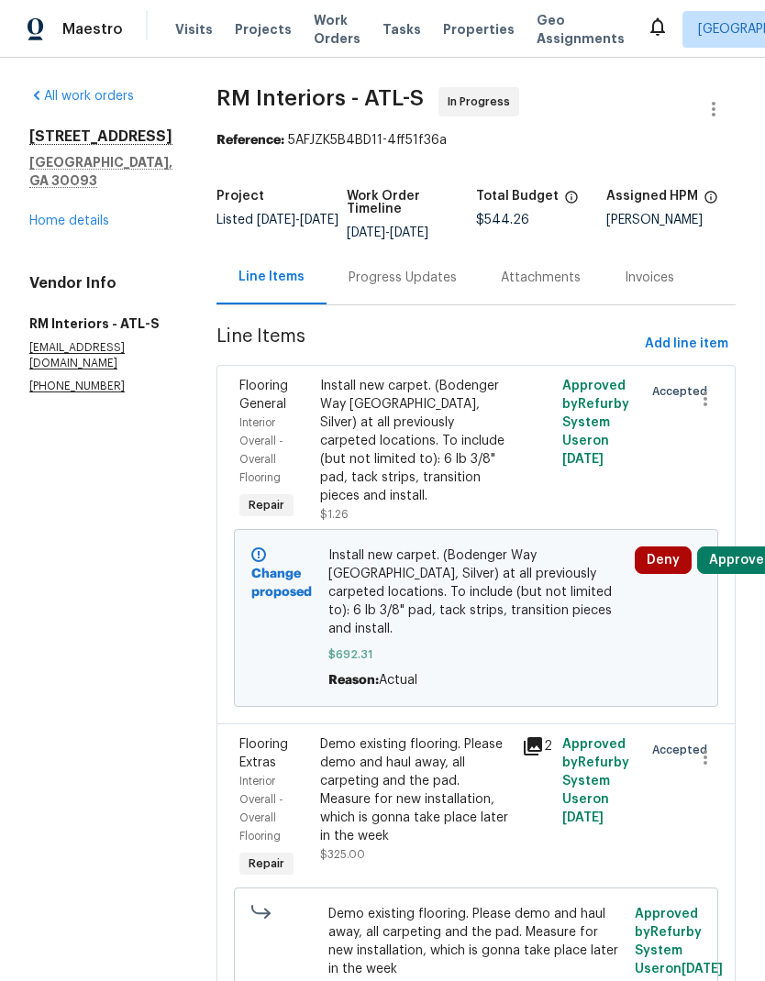
click at [378, 291] on div "Progress Updates" at bounding box center [402, 277] width 152 height 54
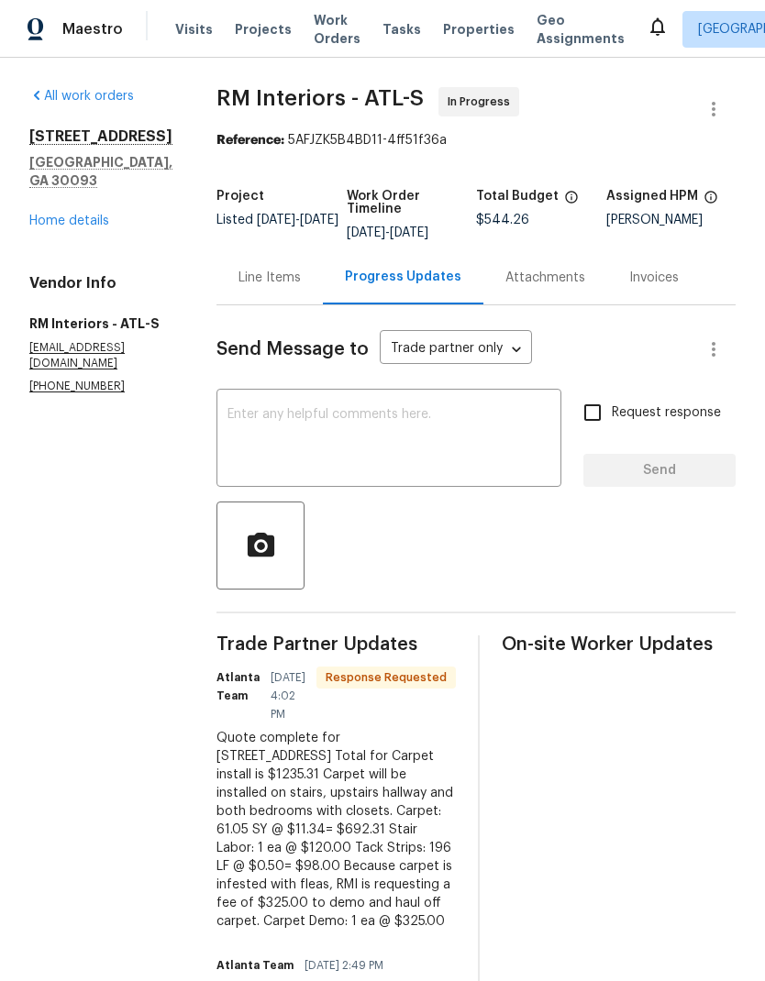
click at [457, 428] on textarea at bounding box center [388, 440] width 323 height 64
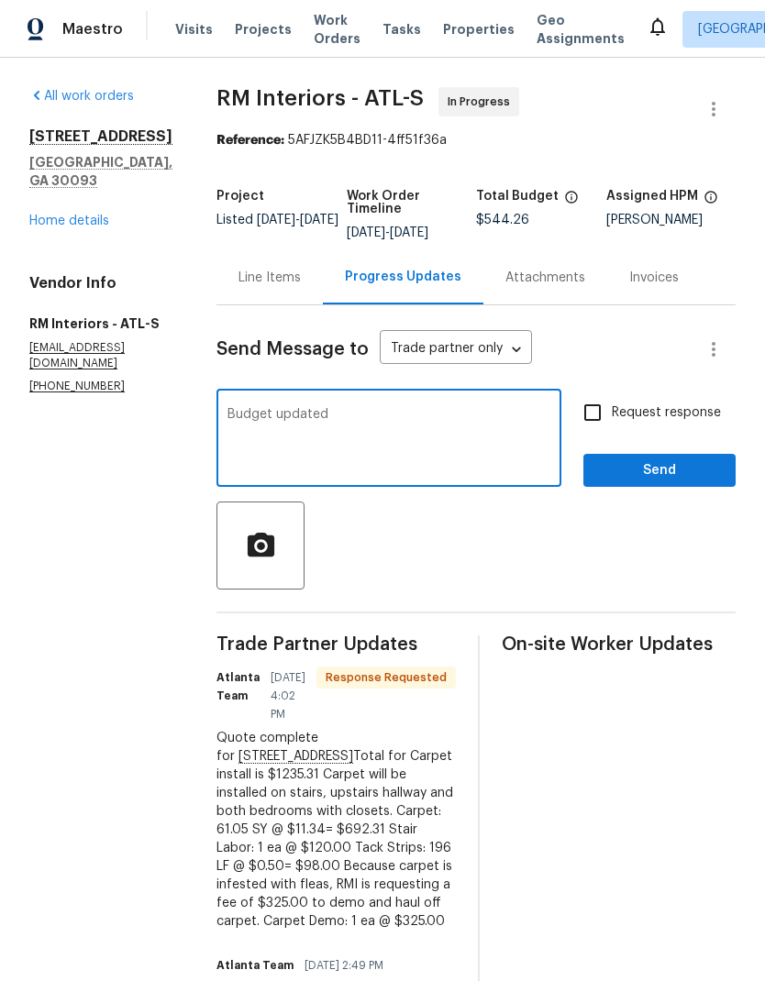
type textarea "Budget updated"
click at [652, 477] on span "Send" at bounding box center [659, 470] width 123 height 23
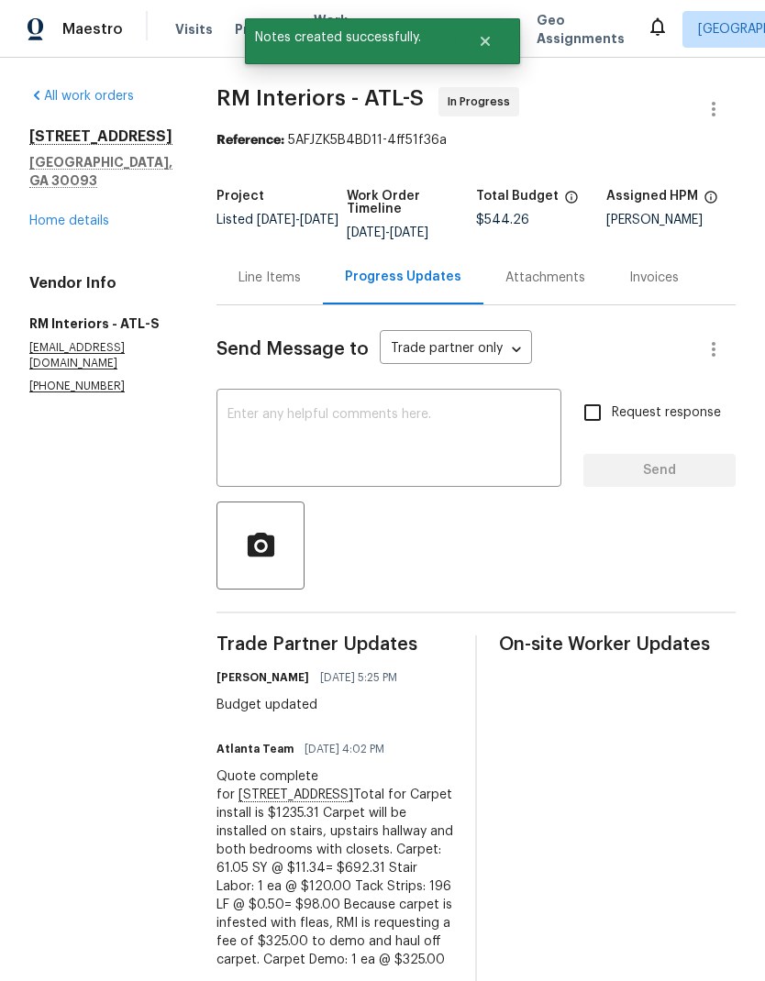
click at [244, 284] on div "Line Items" at bounding box center [269, 278] width 62 height 18
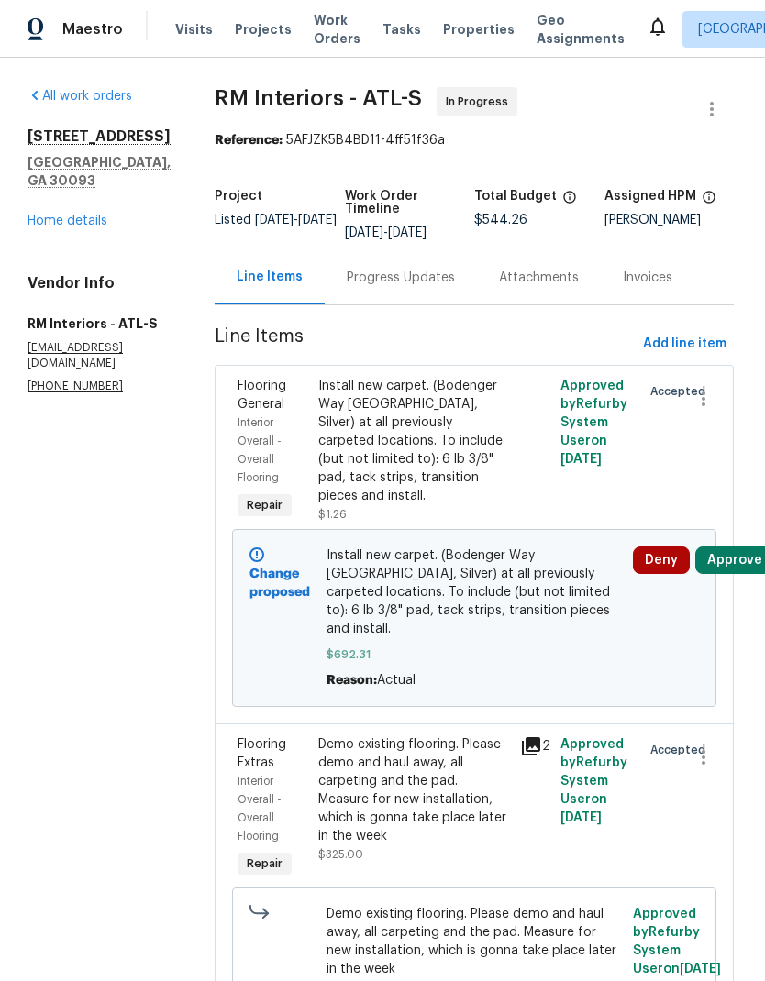
scroll to position [0, 2]
click at [354, 282] on div "Progress Updates" at bounding box center [401, 278] width 108 height 18
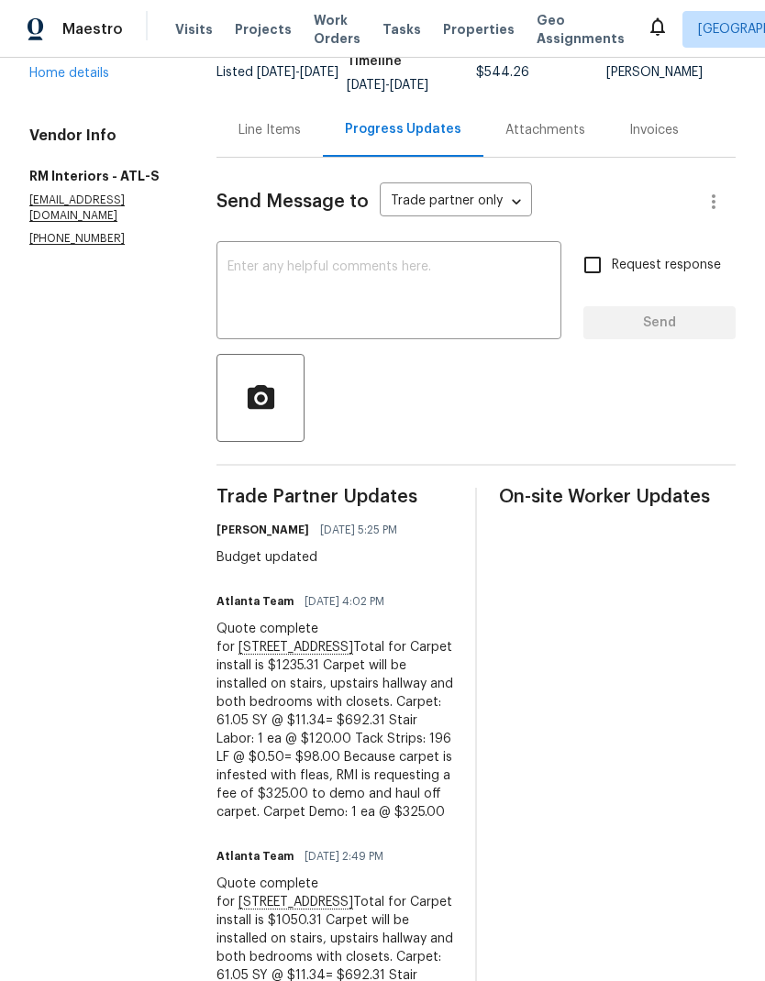
scroll to position [146, 0]
